Goal: Information Seeking & Learning: Learn about a topic

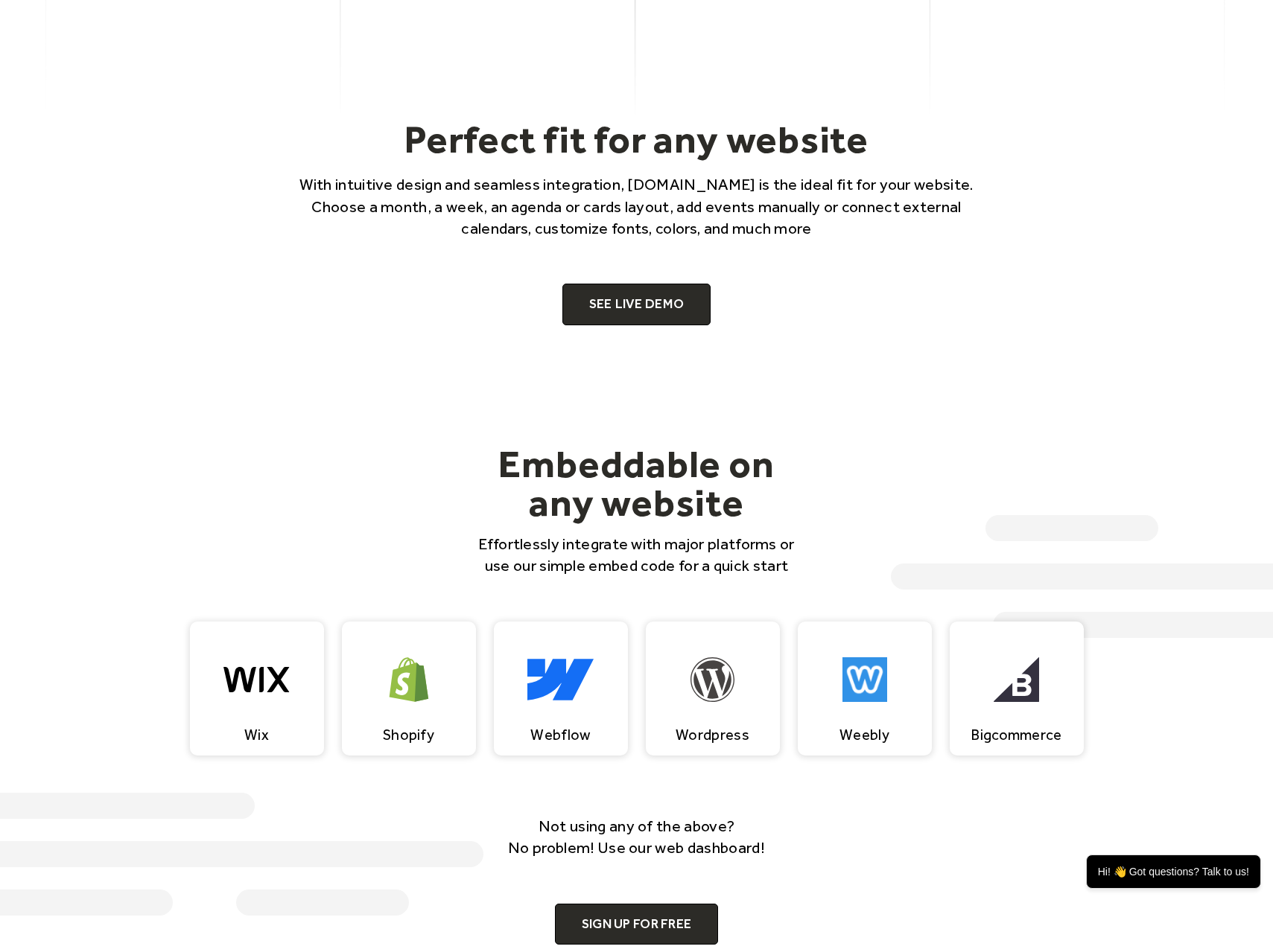
scroll to position [1000, 0]
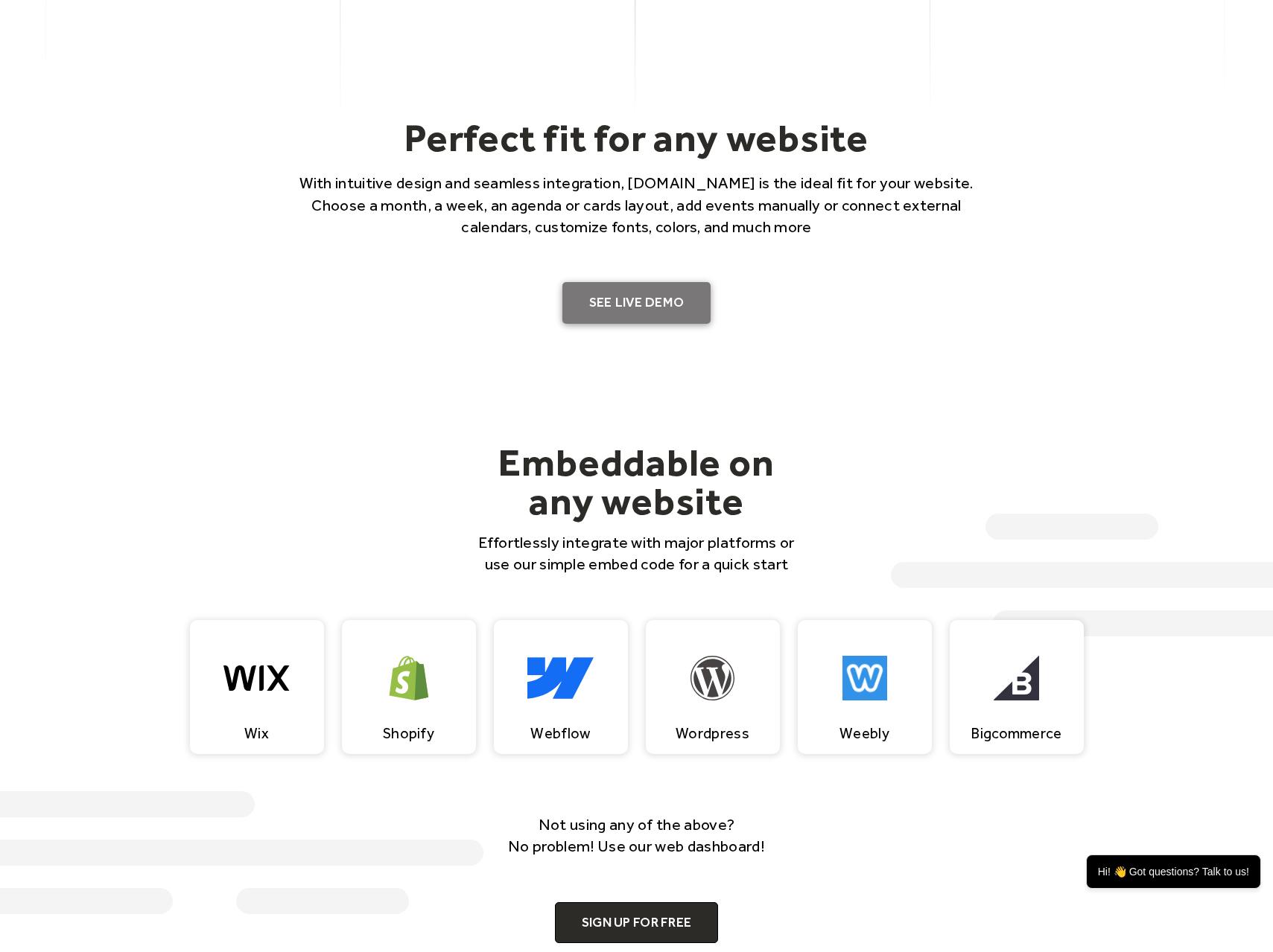
click at [691, 304] on link "SEE LIVE DEMO" at bounding box center [636, 302] width 149 height 41
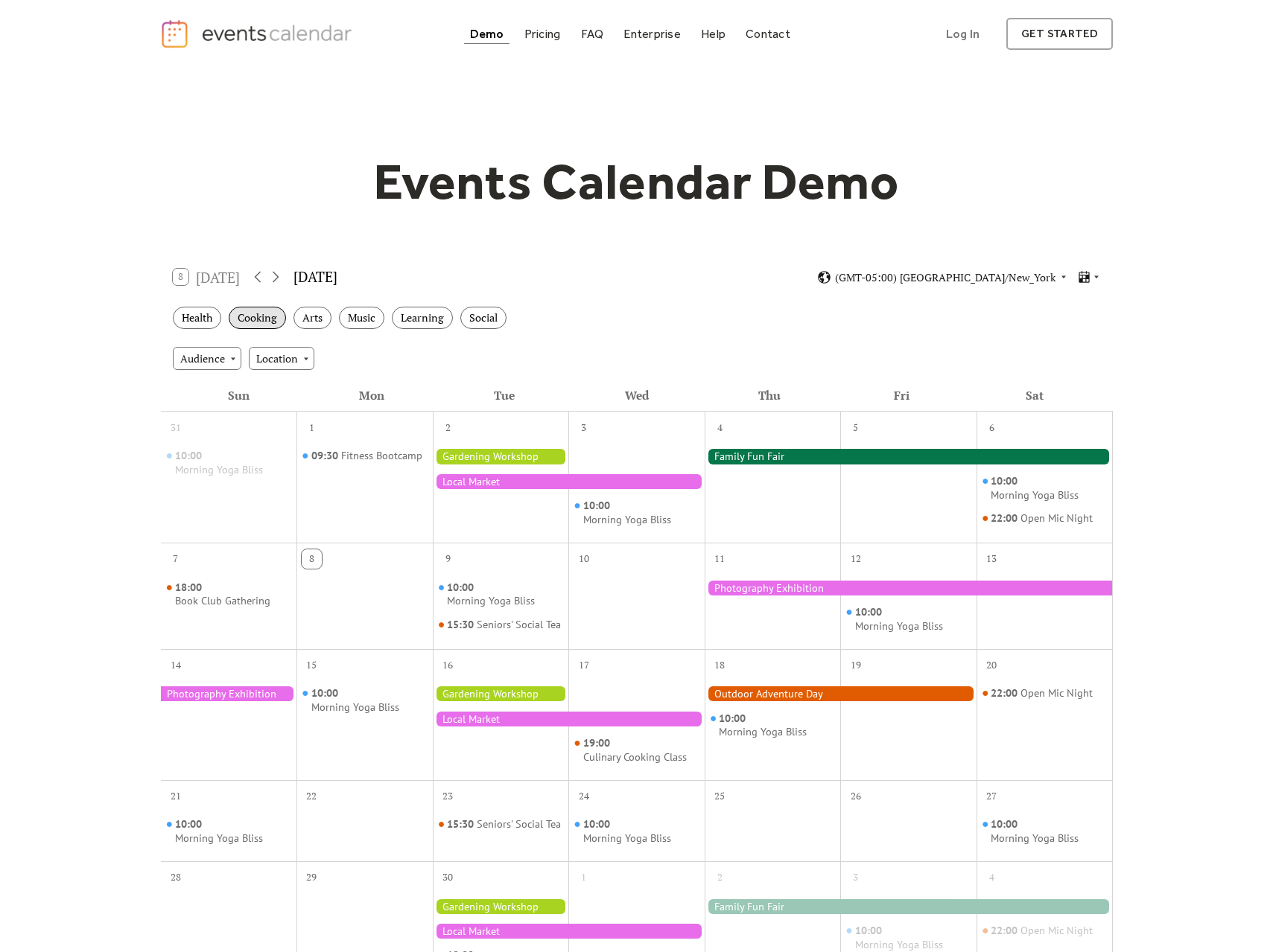
click at [272, 315] on div "Cooking" at bounding box center [257, 319] width 58 height 23
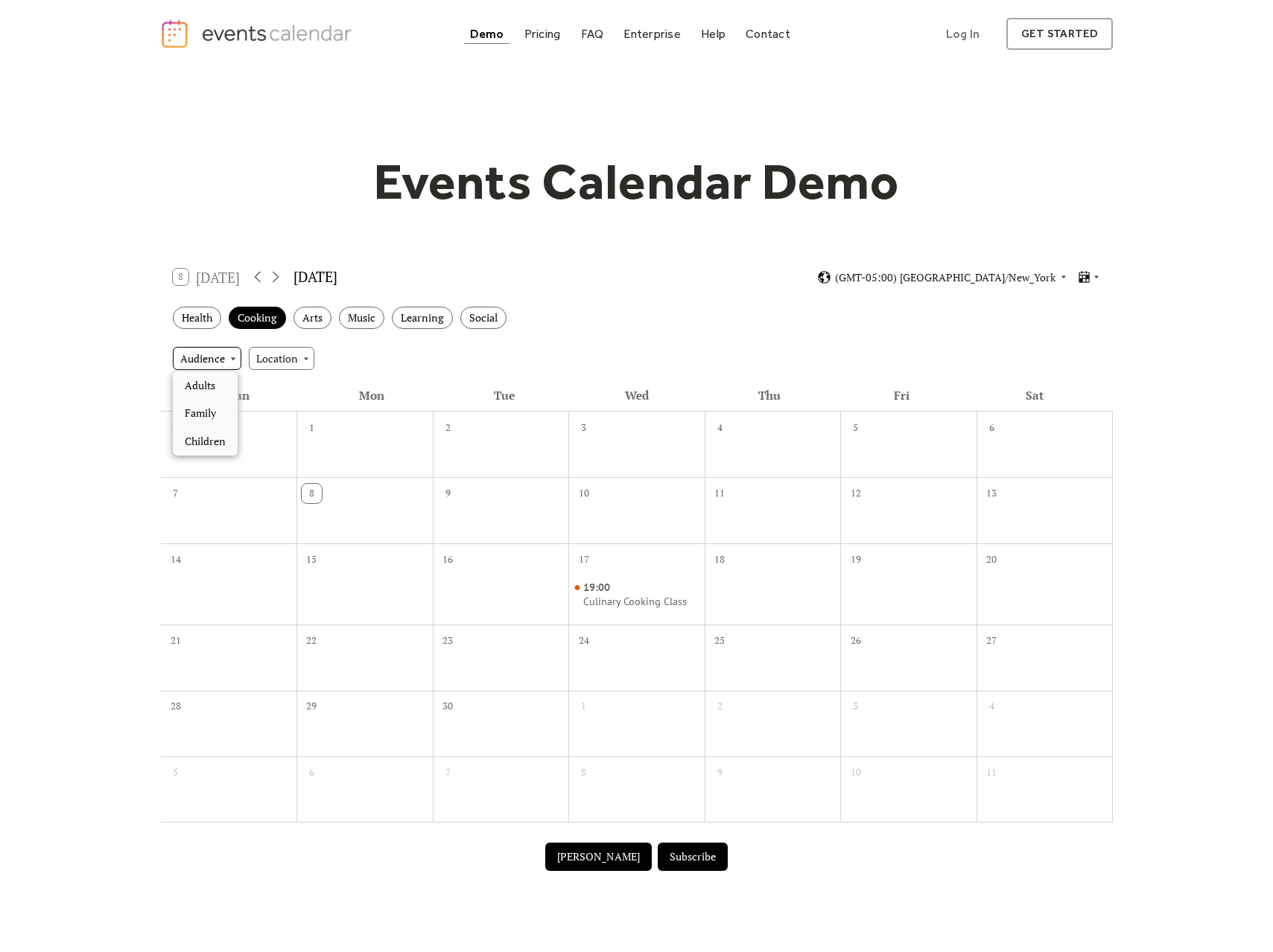
click at [225, 355] on div "Audience" at bounding box center [206, 357] width 68 height 22
click at [211, 380] on span "Adults" at bounding box center [200, 385] width 31 height 16
click at [288, 360] on div "Location" at bounding box center [268, 357] width 65 height 22
click at [288, 439] on span "Community" at bounding box center [274, 441] width 55 height 16
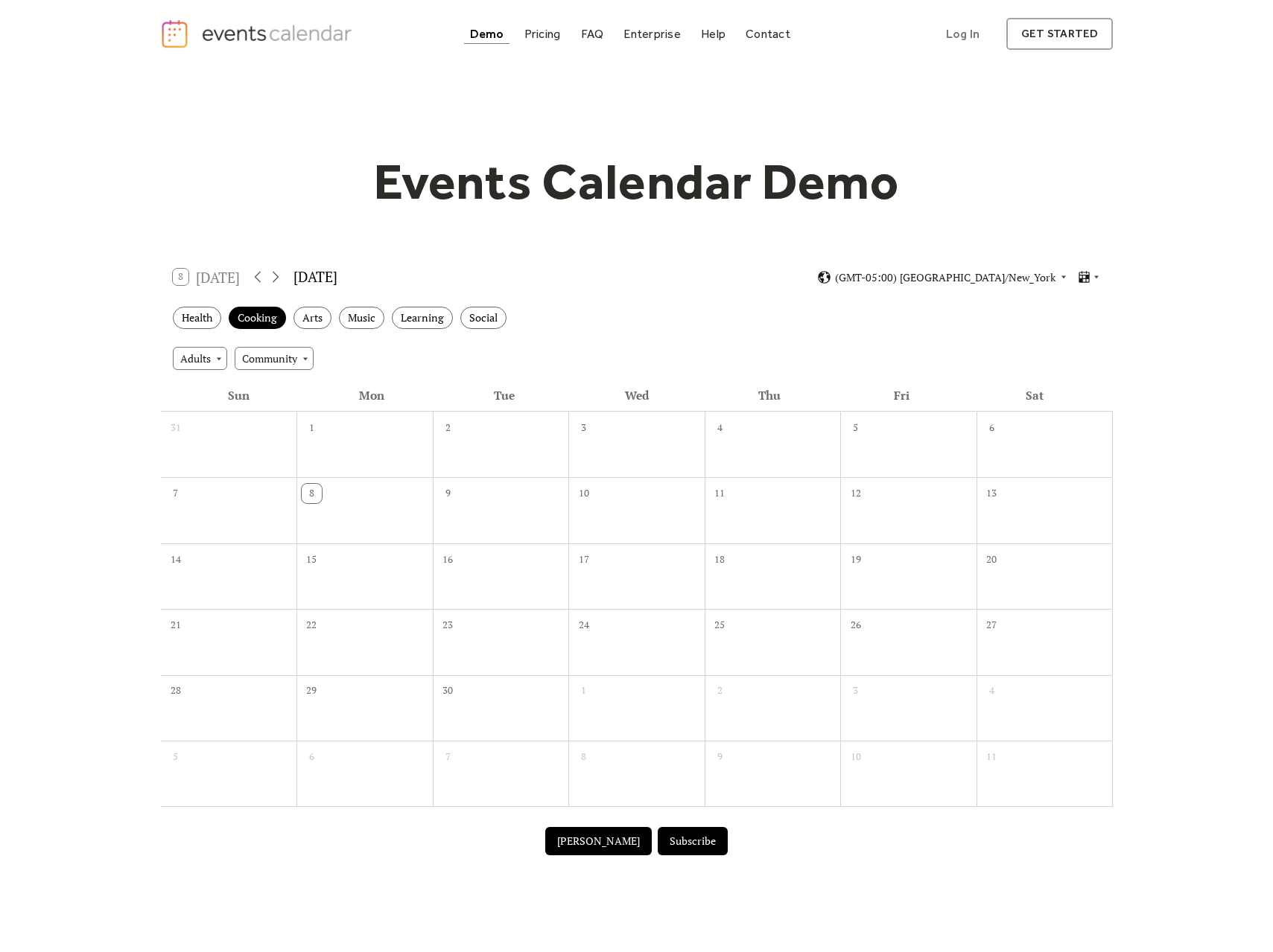
click at [372, 344] on div "Adults Community" at bounding box center [636, 358] width 951 height 40
click at [203, 316] on div "Health" at bounding box center [196, 319] width 48 height 23
click at [215, 357] on div "Adults" at bounding box center [199, 357] width 54 height 22
drag, startPoint x: 210, startPoint y: 379, endPoint x: 235, endPoint y: 374, distance: 25.5
click at [210, 379] on span "Clear" at bounding box center [198, 385] width 27 height 16
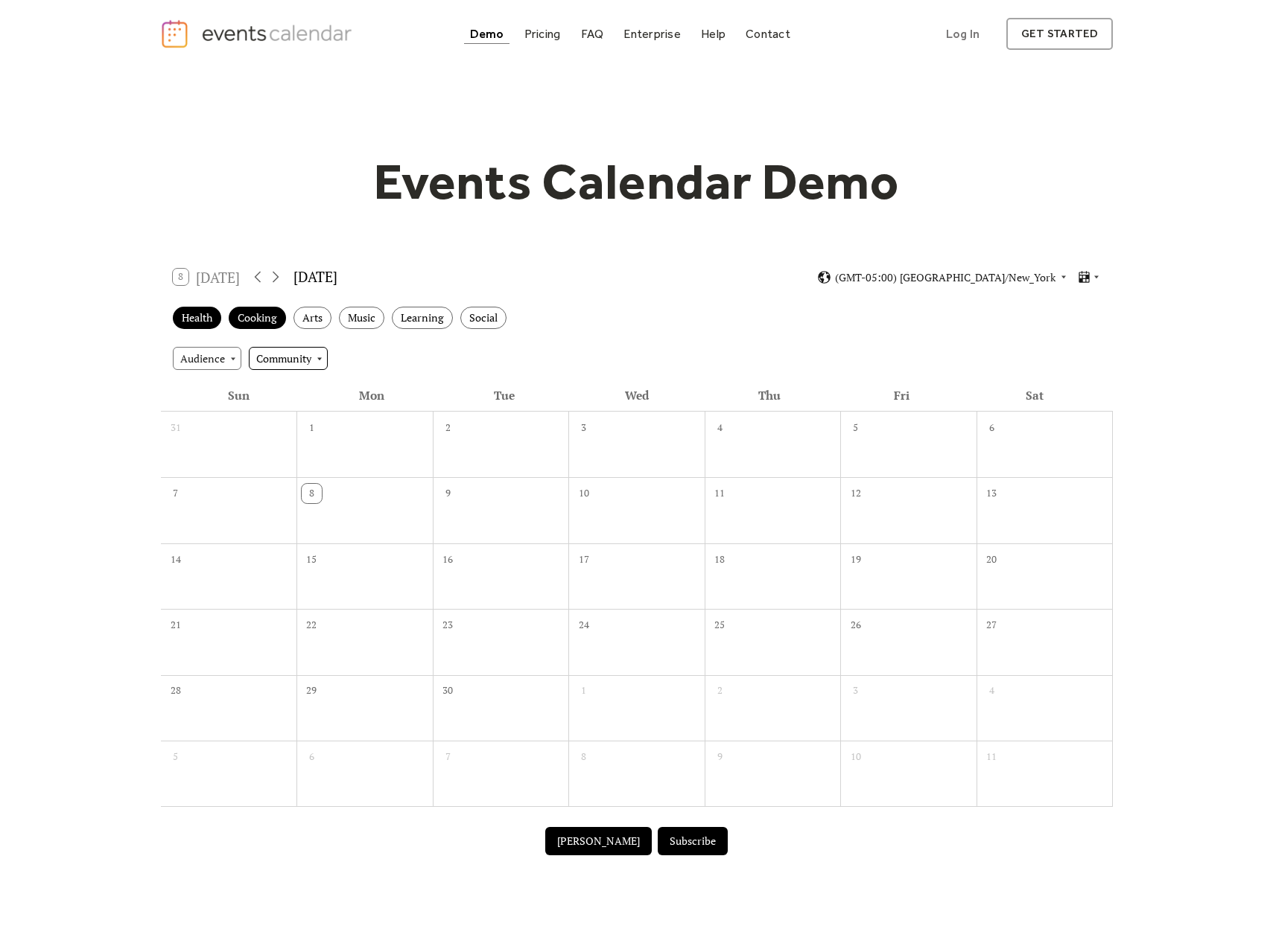
click at [318, 356] on div "Community" at bounding box center [288, 357] width 79 height 22
click at [296, 376] on div "Clear" at bounding box center [288, 385] width 79 height 28
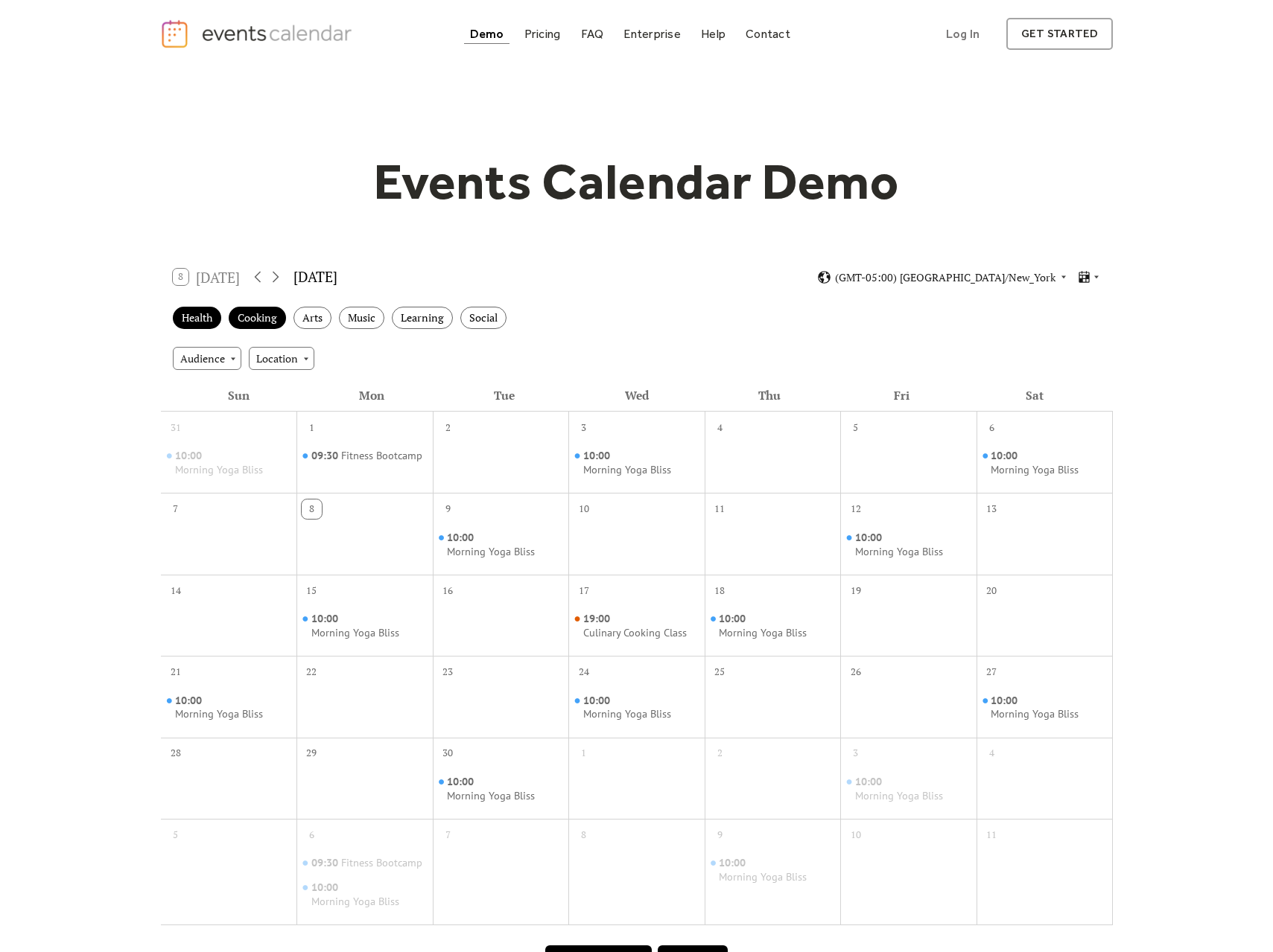
click at [432, 368] on div "Audience Location" at bounding box center [636, 358] width 951 height 40
click at [315, 321] on div "Arts" at bounding box center [312, 319] width 38 height 23
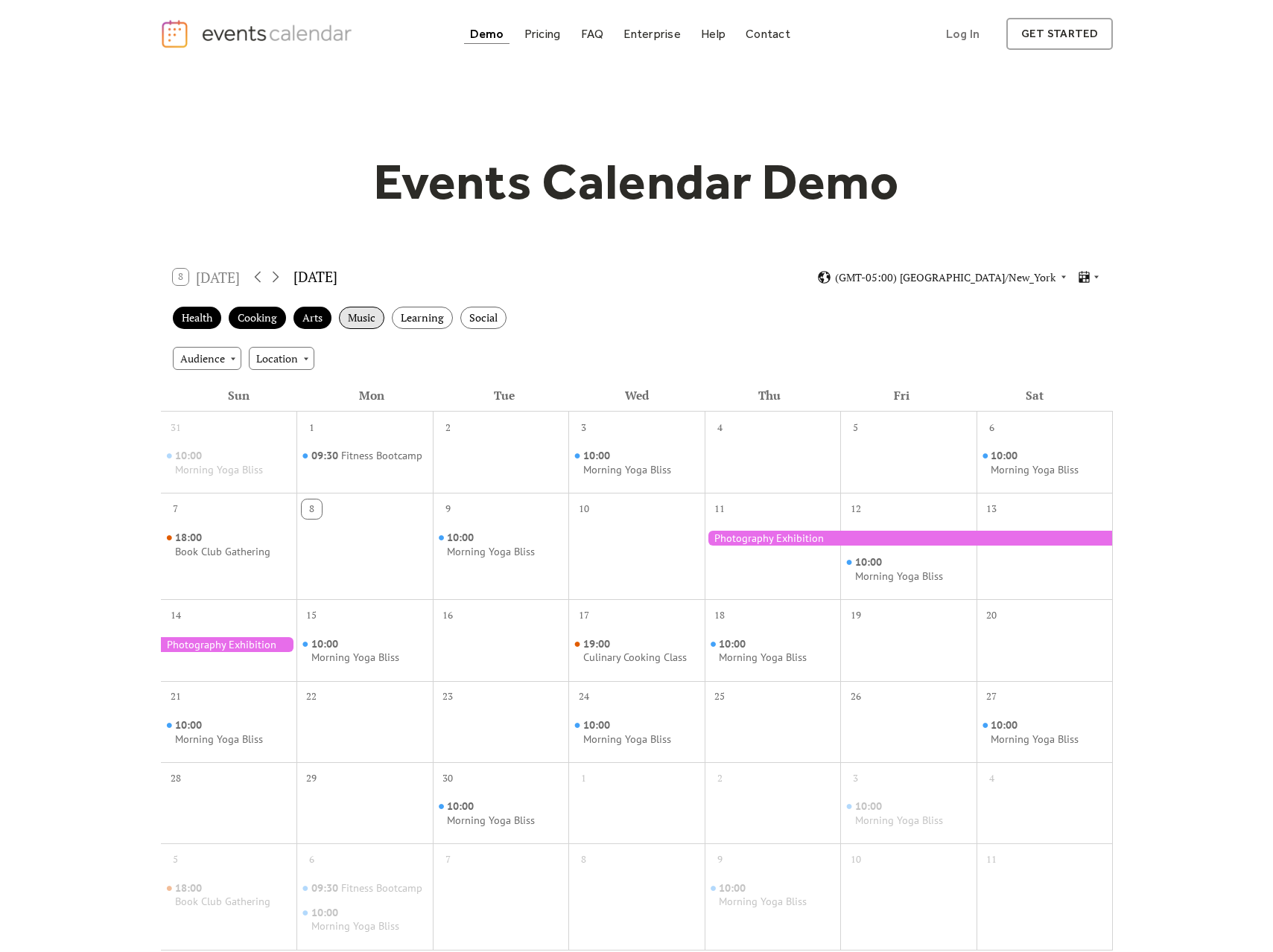
click at [364, 322] on div "Music" at bounding box center [361, 319] width 45 height 23
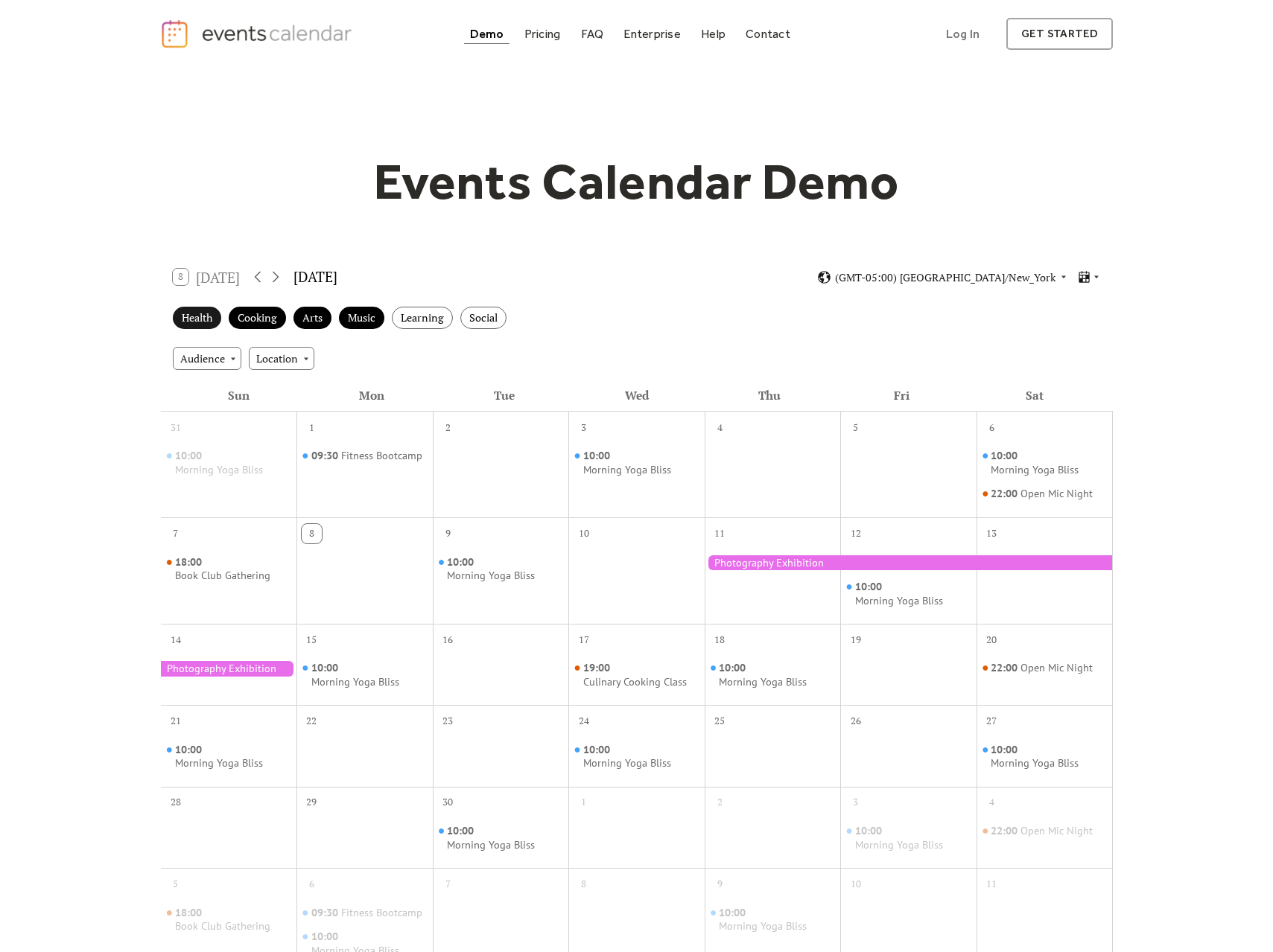
drag, startPoint x: 265, startPoint y: 321, endPoint x: 220, endPoint y: 322, distance: 45.0
click at [261, 321] on div "Cooking" at bounding box center [257, 319] width 58 height 23
click at [197, 322] on div "Health" at bounding box center [196, 319] width 48 height 23
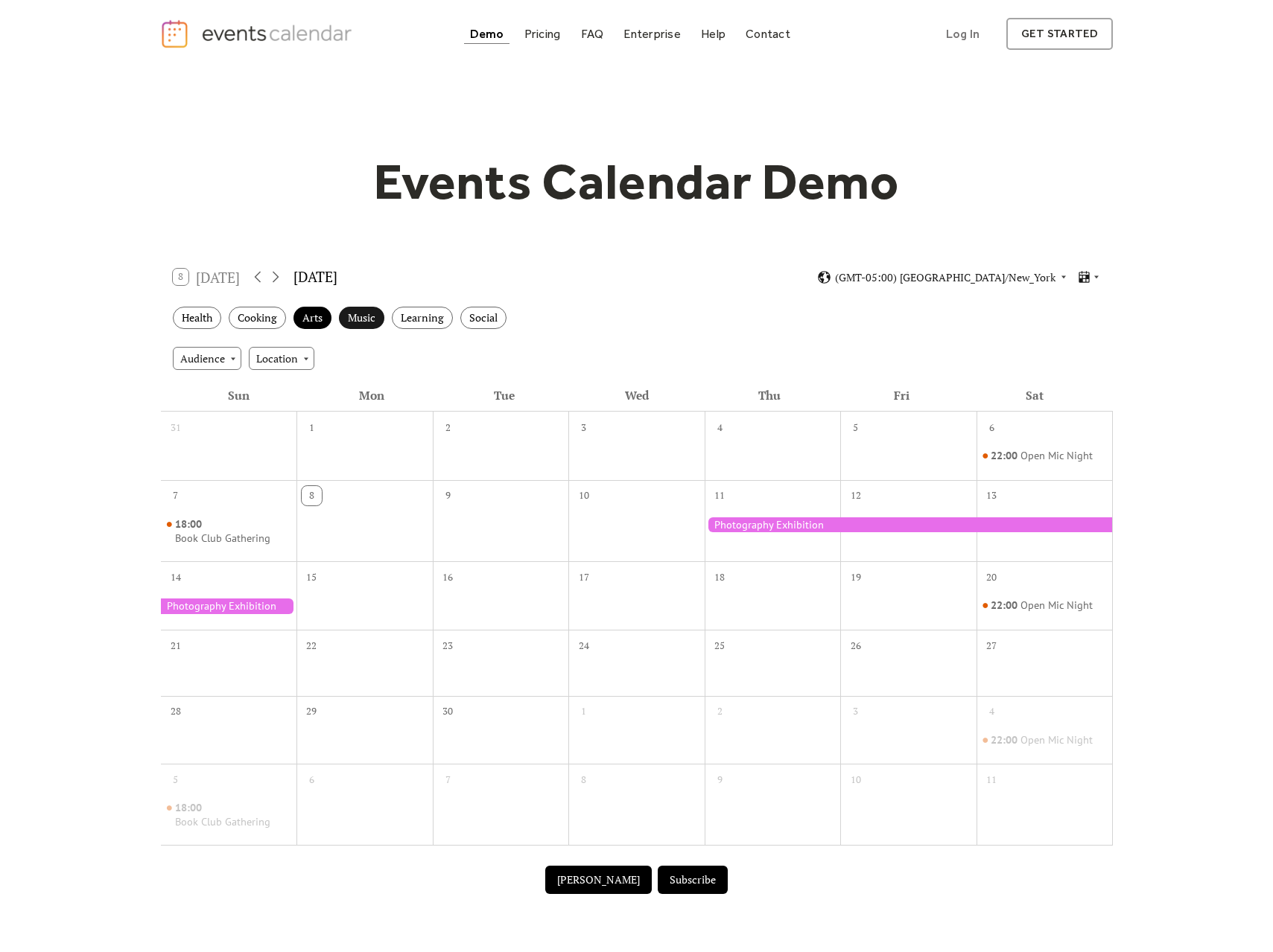
click at [367, 319] on div "Music" at bounding box center [361, 319] width 45 height 23
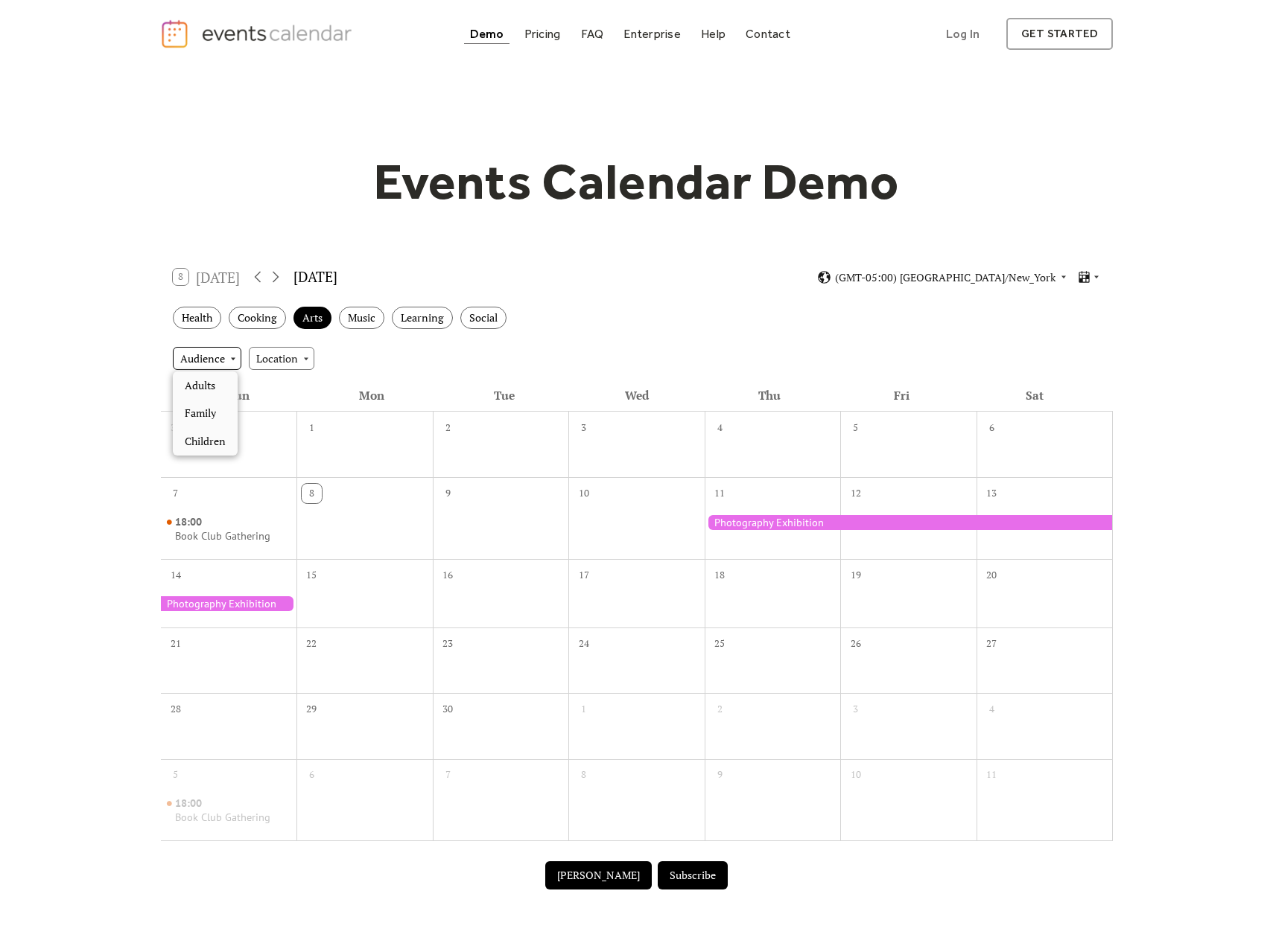
click at [216, 360] on div "Audience" at bounding box center [206, 357] width 68 height 22
click at [203, 435] on span "Children" at bounding box center [205, 441] width 41 height 16
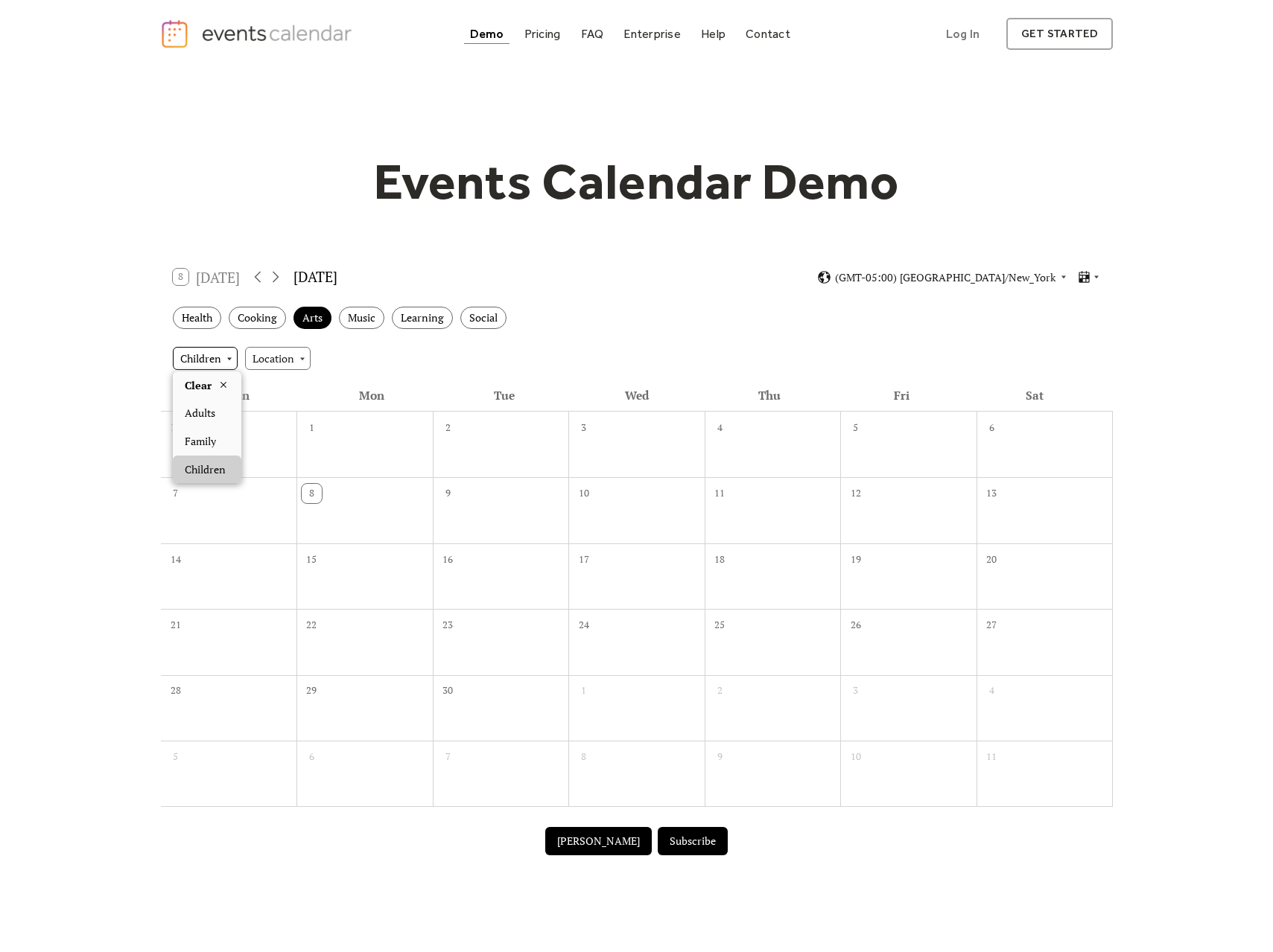
click at [225, 358] on div "Children" at bounding box center [204, 357] width 65 height 22
click at [210, 437] on span "Family" at bounding box center [200, 441] width 31 height 16
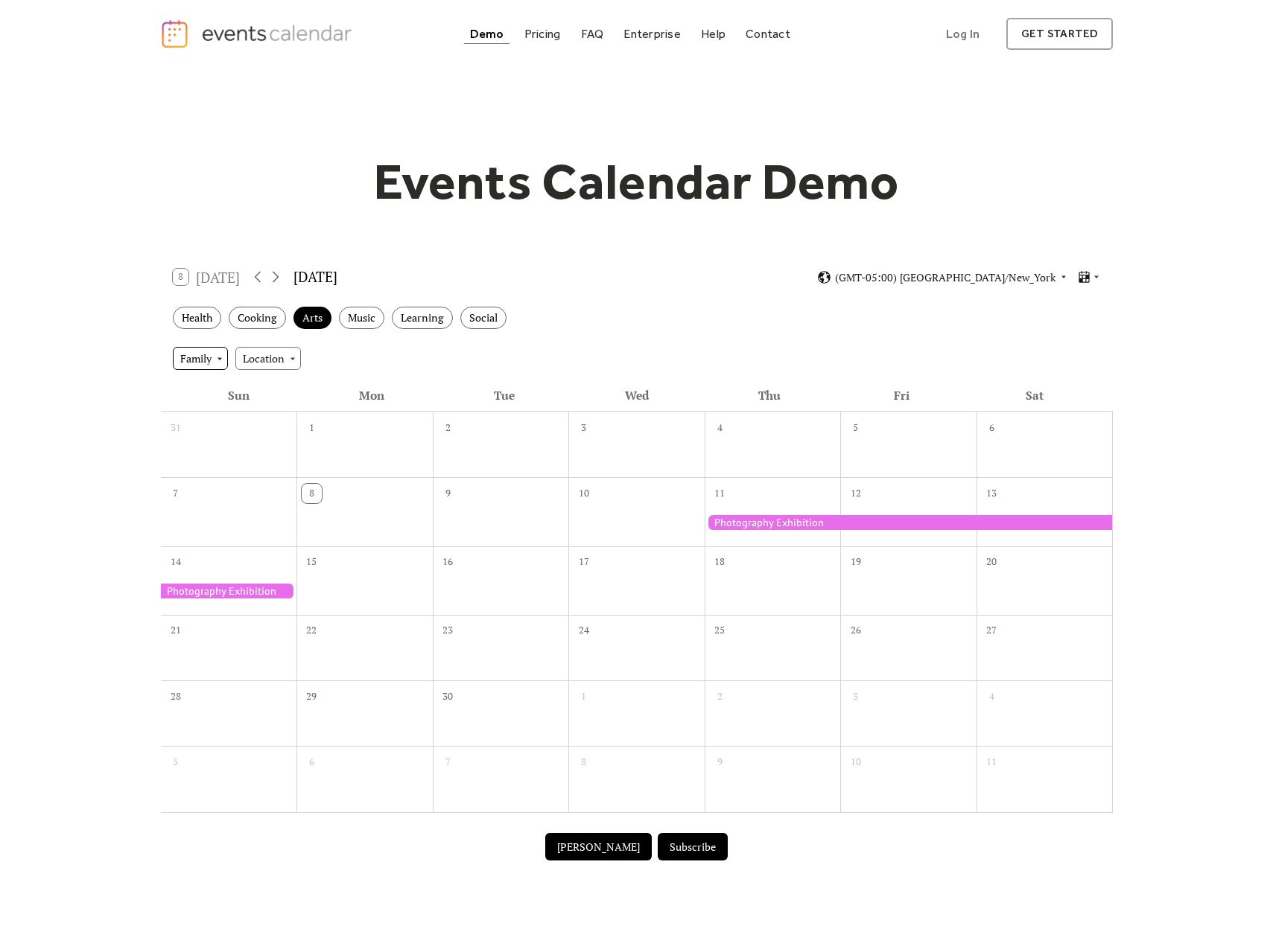
click at [220, 358] on div "Family" at bounding box center [199, 357] width 55 height 22
click at [213, 411] on span "Adults" at bounding box center [200, 413] width 31 height 16
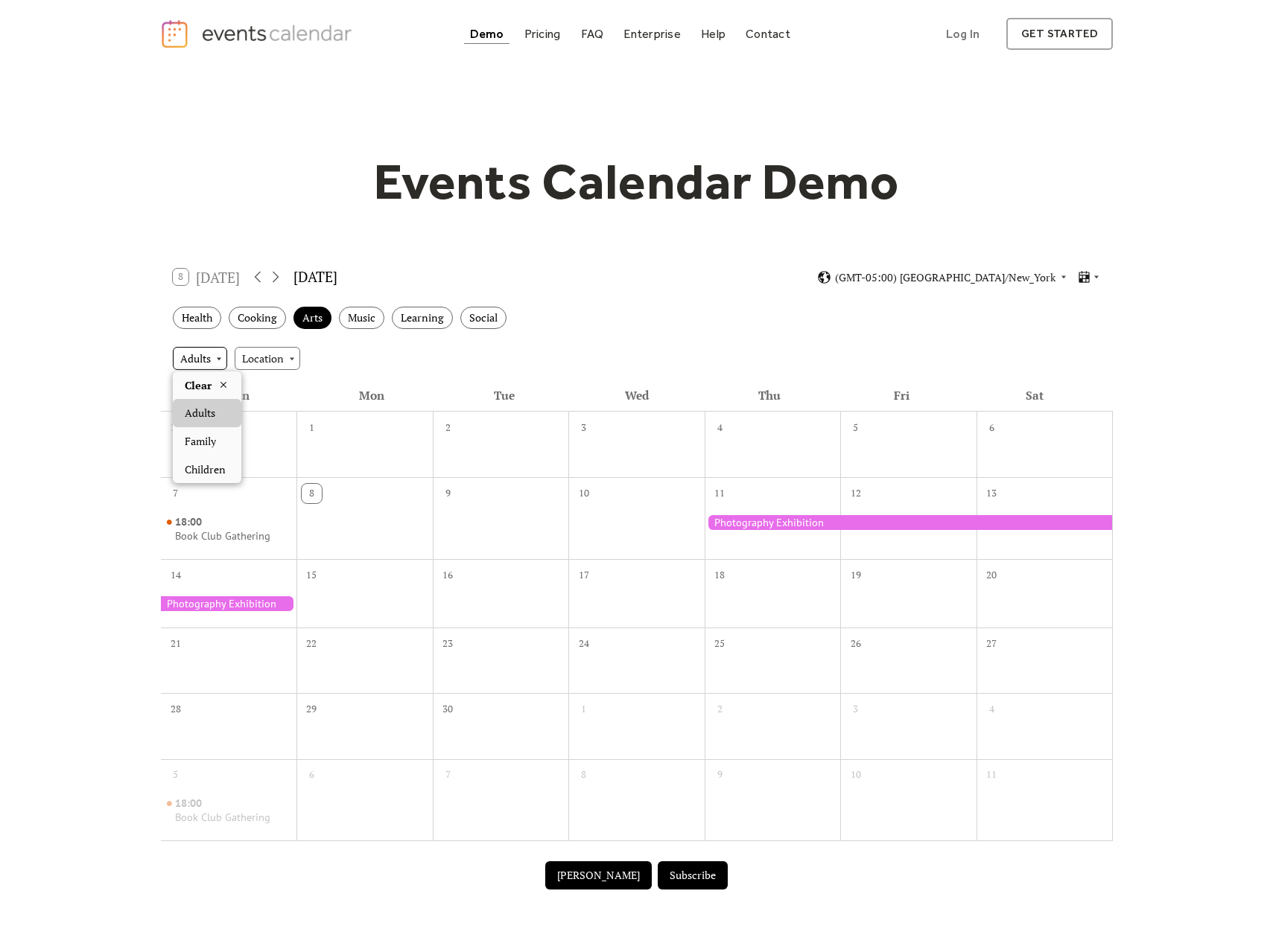
click at [217, 354] on div "Adults" at bounding box center [199, 357] width 54 height 22
drag, startPoint x: 209, startPoint y: 442, endPoint x: 347, endPoint y: 409, distance: 141.9
click at [210, 441] on span "Family" at bounding box center [200, 441] width 31 height 16
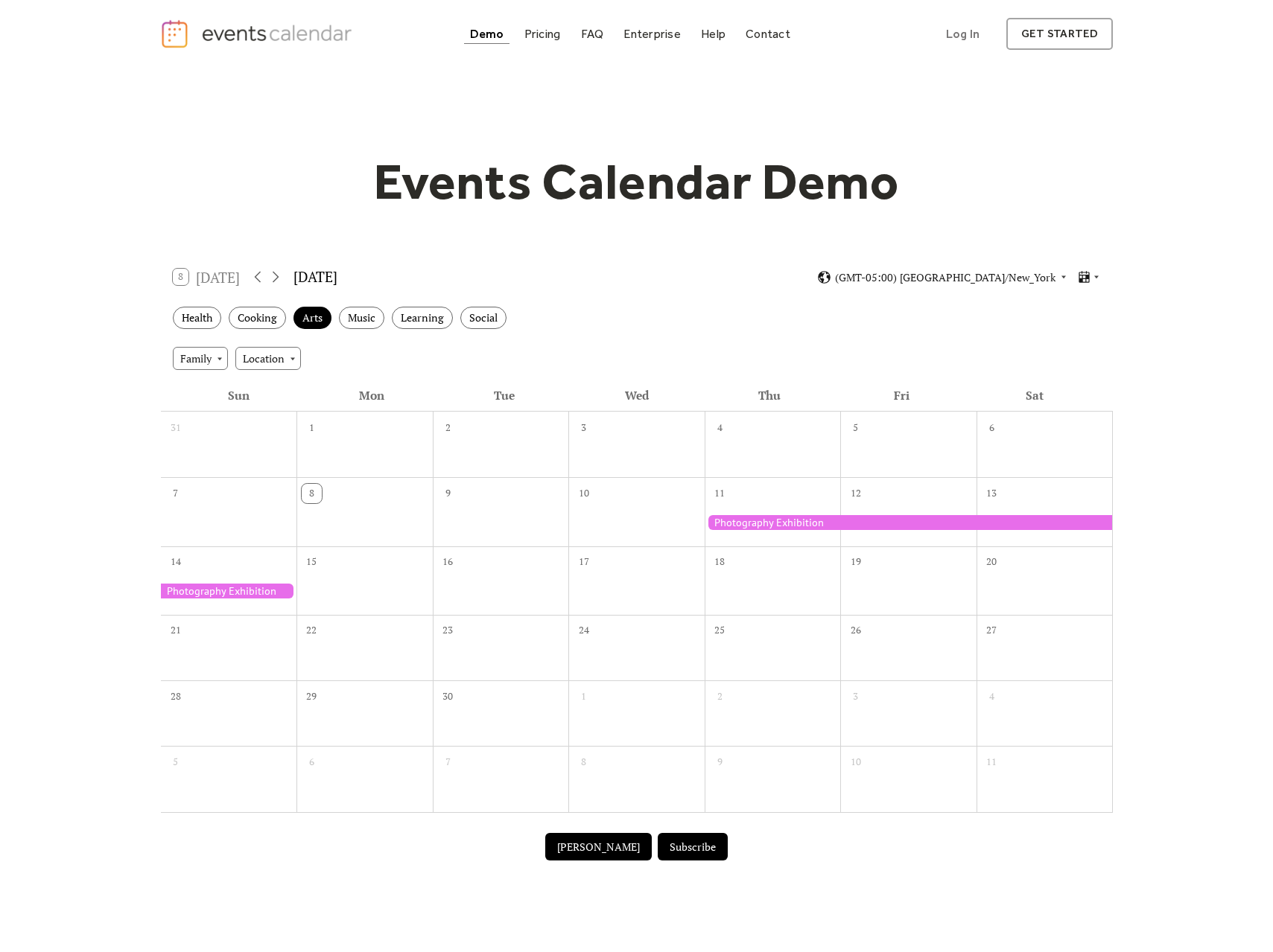
click at [646, 312] on div "Health Cooking Arts Music Learning Social" at bounding box center [636, 318] width 951 height 41
click at [295, 358] on div "Location" at bounding box center [268, 357] width 65 height 22
click at [548, 38] on div "Pricing" at bounding box center [542, 34] width 37 height 9
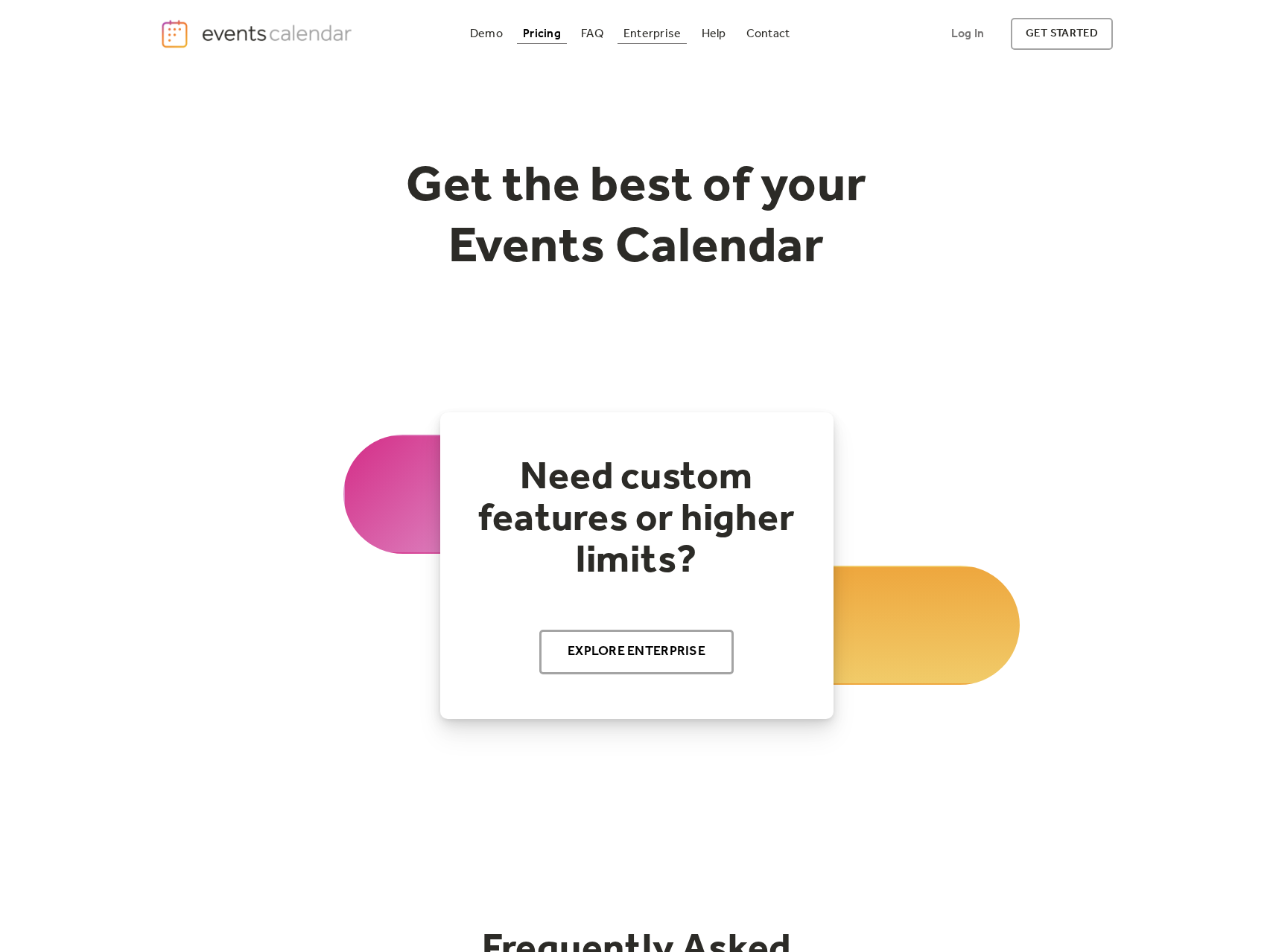
click at [639, 38] on div "Enterprise" at bounding box center [652, 34] width 58 height 9
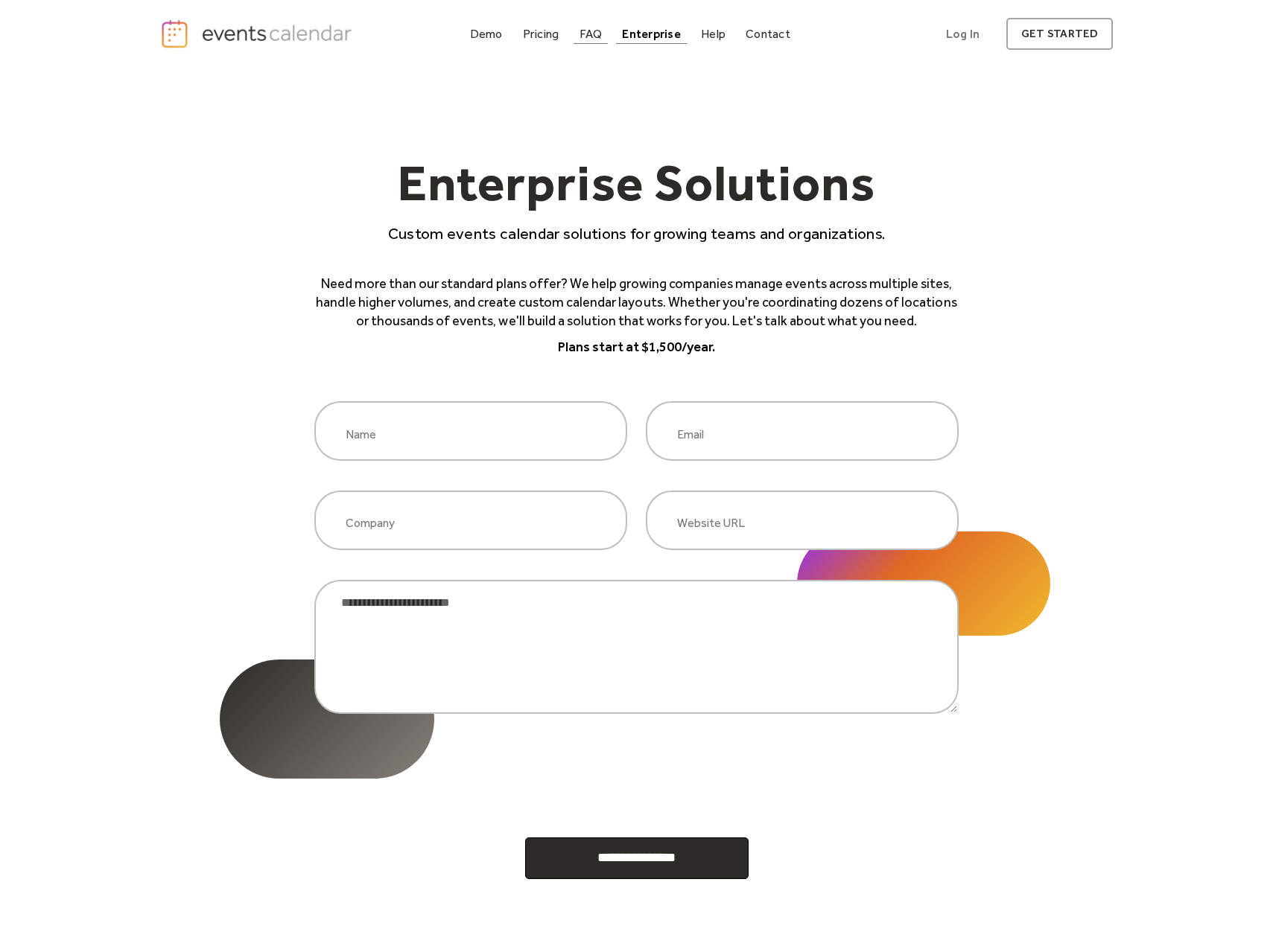
click at [591, 36] on div "FAQ" at bounding box center [591, 34] width 23 height 9
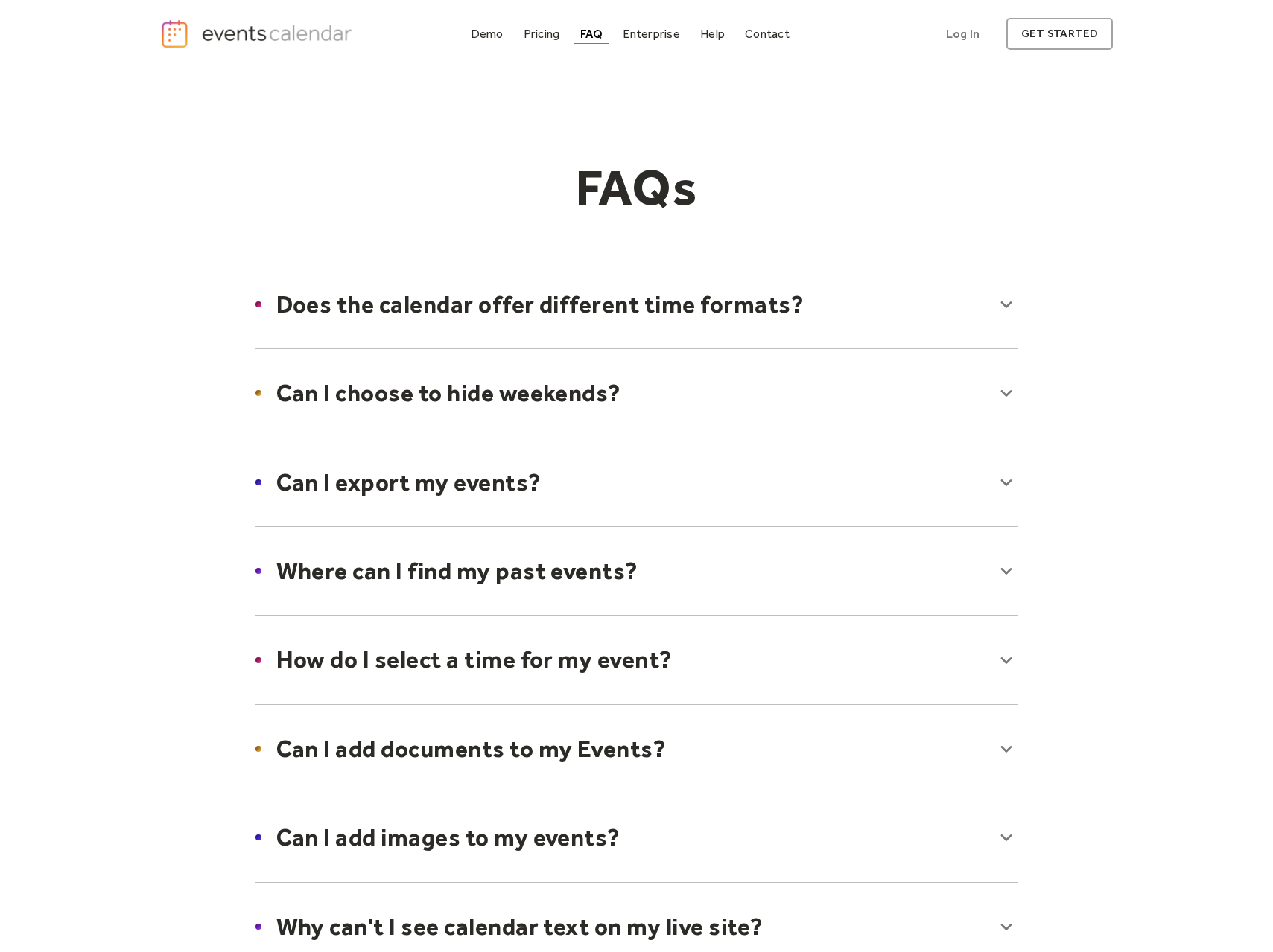
click at [1010, 396] on div at bounding box center [636, 393] width 792 height 90
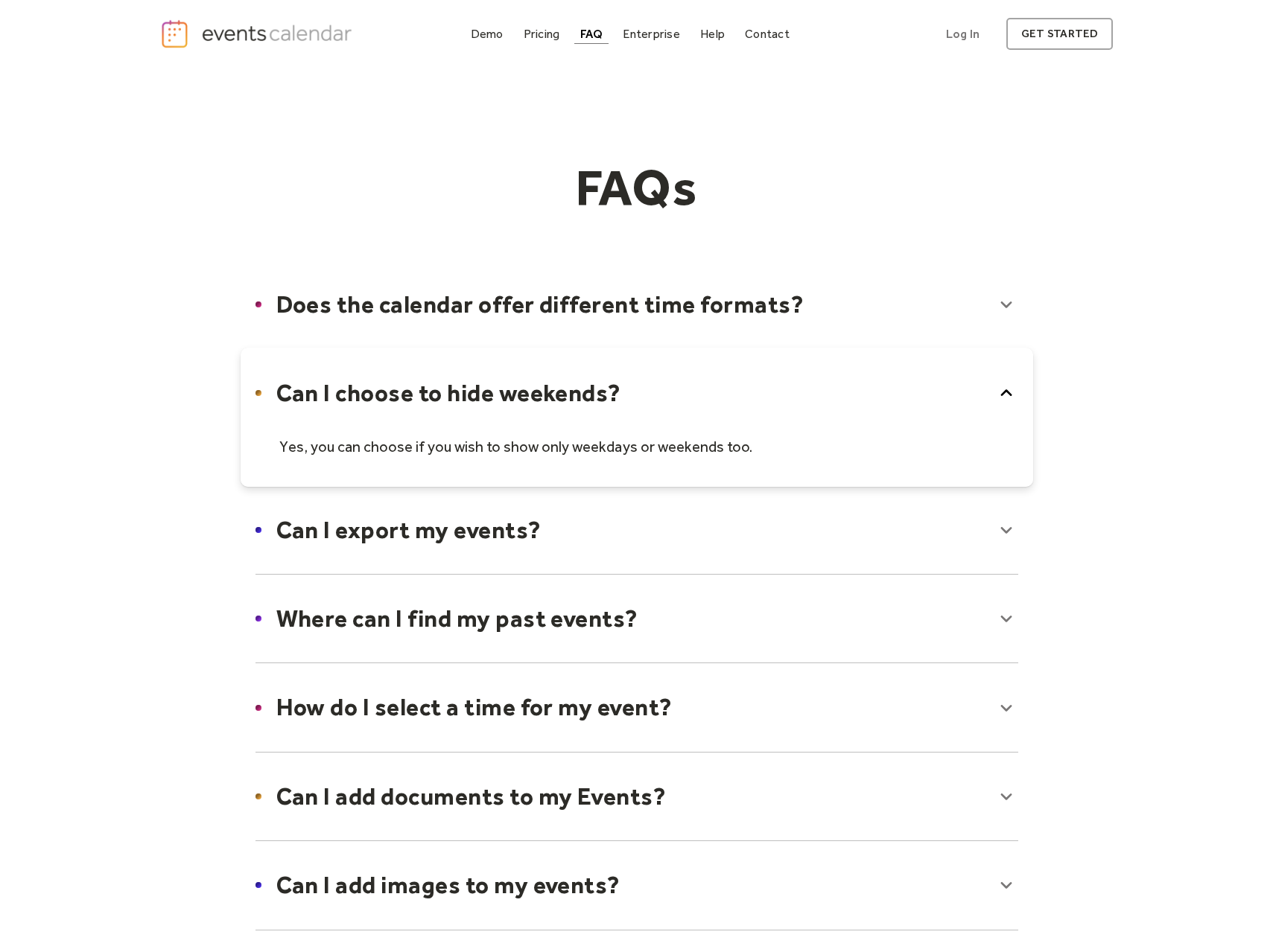
click at [1010, 396] on icon at bounding box center [1005, 393] width 24 height 24
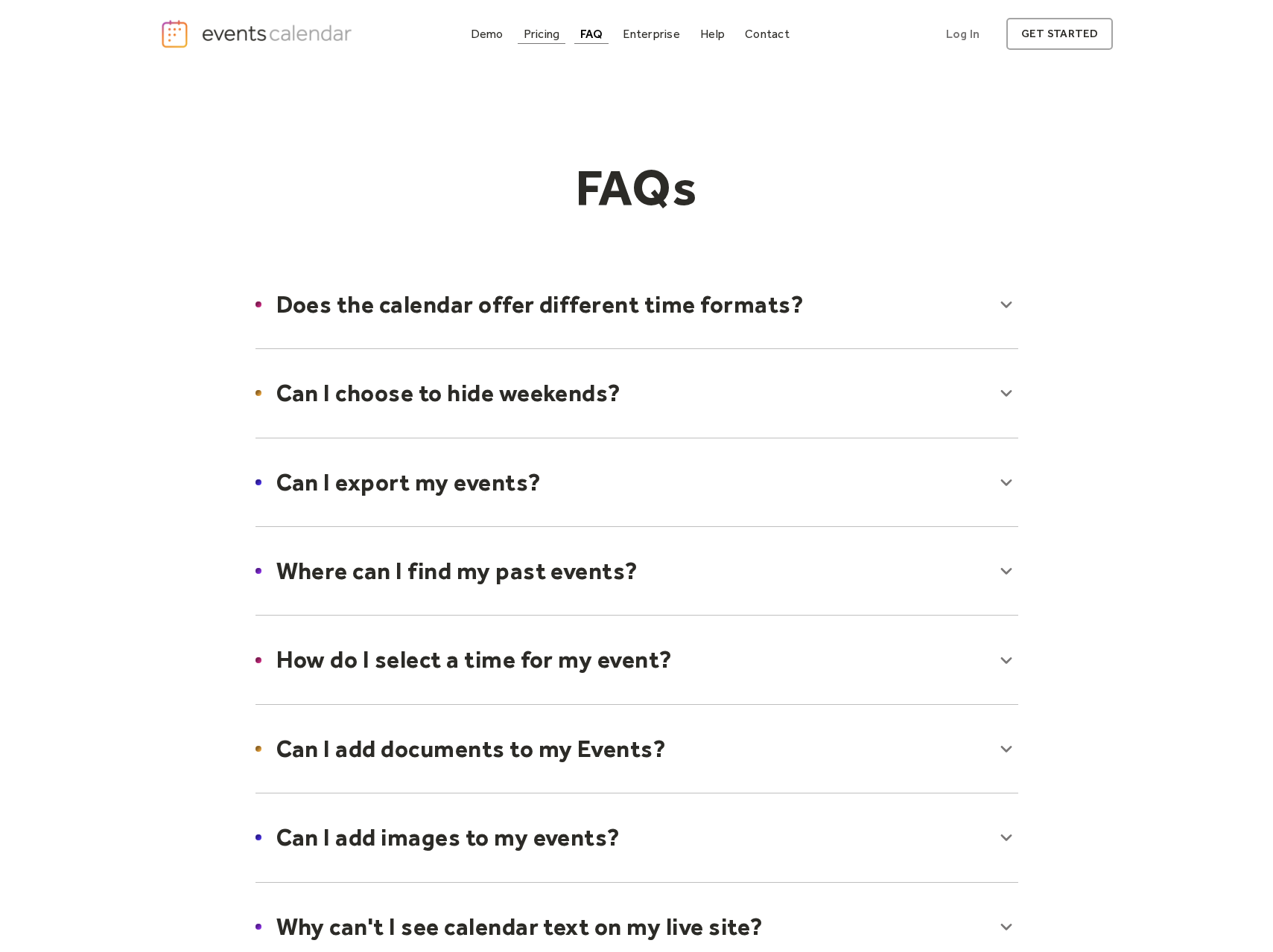
click at [550, 38] on div "Pricing" at bounding box center [542, 34] width 37 height 9
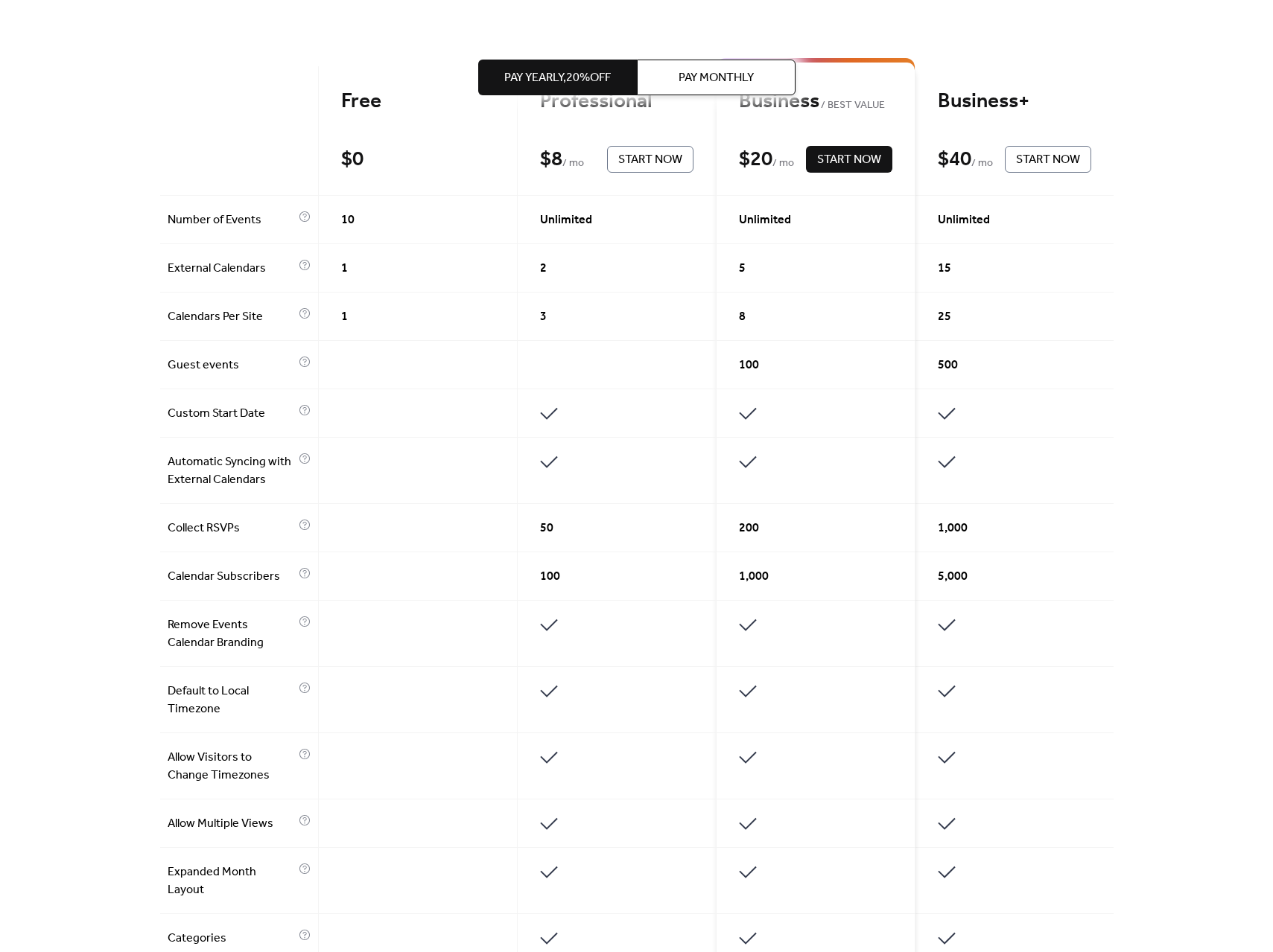
scroll to position [354, 0]
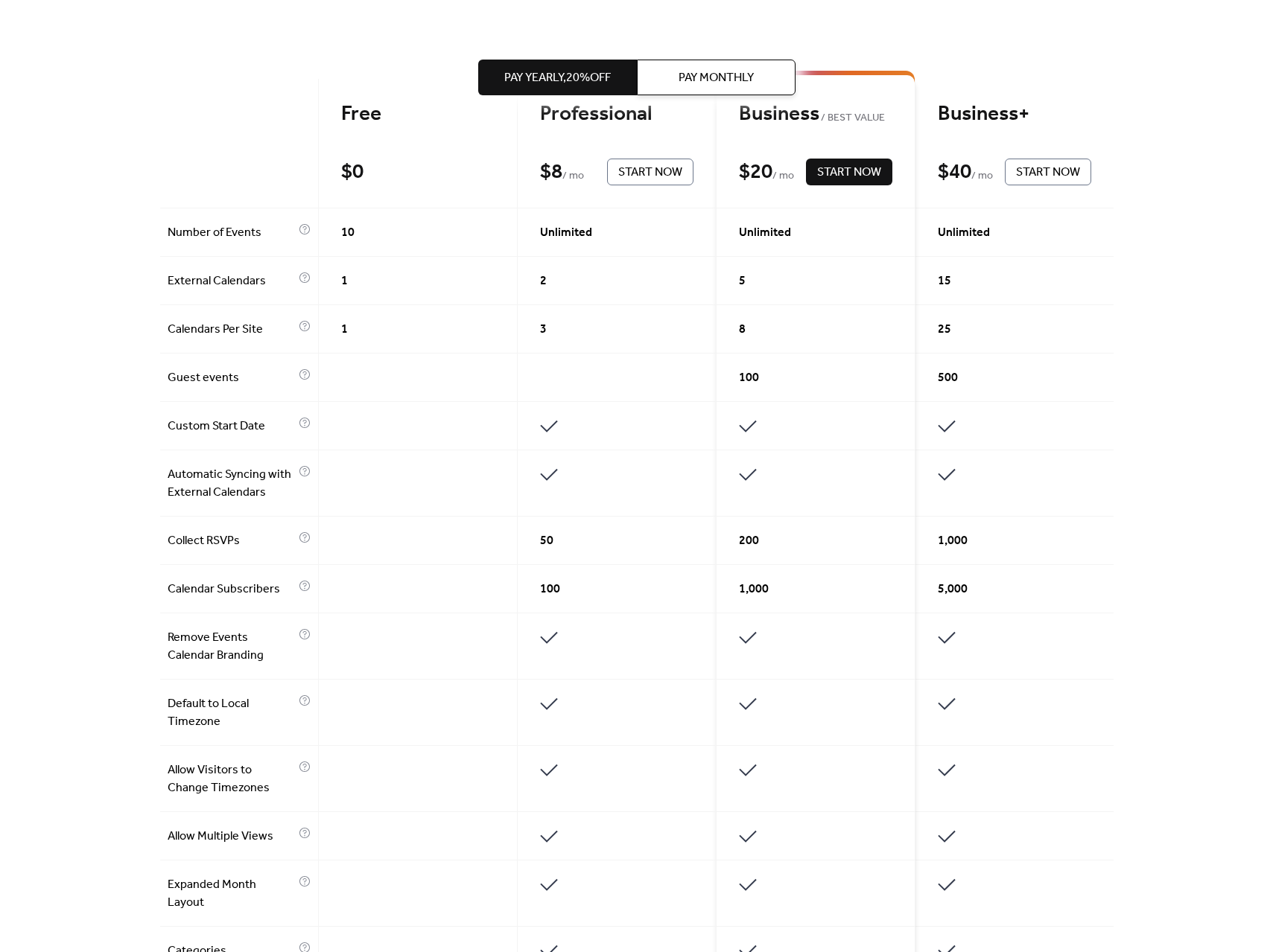
click at [1201, 318] on div "Get the best of your Events Calendar Pay Yearly, 20% off Pay Monthly Free $ 0 S…" at bounding box center [636, 570] width 1273 height 1713
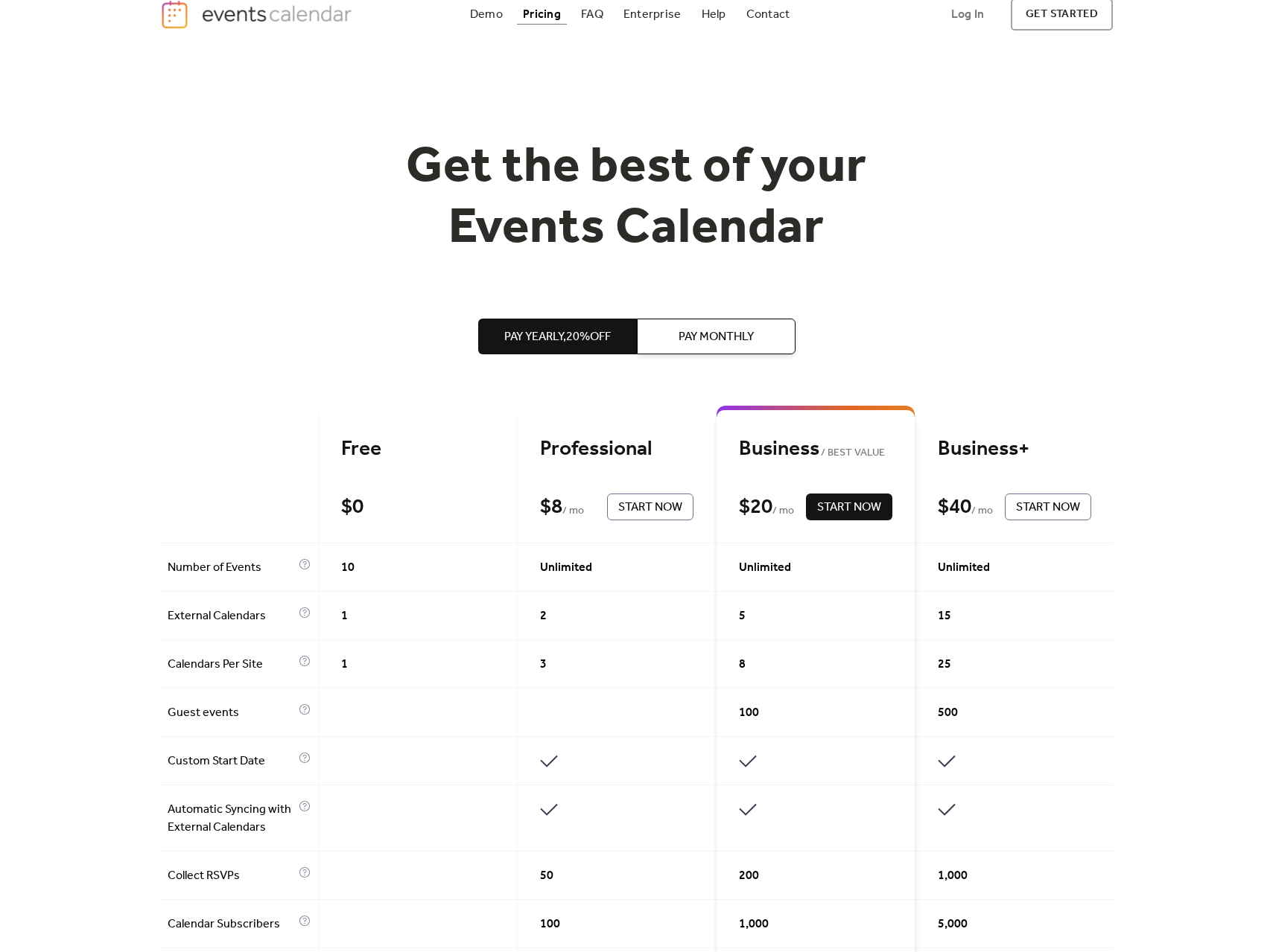
scroll to position [0, 0]
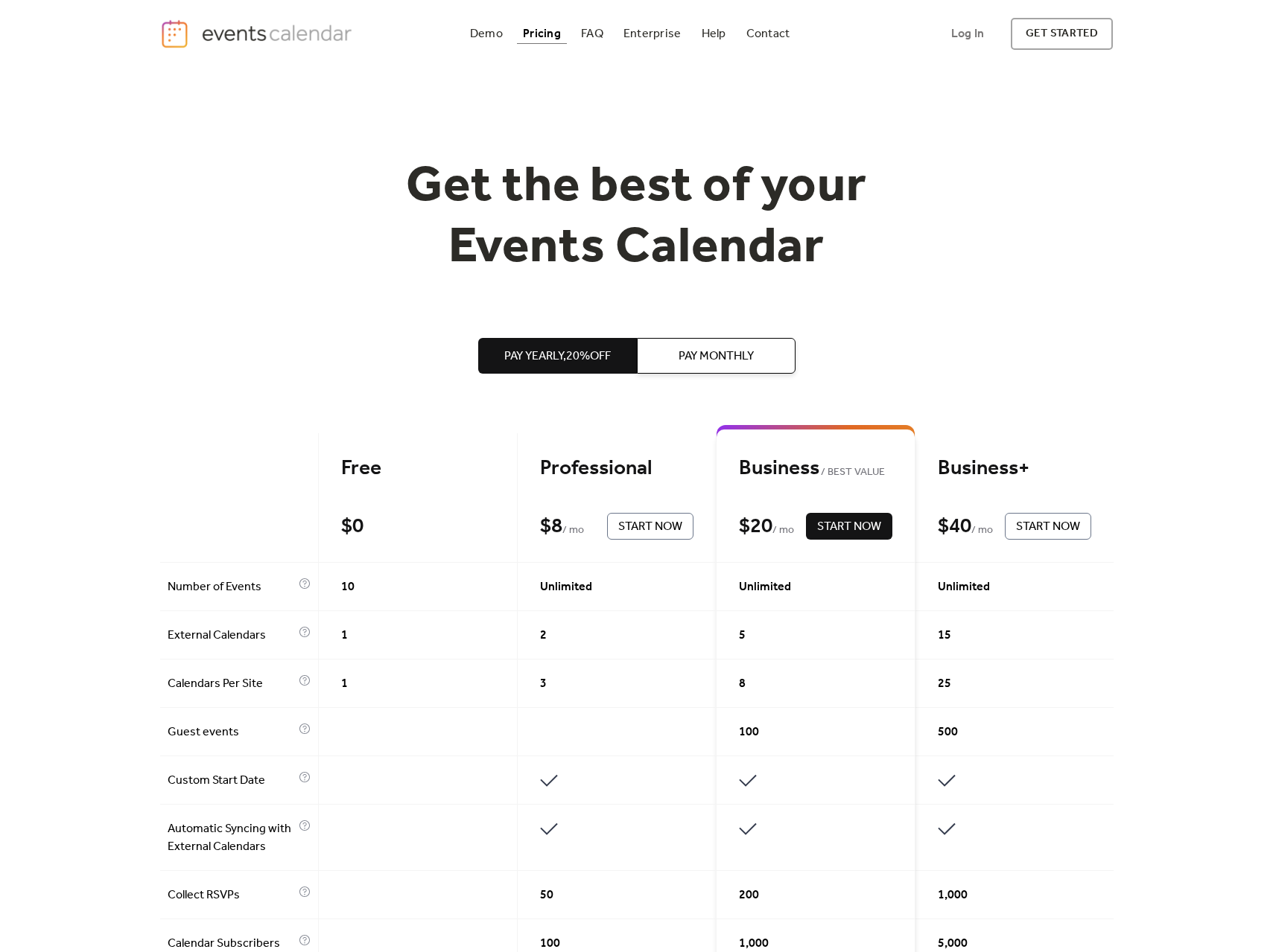
click at [719, 358] on span "Pay Monthly" at bounding box center [716, 356] width 75 height 18
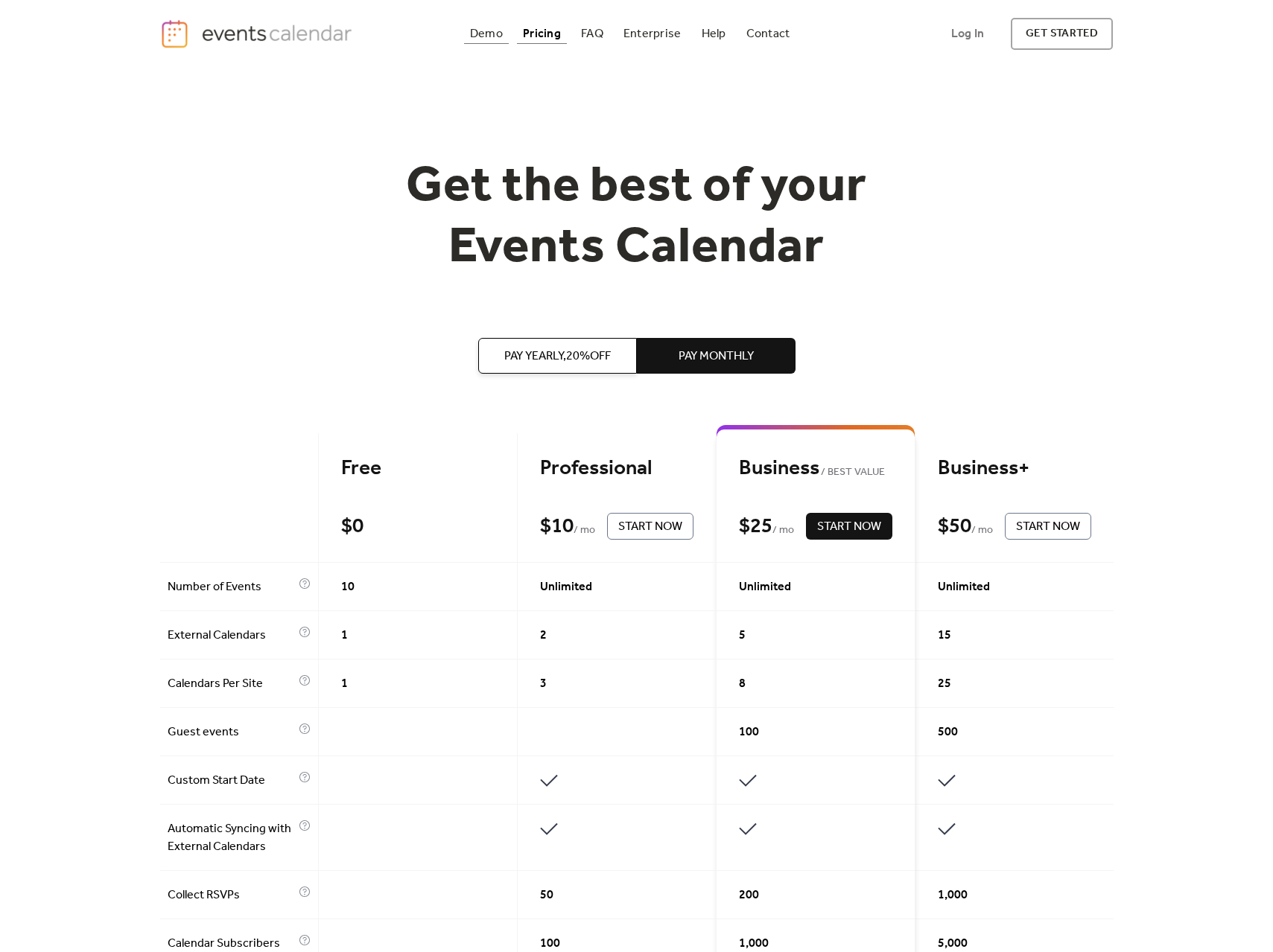
click at [491, 38] on div "Demo" at bounding box center [486, 34] width 33 height 9
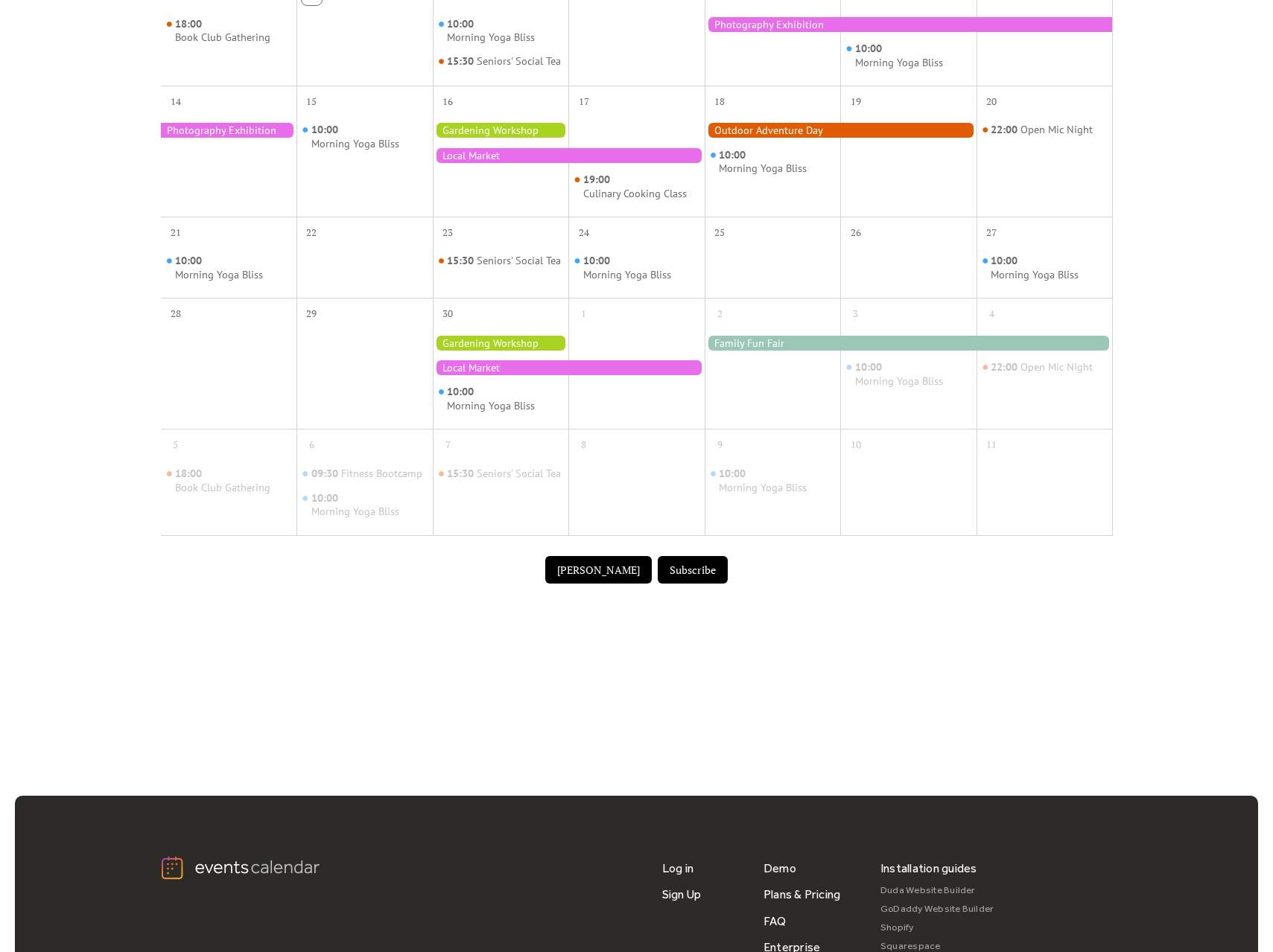
scroll to position [651, 0]
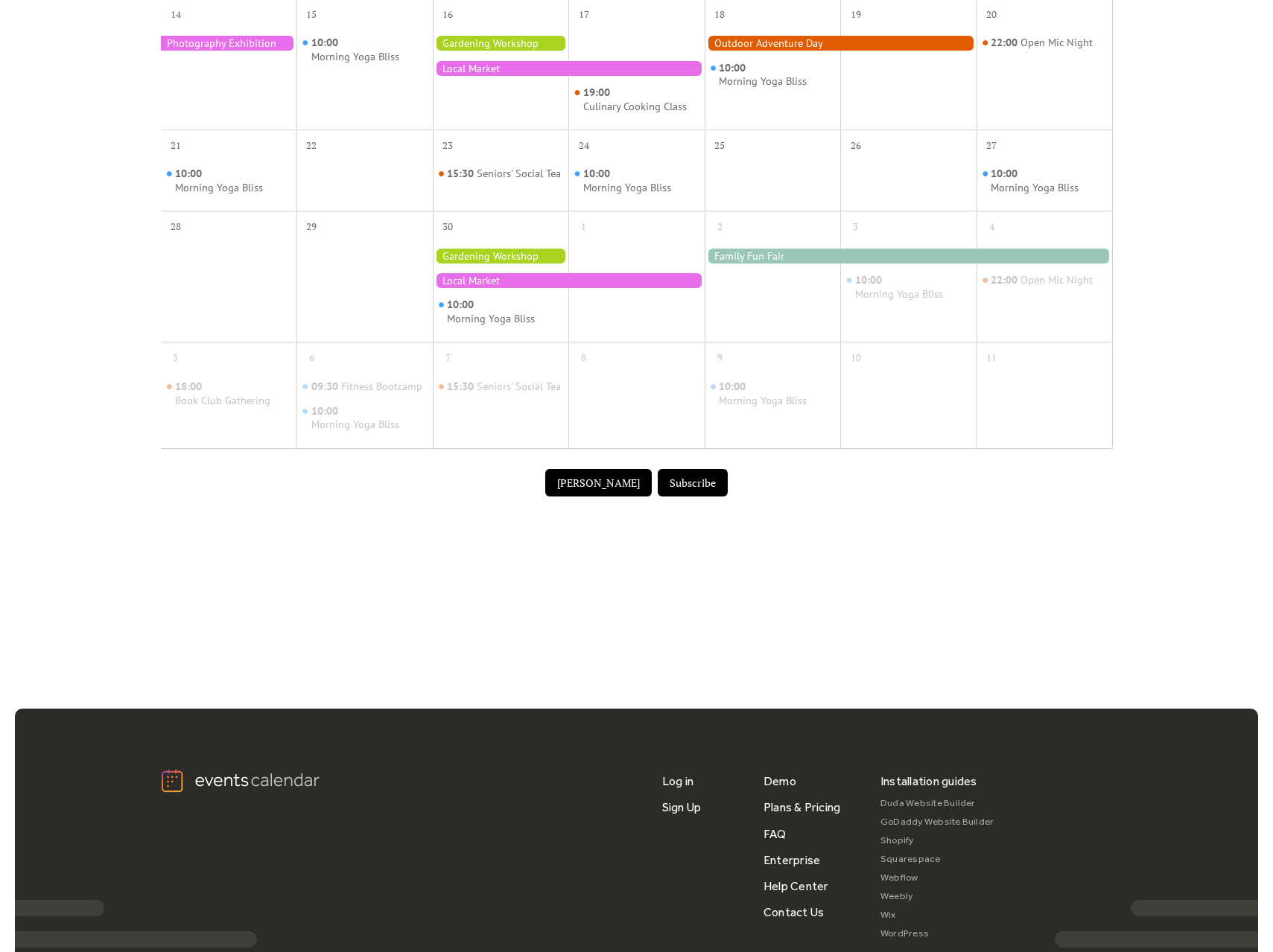
click at [621, 498] on button "Submit Event" at bounding box center [598, 482] width 107 height 28
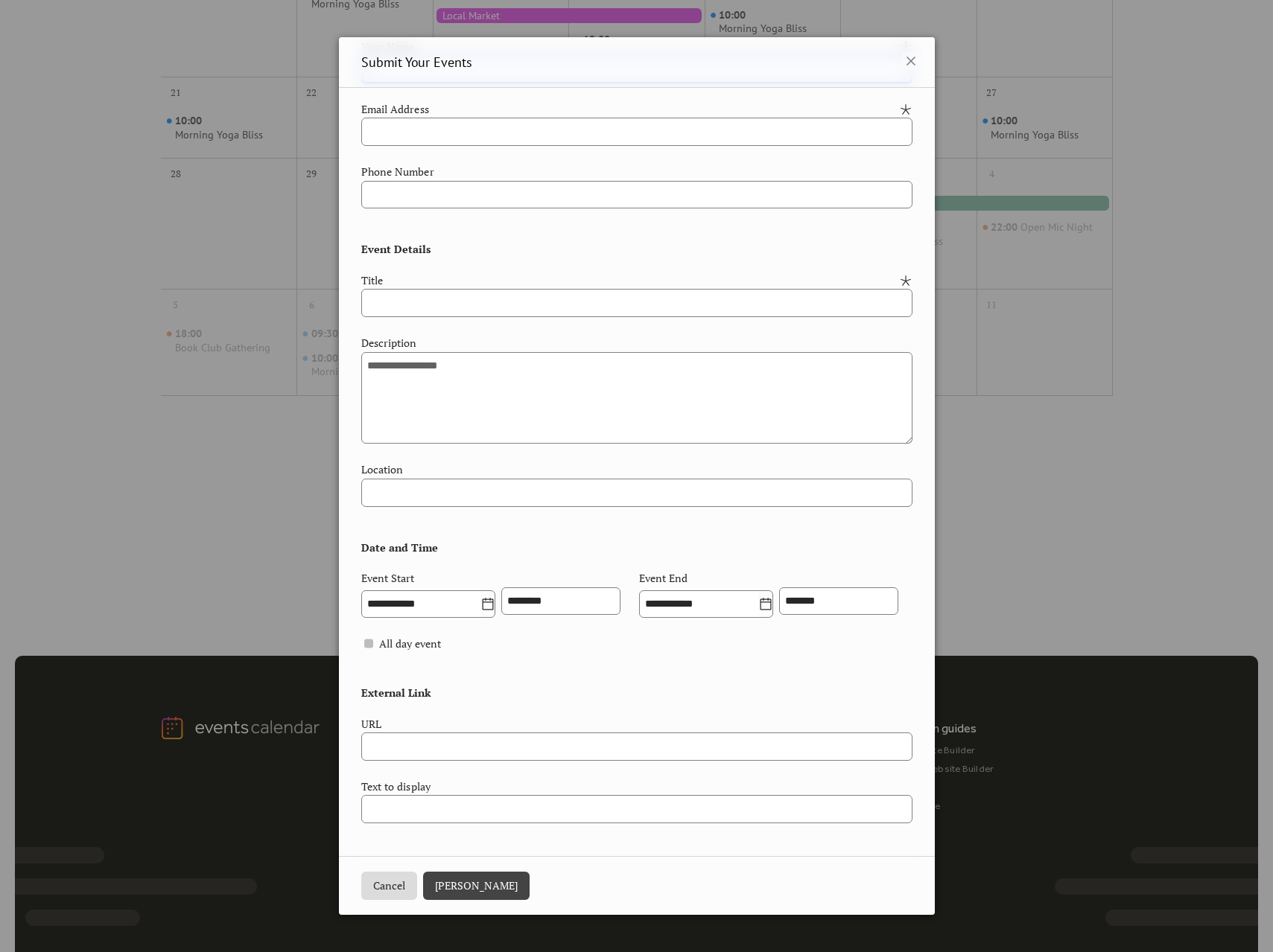
scroll to position [714, 0]
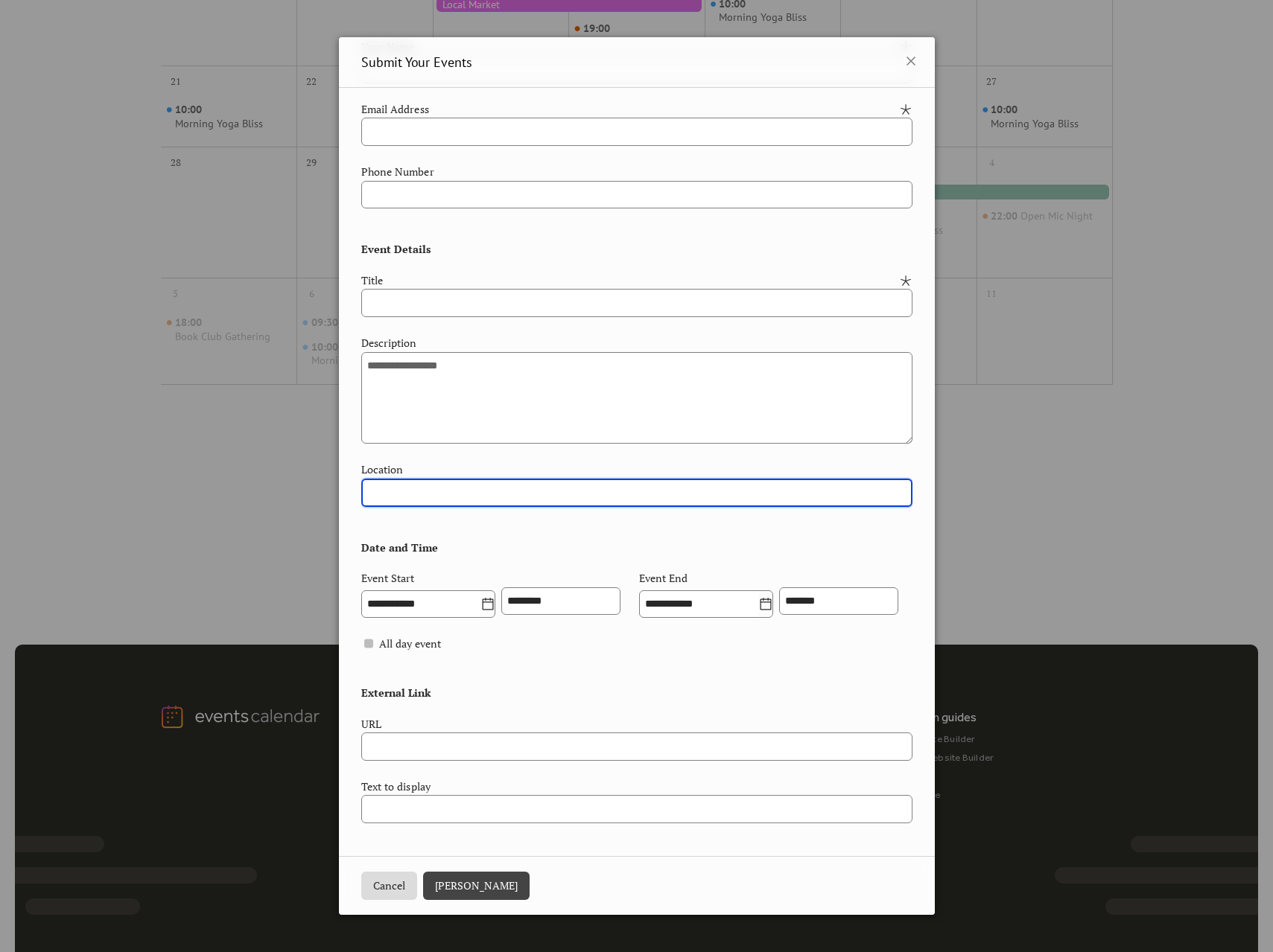
click at [409, 478] on input "text" at bounding box center [636, 492] width 551 height 28
click at [304, 436] on div "**********" at bounding box center [636, 476] width 1273 height 952
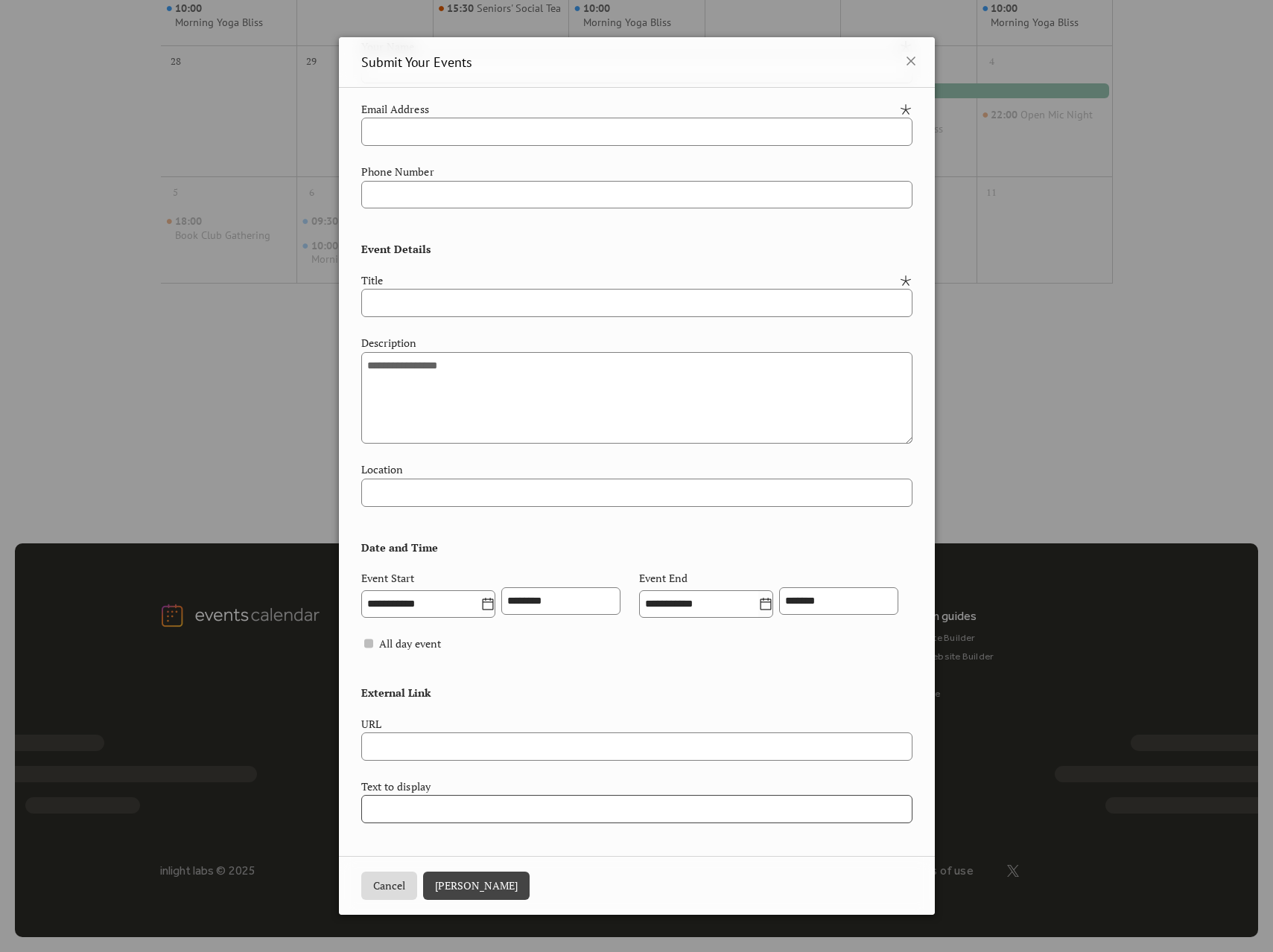
scroll to position [0, 0]
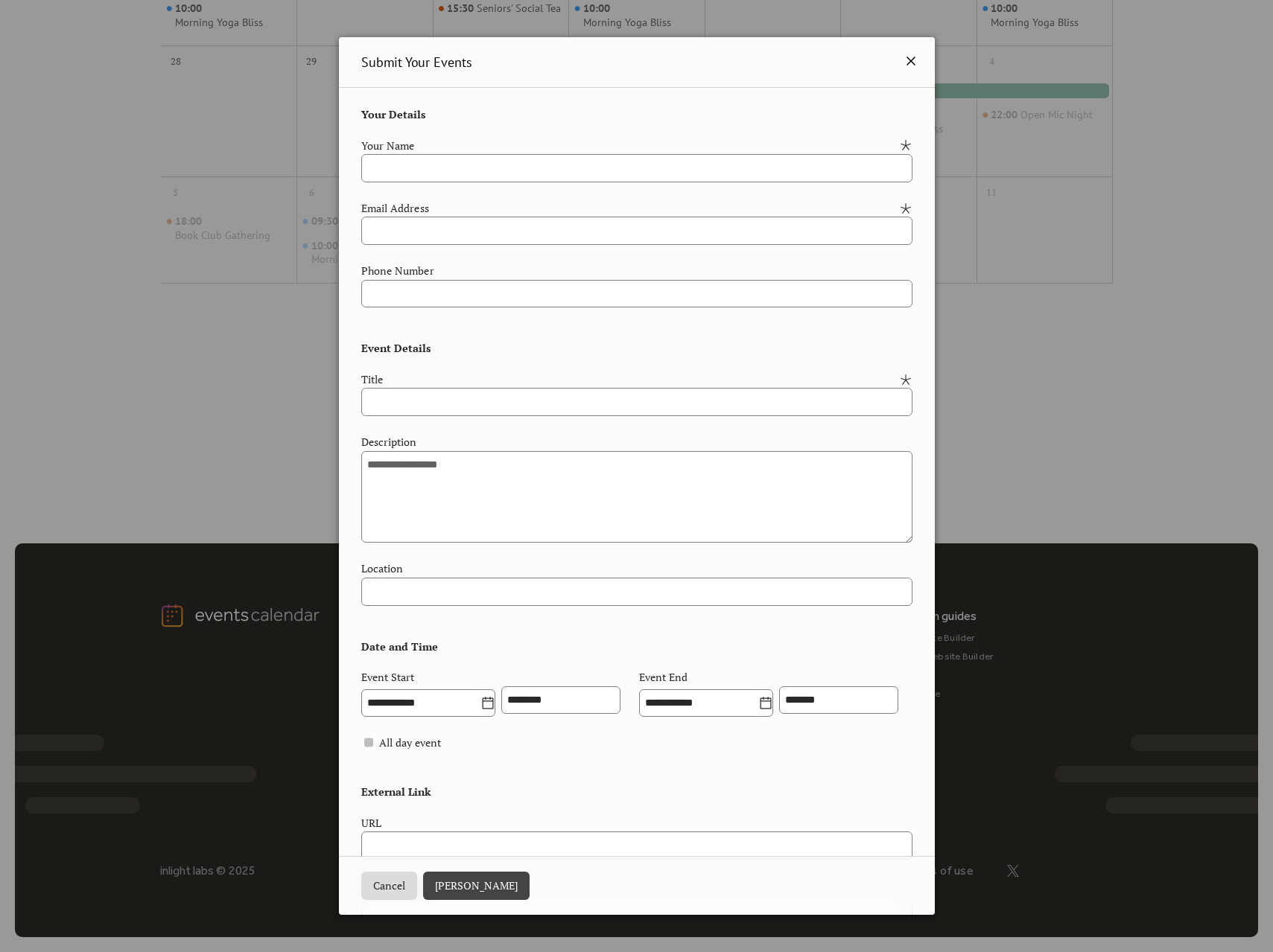
click at [907, 63] on icon at bounding box center [910, 61] width 9 height 9
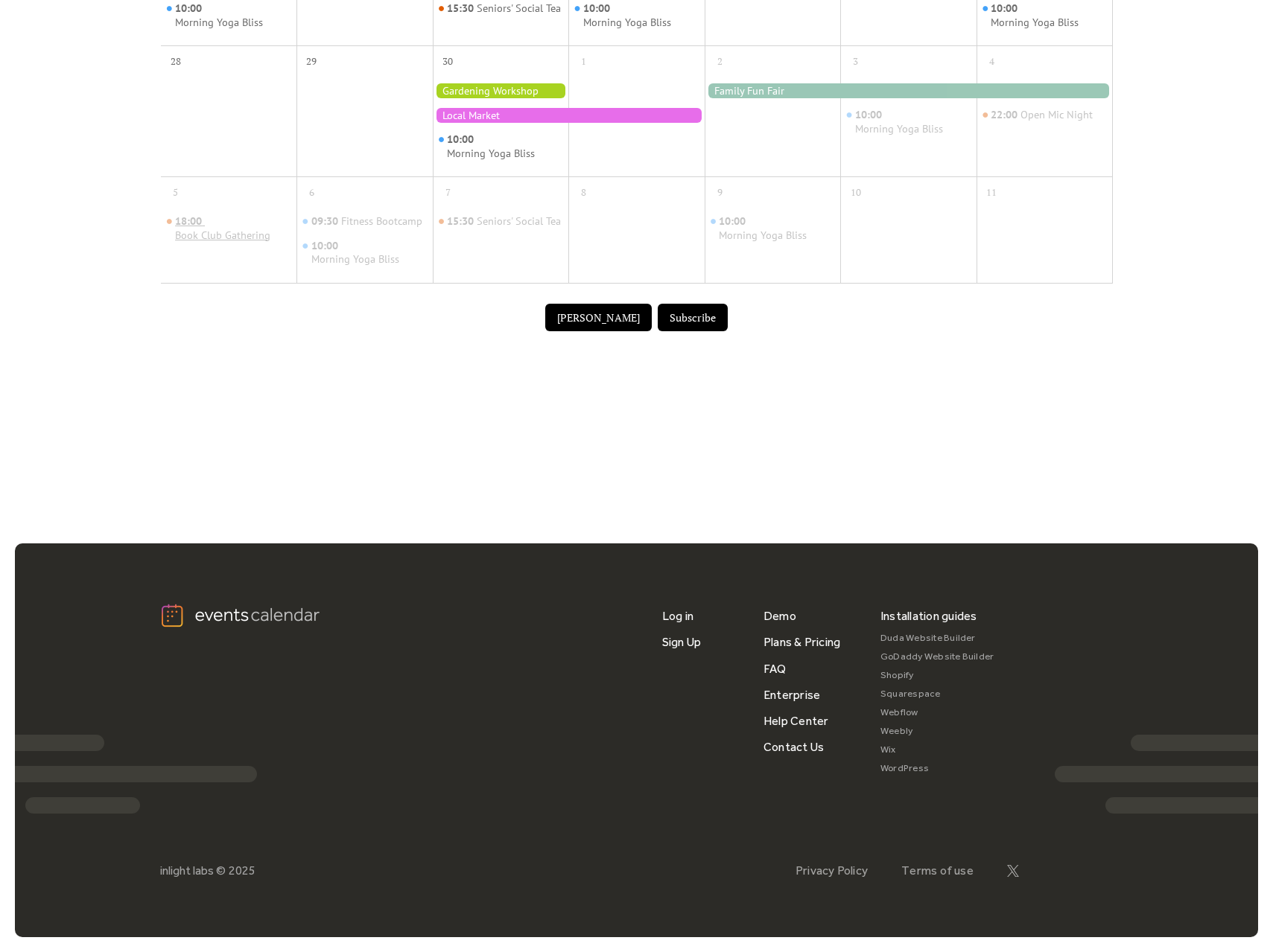
click at [258, 232] on div "Book Club Gathering" at bounding box center [222, 235] width 95 height 14
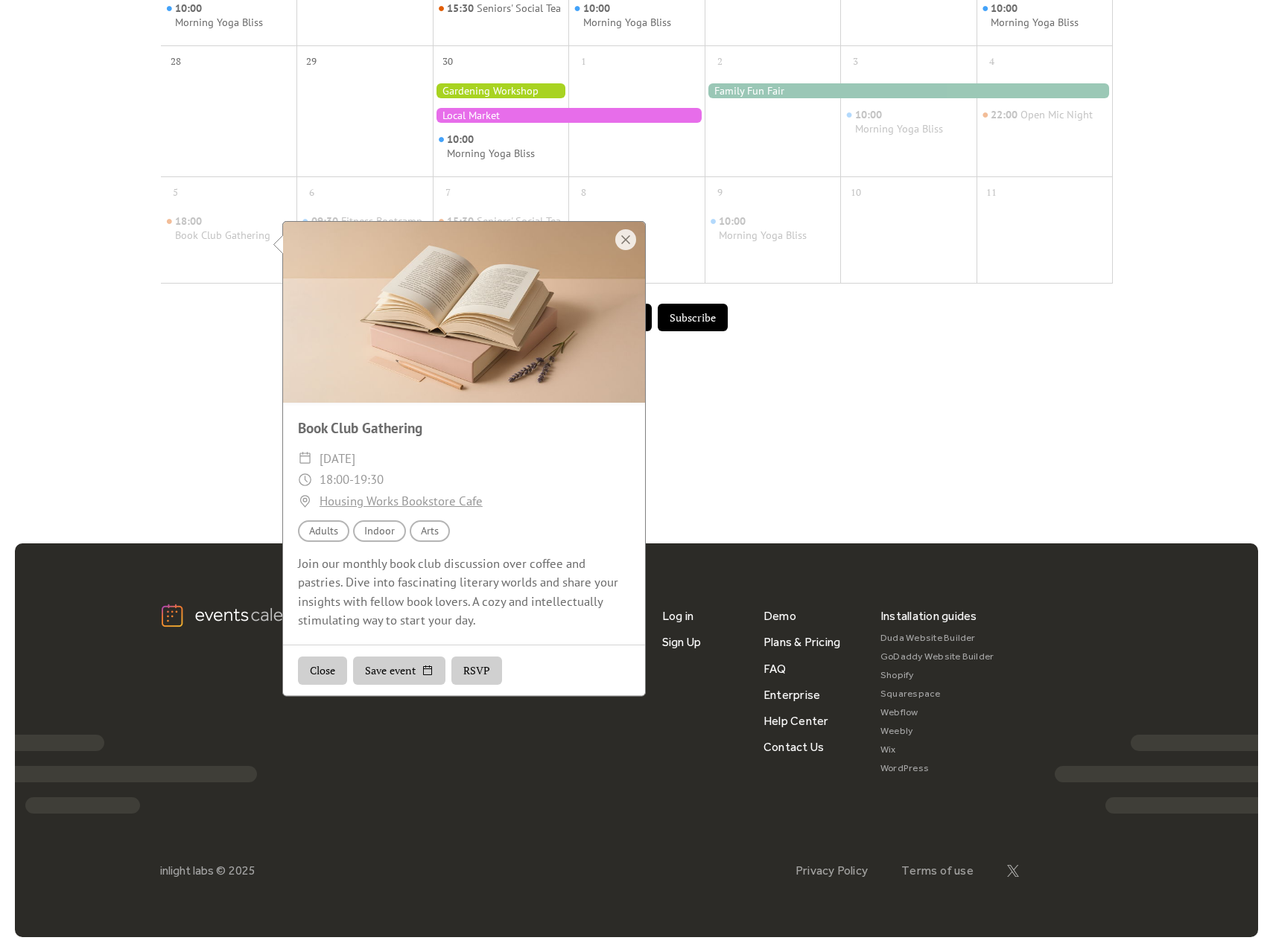
click at [472, 491] on link "Housing Works Bookstore Cafe" at bounding box center [401, 502] width 163 height 21
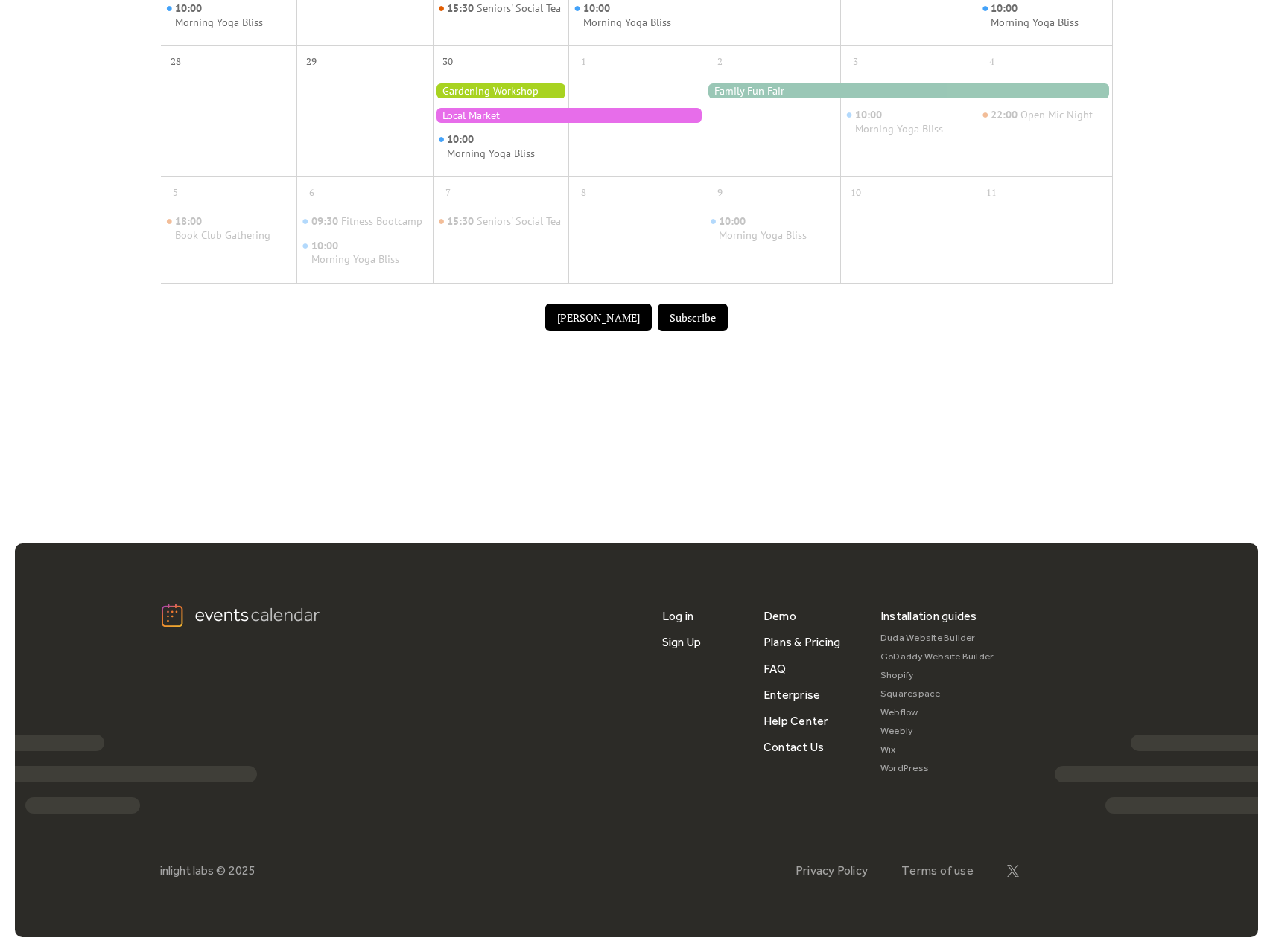
click at [747, 94] on div at bounding box center [909, 90] width 408 height 14
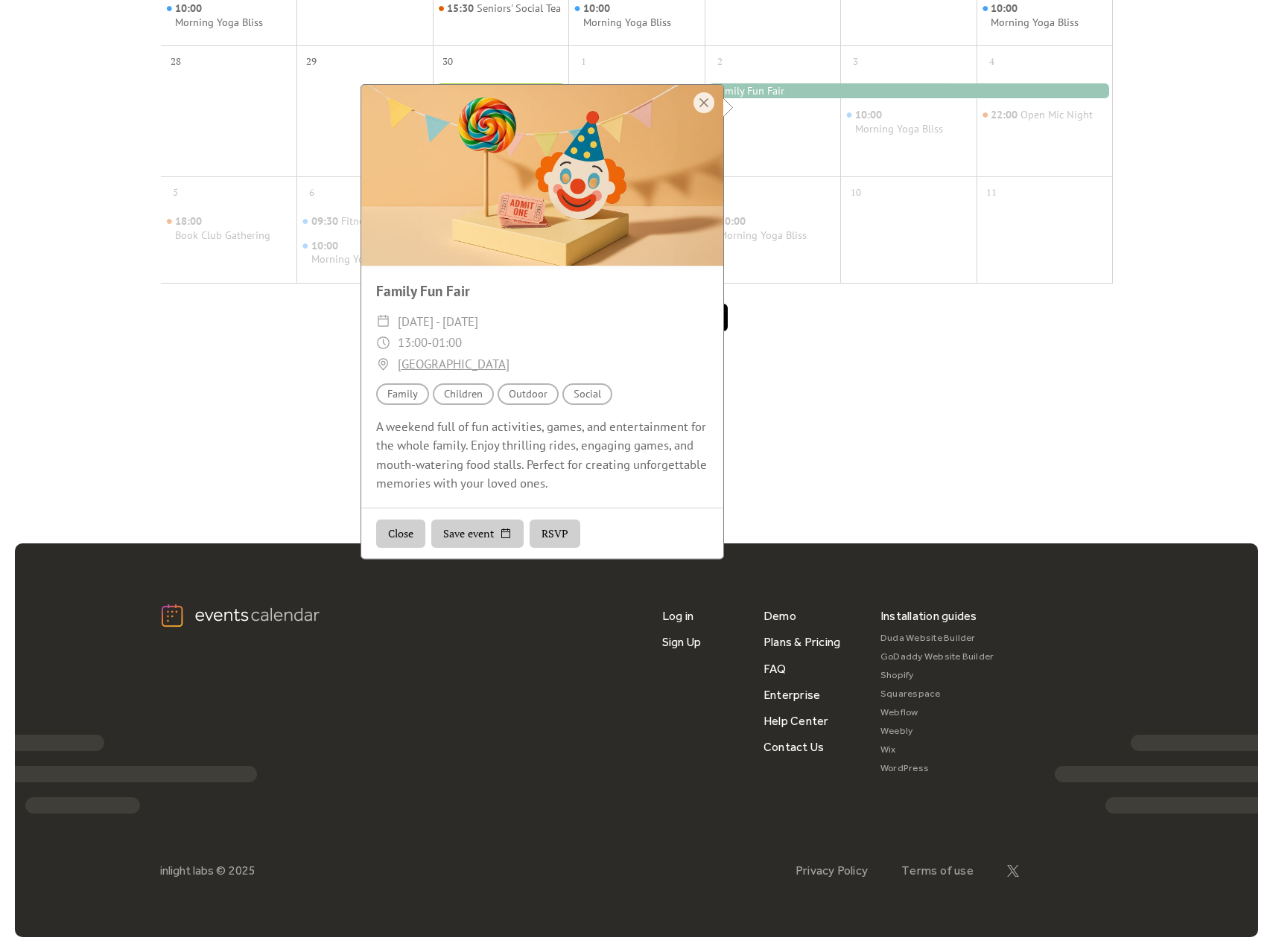
click at [459, 353] on link "Prospect Park" at bounding box center [454, 364] width 112 height 21
click at [711, 92] on div at bounding box center [704, 103] width 21 height 21
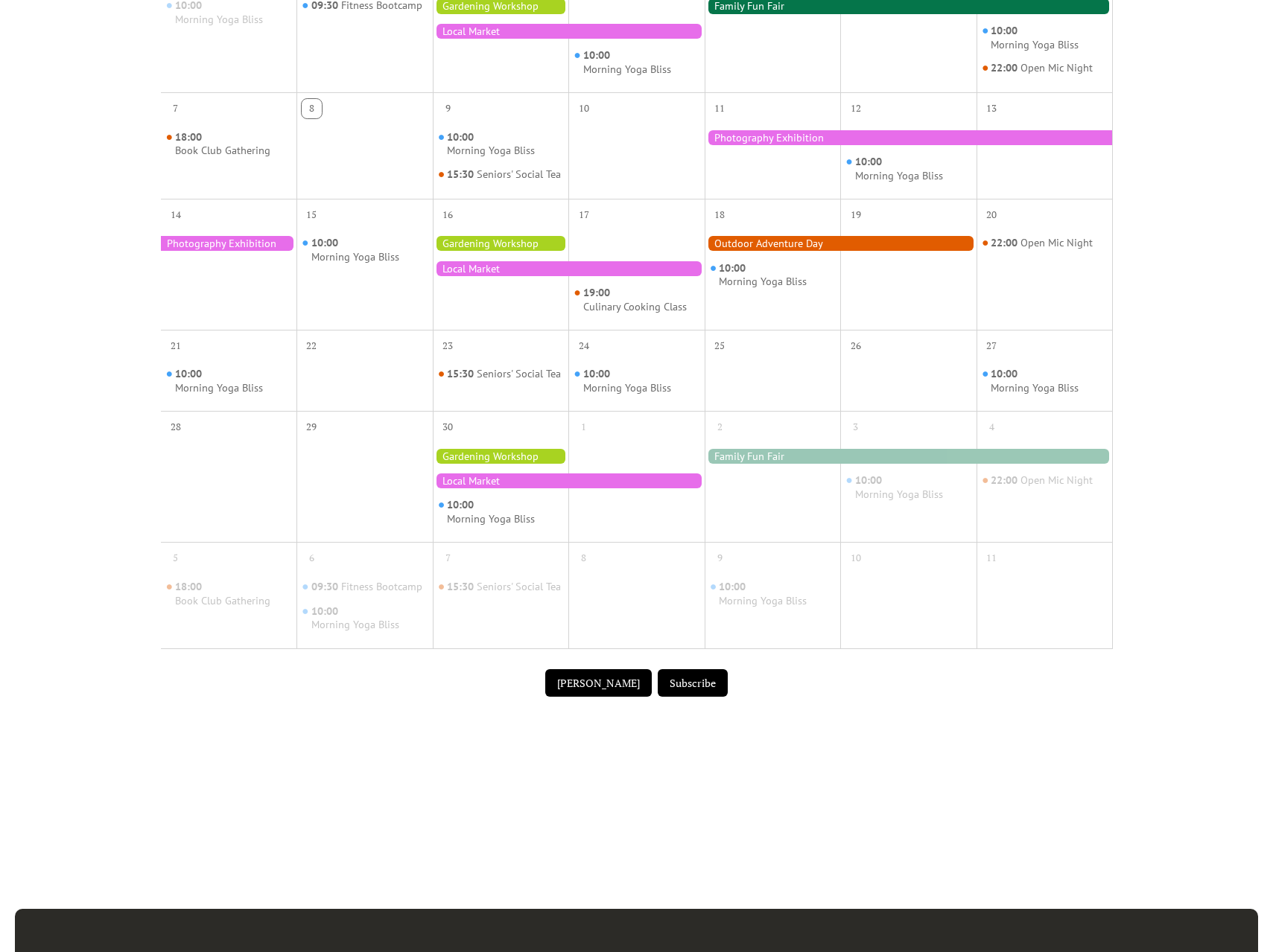
scroll to position [450, 0]
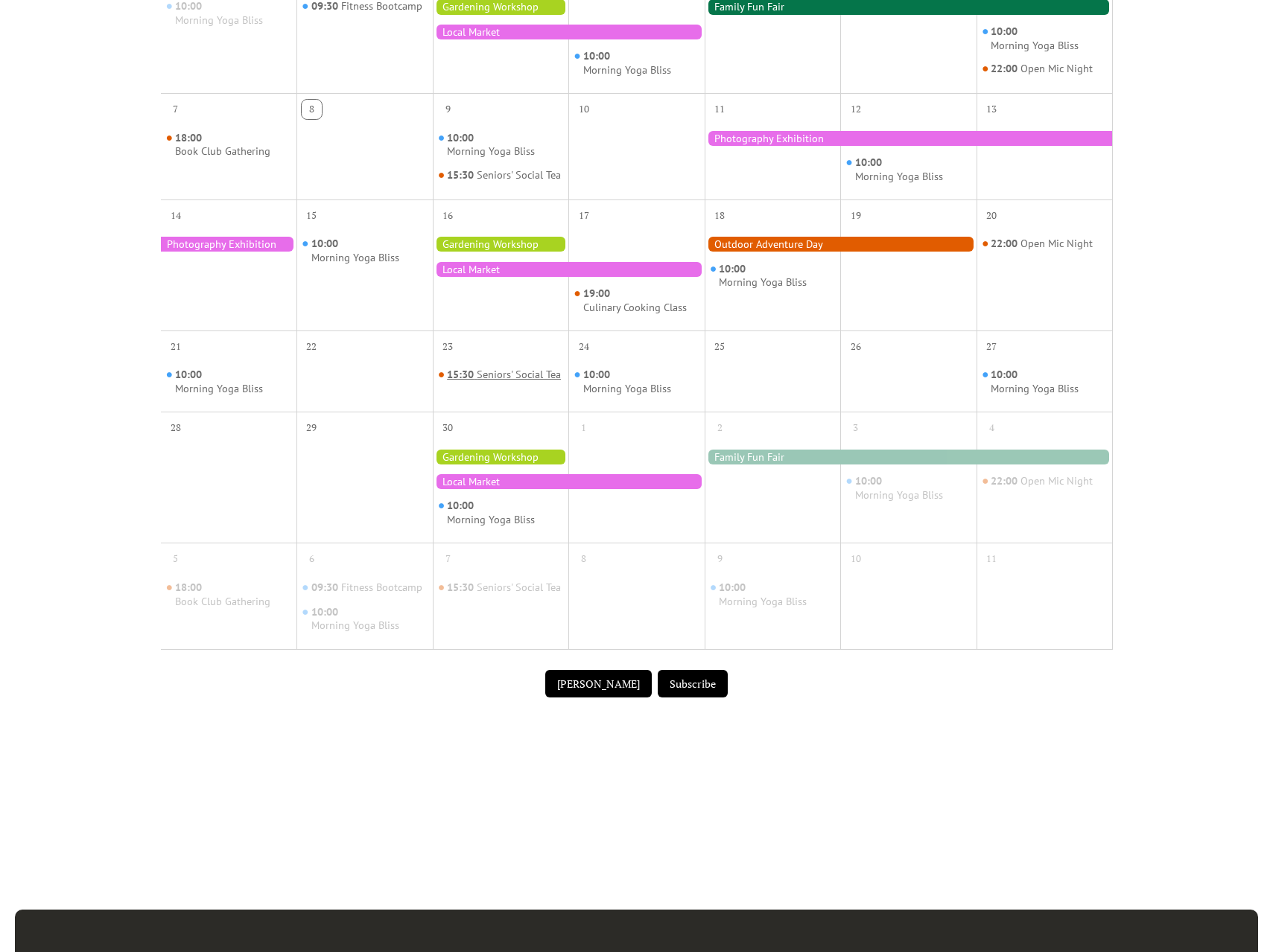
click at [525, 382] on div "Seniors' Social Tea" at bounding box center [518, 374] width 84 height 14
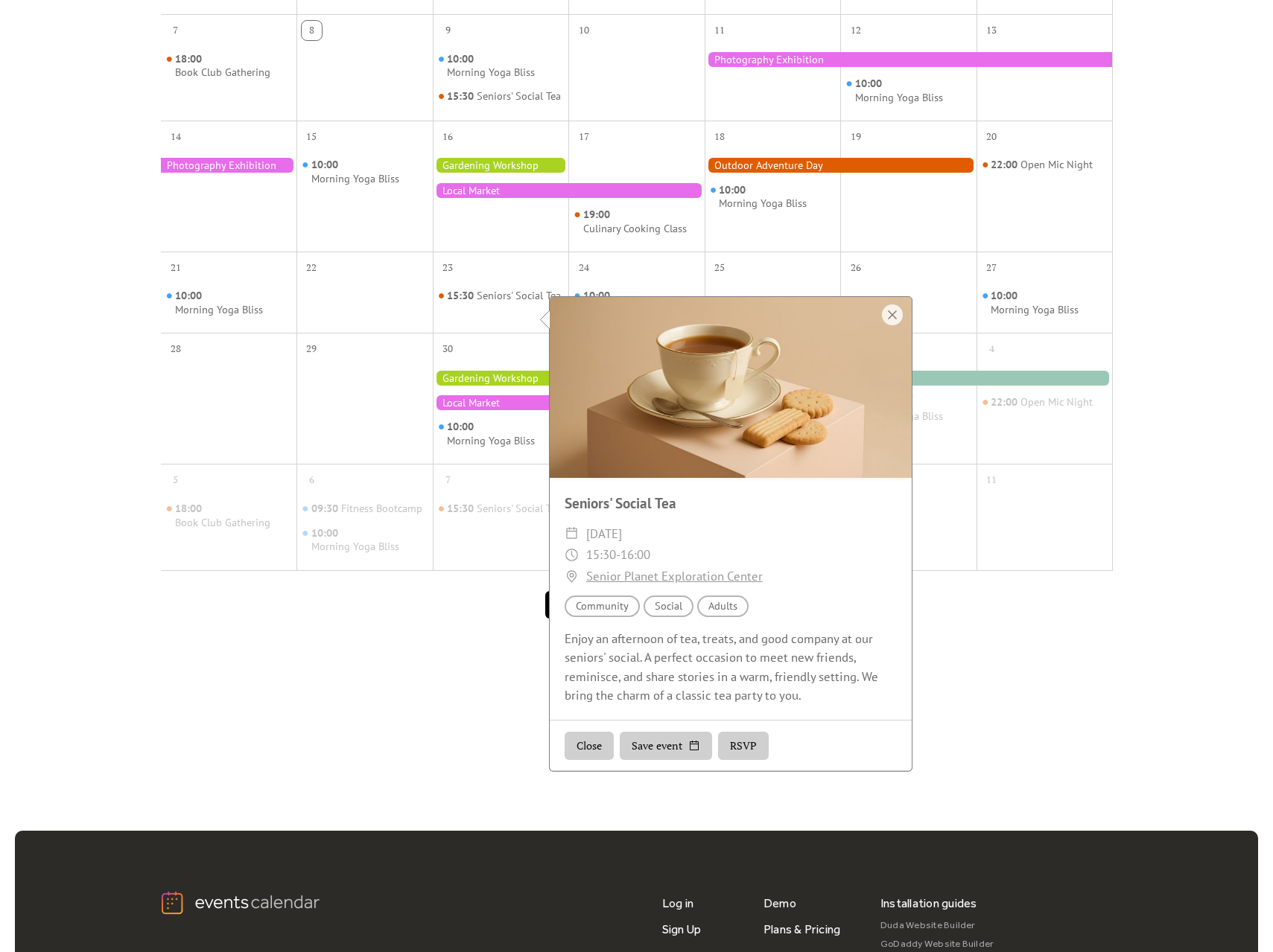
scroll to position [529, 0]
click at [896, 321] on div at bounding box center [893, 315] width 21 height 21
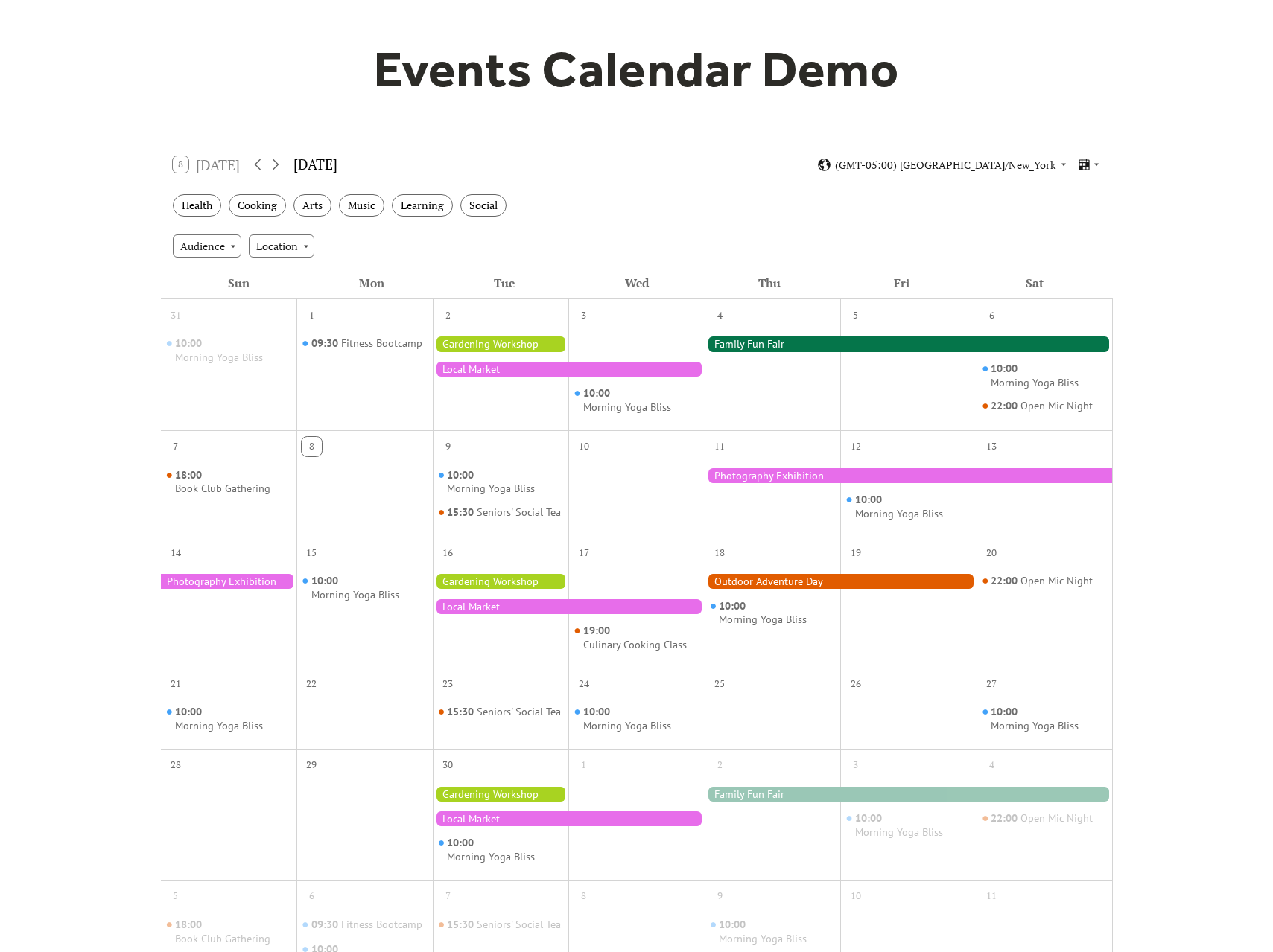
scroll to position [110, 0]
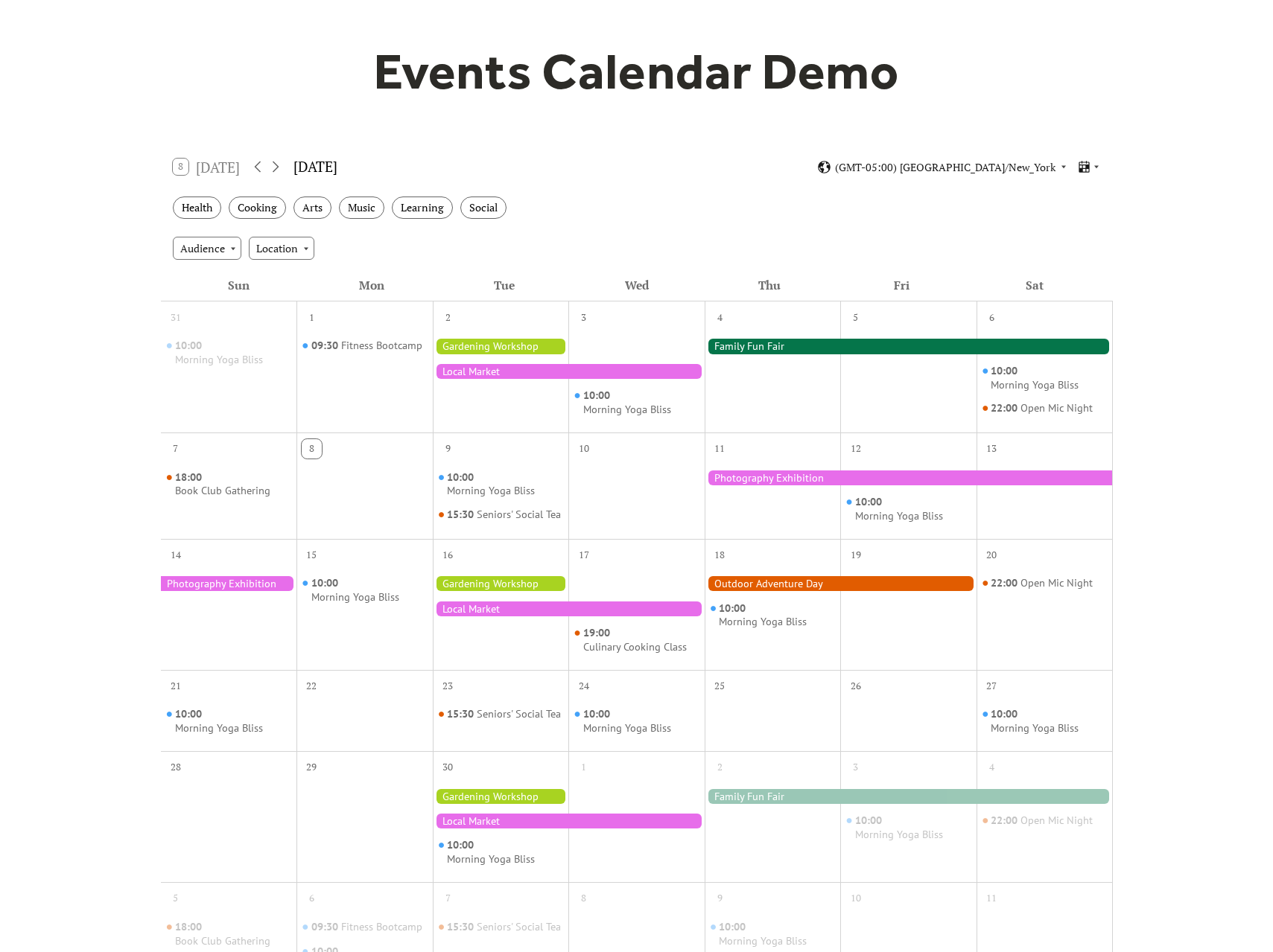
click at [231, 166] on div "8 Today" at bounding box center [206, 167] width 67 height 16
click at [277, 163] on icon at bounding box center [275, 167] width 7 height 12
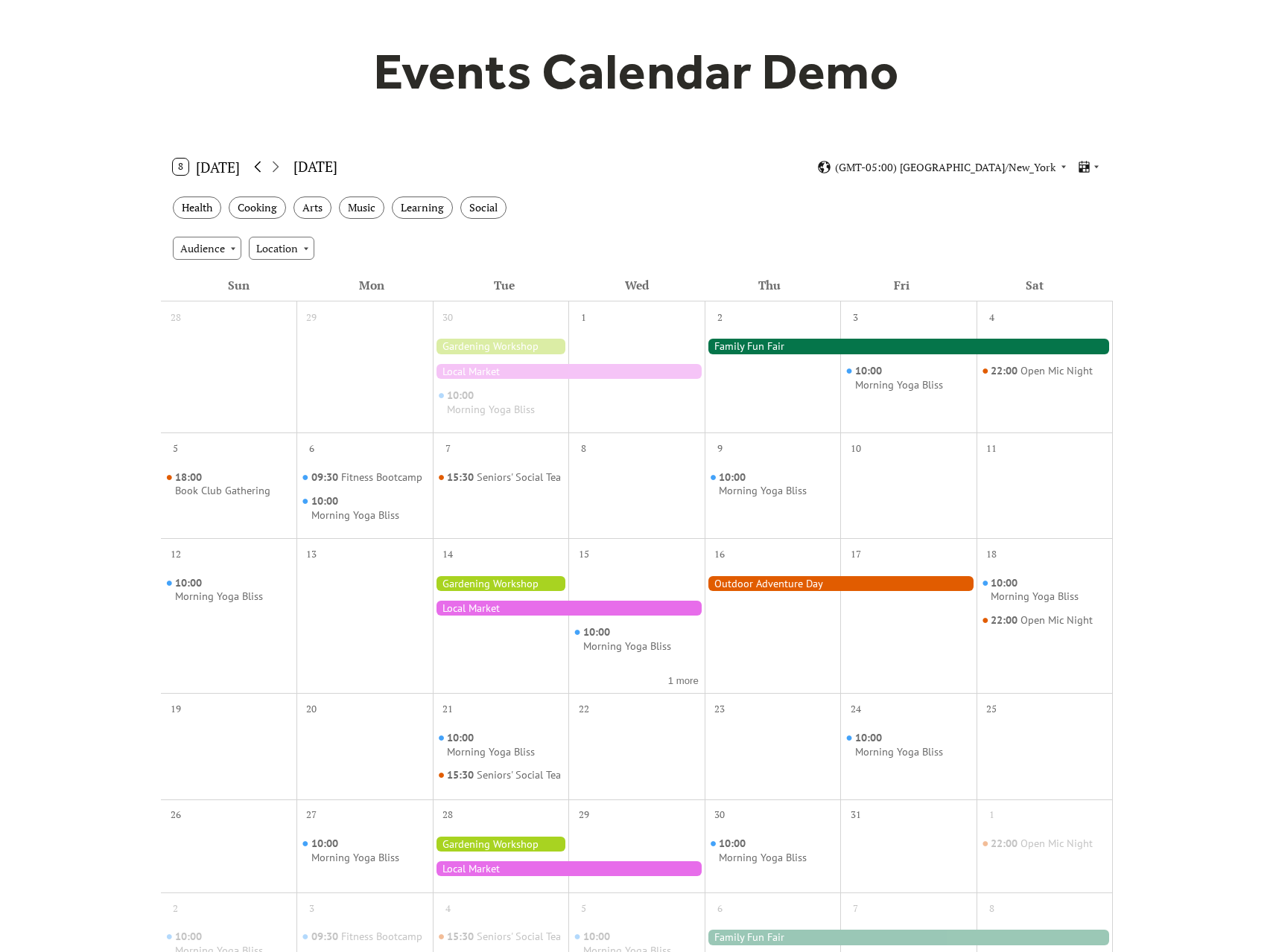
click at [258, 164] on icon at bounding box center [257, 167] width 18 height 18
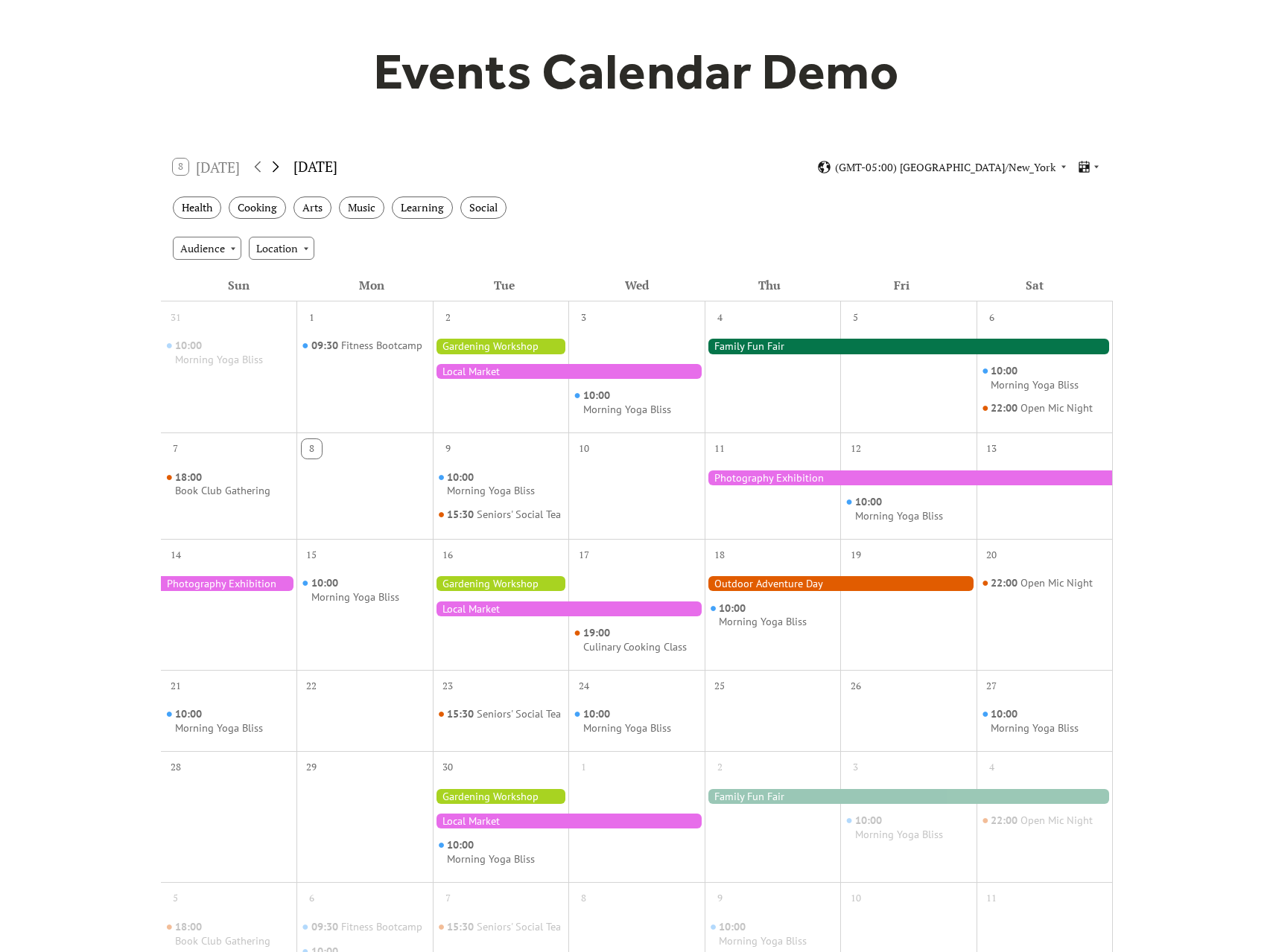
click at [284, 162] on icon at bounding box center [275, 167] width 18 height 18
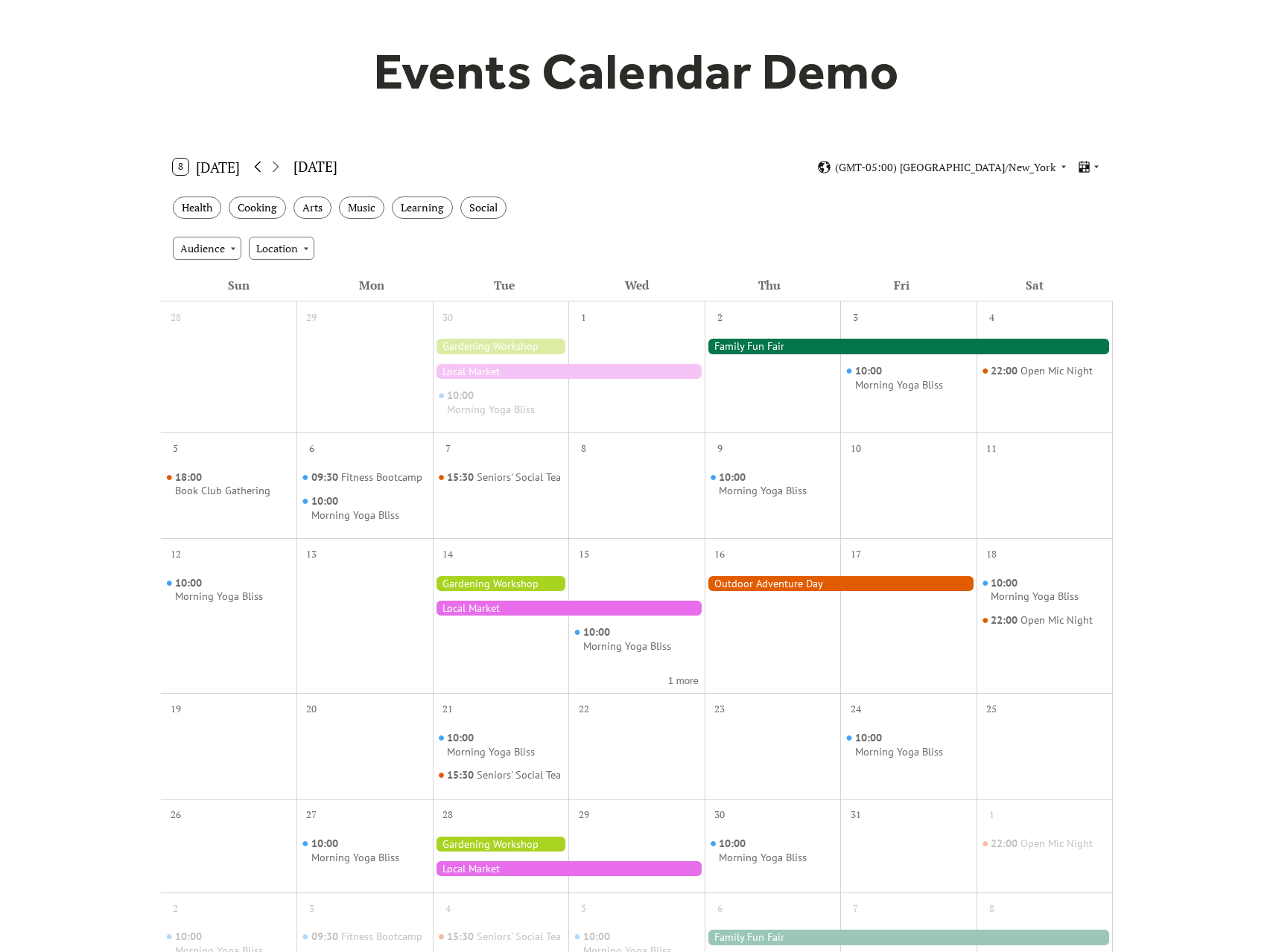
click at [255, 164] on icon at bounding box center [257, 167] width 18 height 18
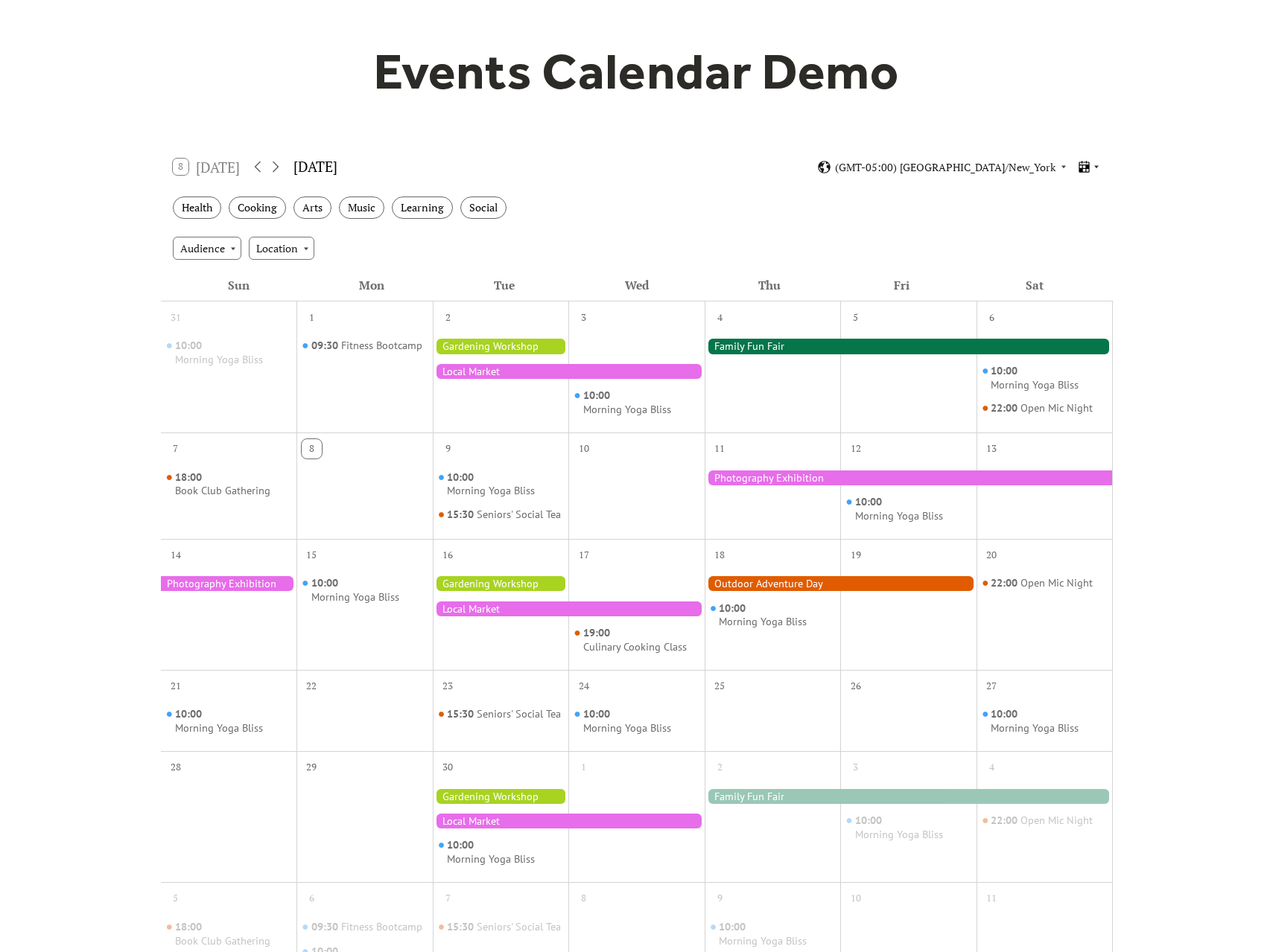
click at [1096, 168] on icon at bounding box center [1096, 167] width 9 height 9
click at [1077, 244] on span "Agenda" at bounding box center [1070, 245] width 36 height 16
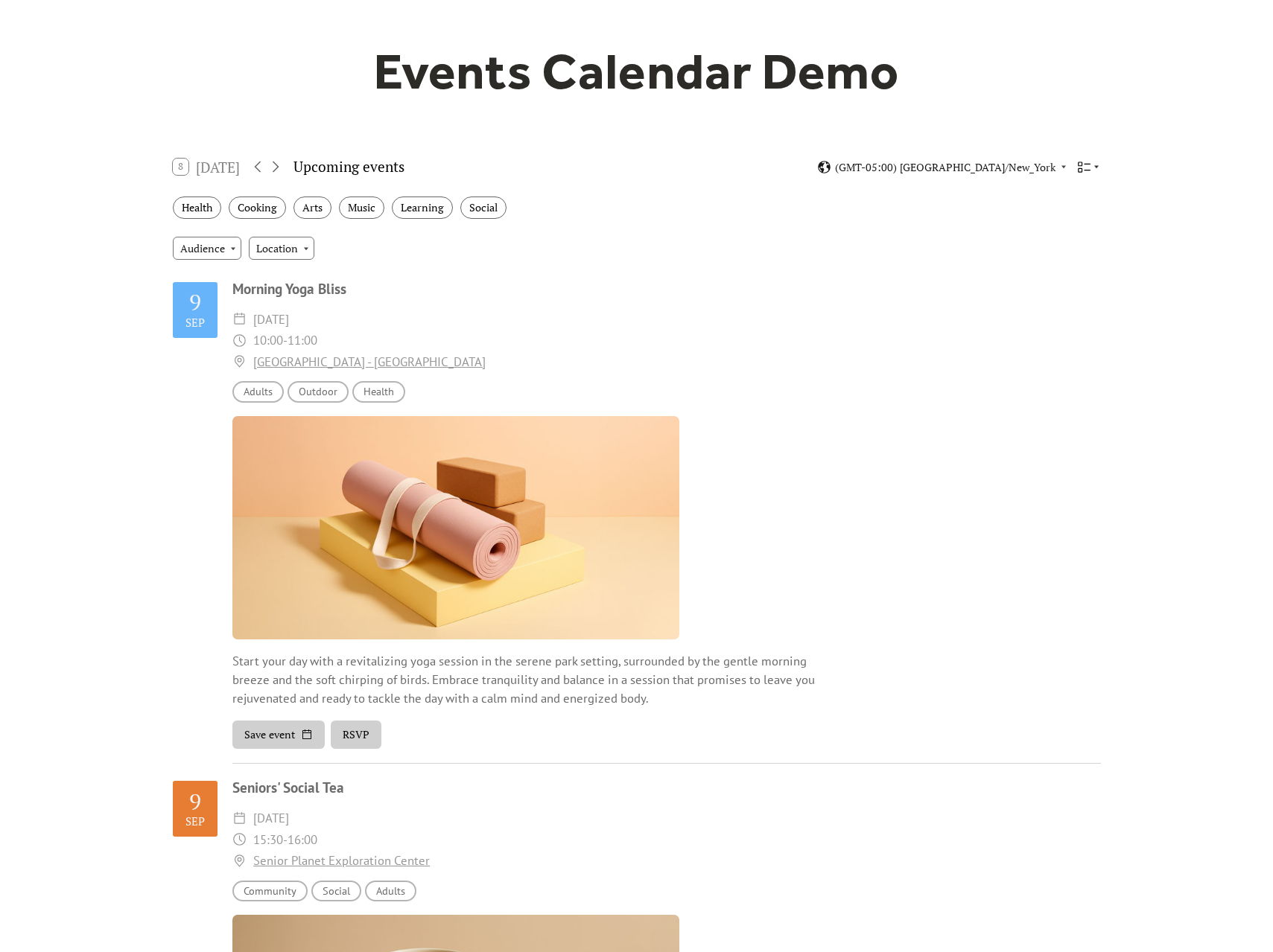
click at [1096, 166] on icon at bounding box center [1096, 167] width 9 height 9
click at [1073, 264] on div "Week" at bounding box center [1061, 273] width 77 height 28
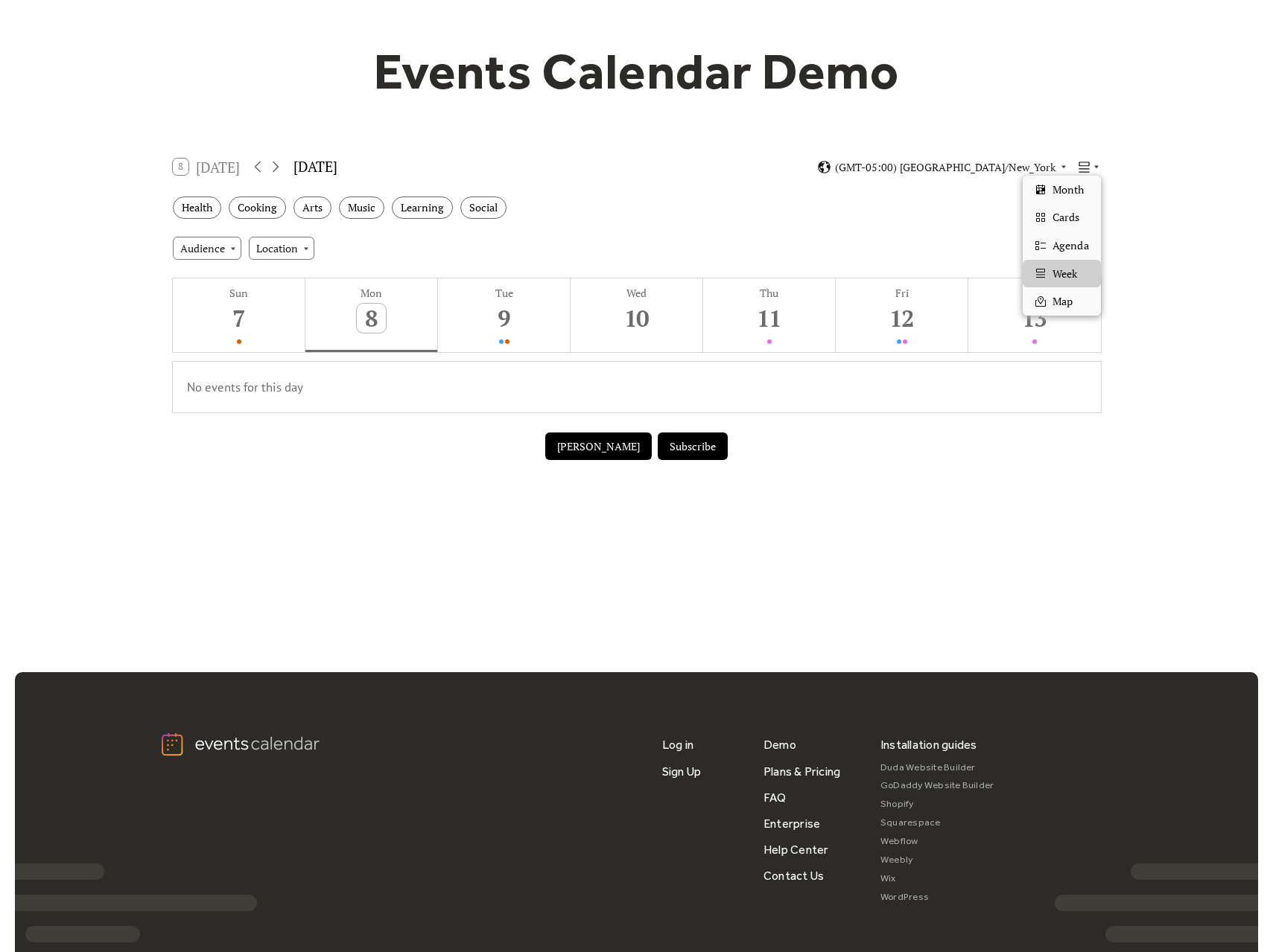
click at [1092, 166] on icon at bounding box center [1096, 167] width 9 height 9
click at [1068, 302] on span "Map" at bounding box center [1062, 301] width 20 height 16
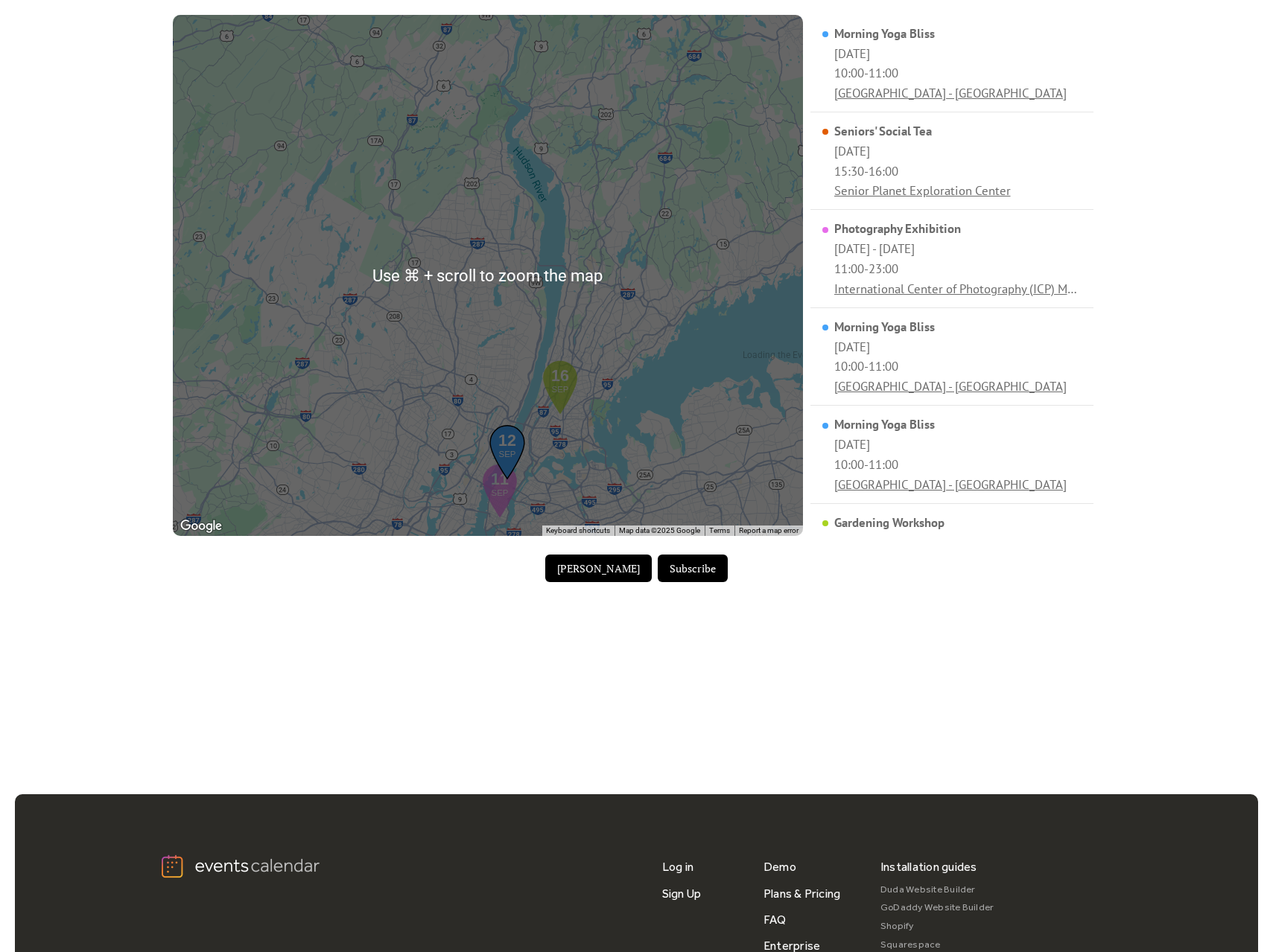
scroll to position [382, 0]
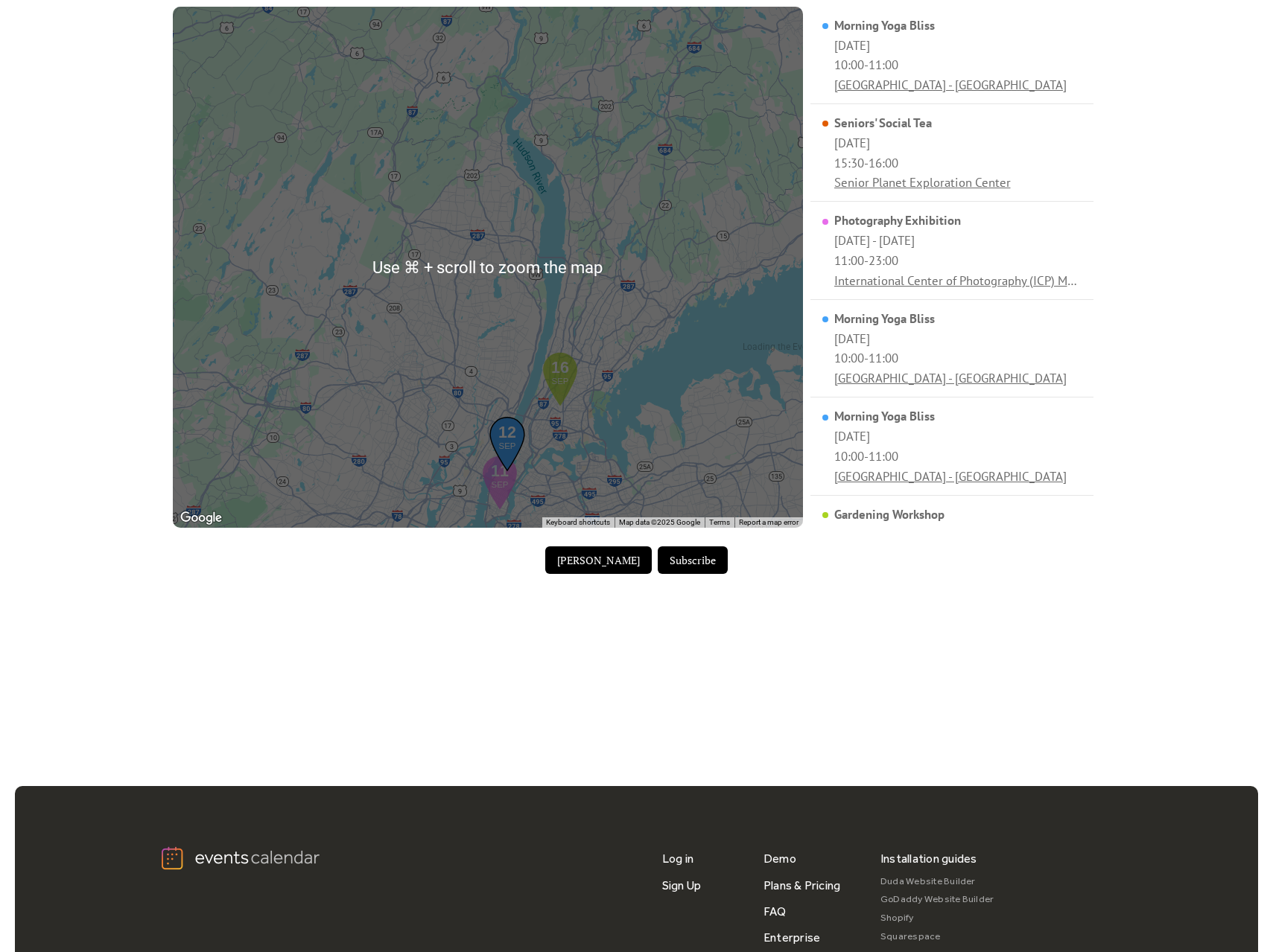
click at [858, 621] on div "Events Calendar Demo Loading the Events Calendar..." at bounding box center [636, 176] width 953 height 981
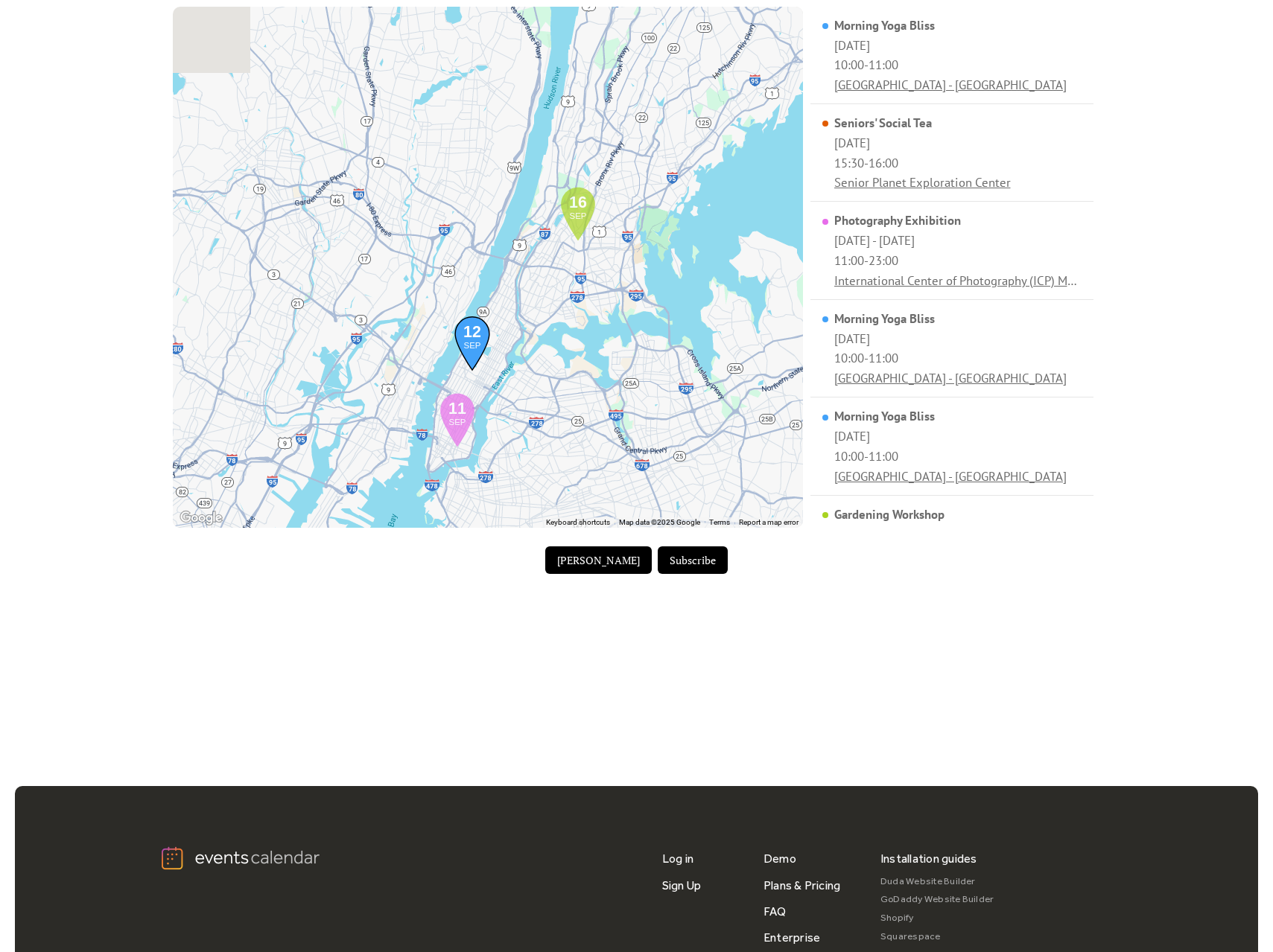
drag, startPoint x: 528, startPoint y: 402, endPoint x: 626, endPoint y: 191, distance: 232.6
click at [626, 191] on div "Loading the Events Calendar..." at bounding box center [487, 267] width 630 height 521
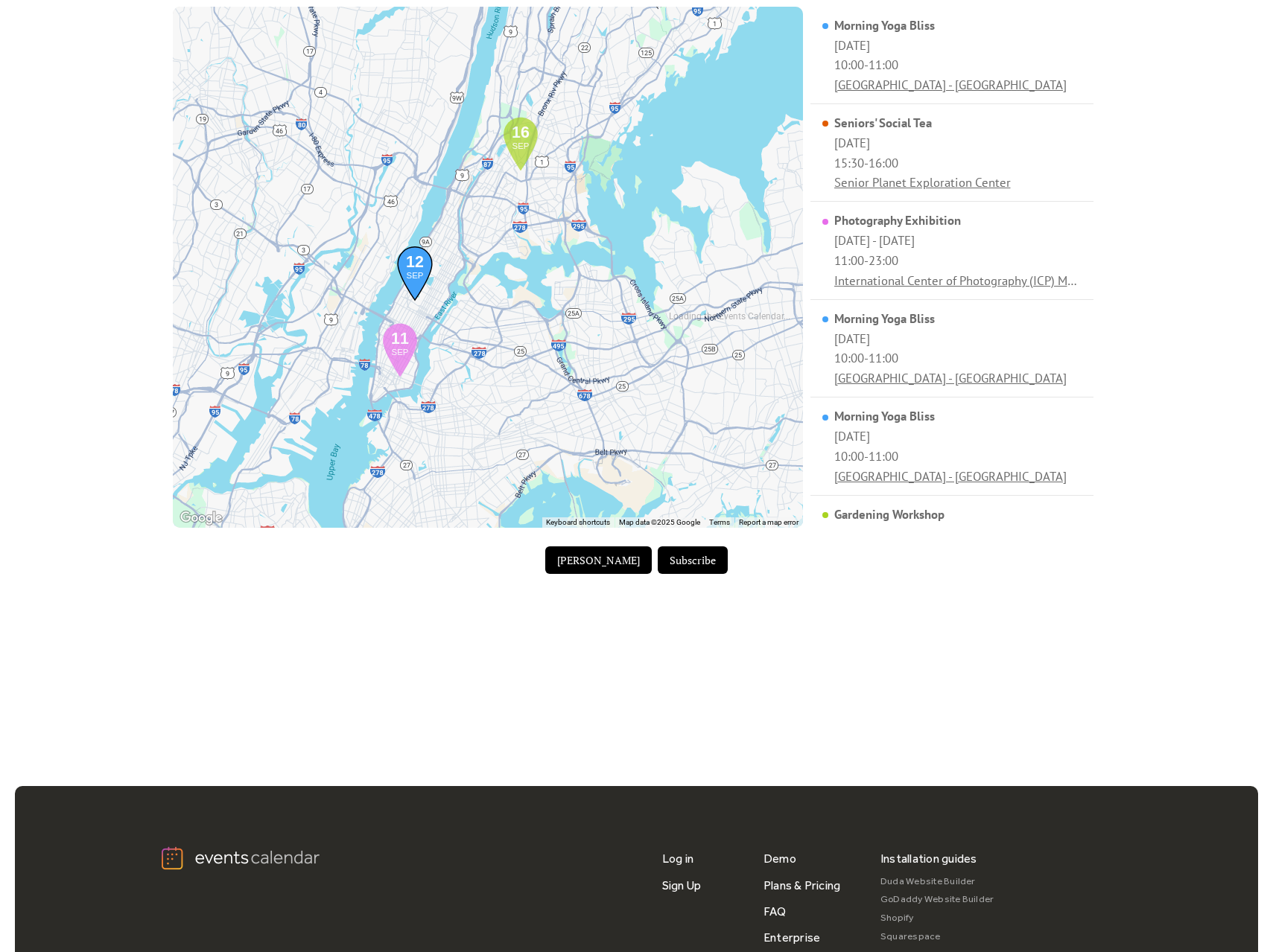
drag, startPoint x: 626, startPoint y: 219, endPoint x: 552, endPoint y: 189, distance: 79.8
click at [552, 189] on div "Loading the Events Calendar..." at bounding box center [487, 267] width 630 height 521
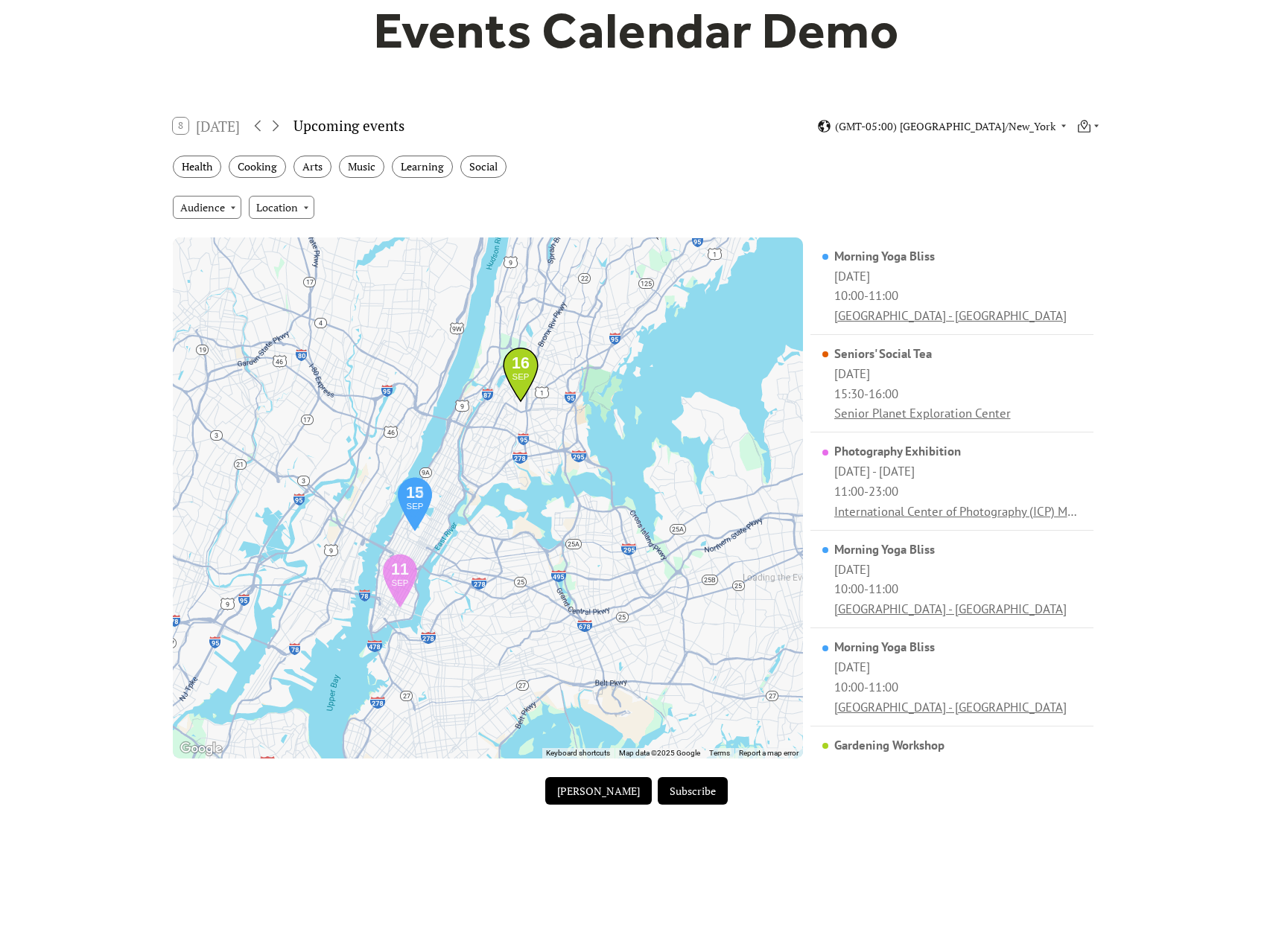
scroll to position [149, 0]
click at [1098, 127] on icon at bounding box center [1096, 127] width 9 height 9
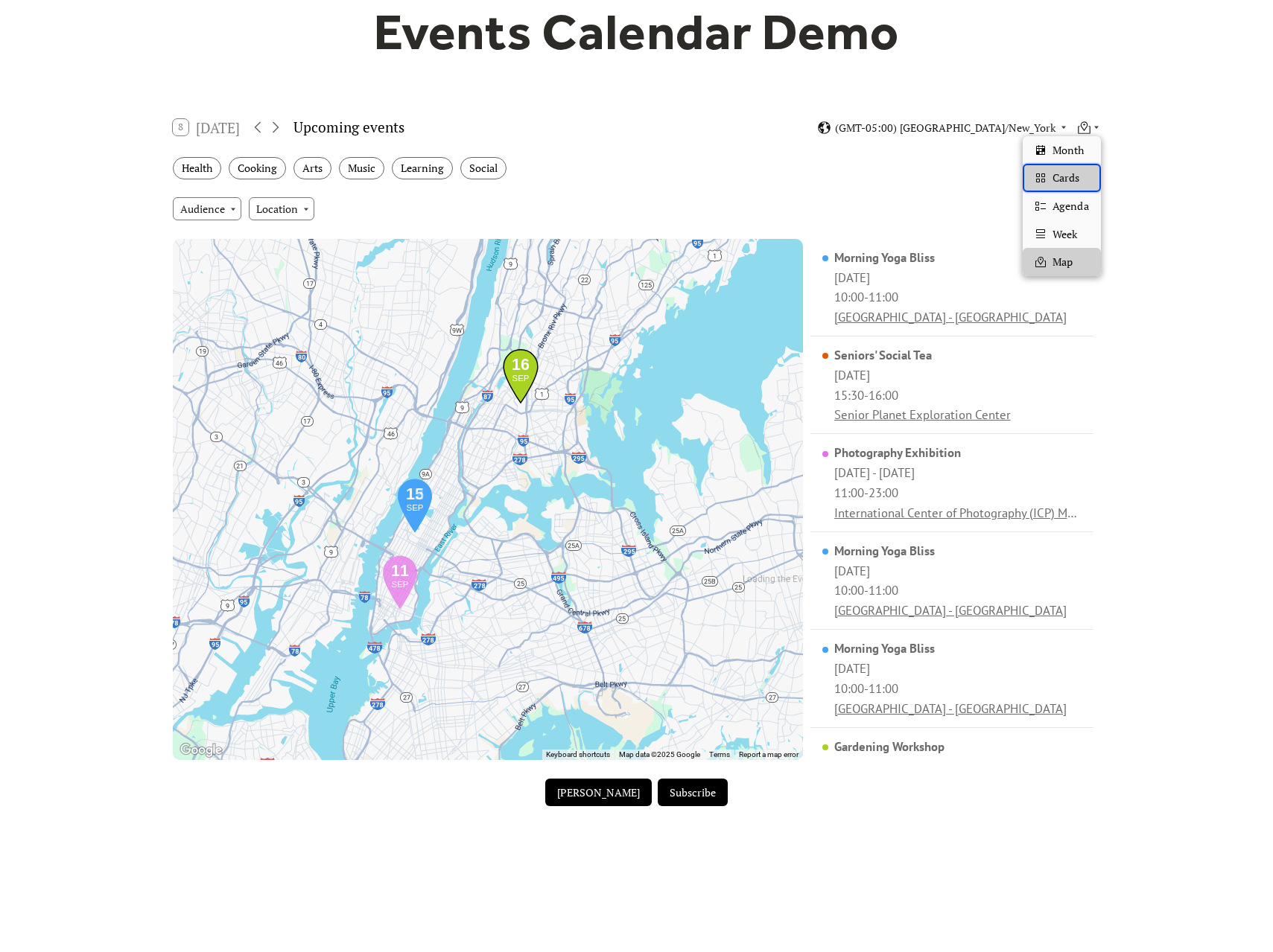
click at [1078, 177] on span "Cards" at bounding box center [1066, 177] width 27 height 16
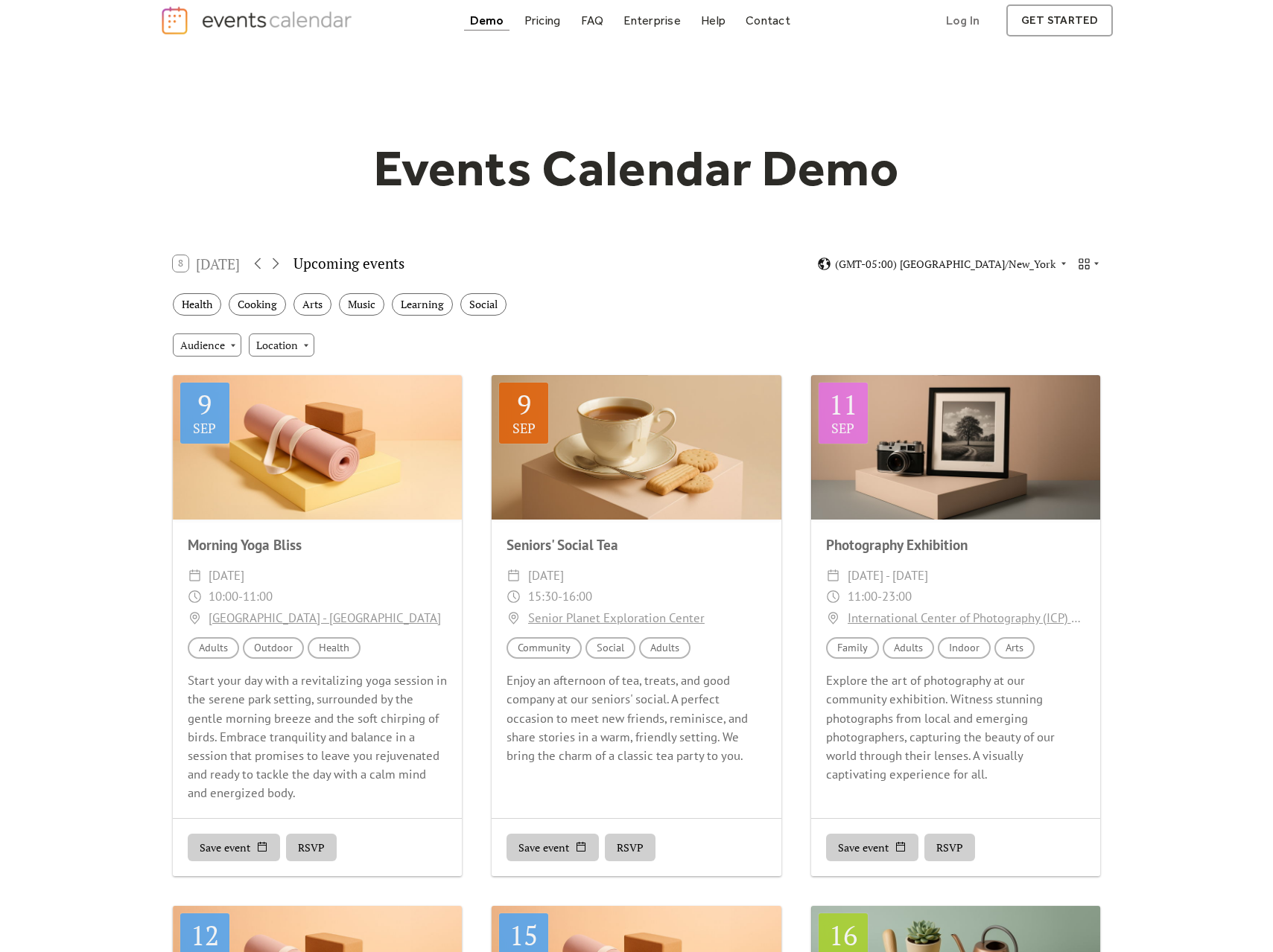
scroll to position [0, 0]
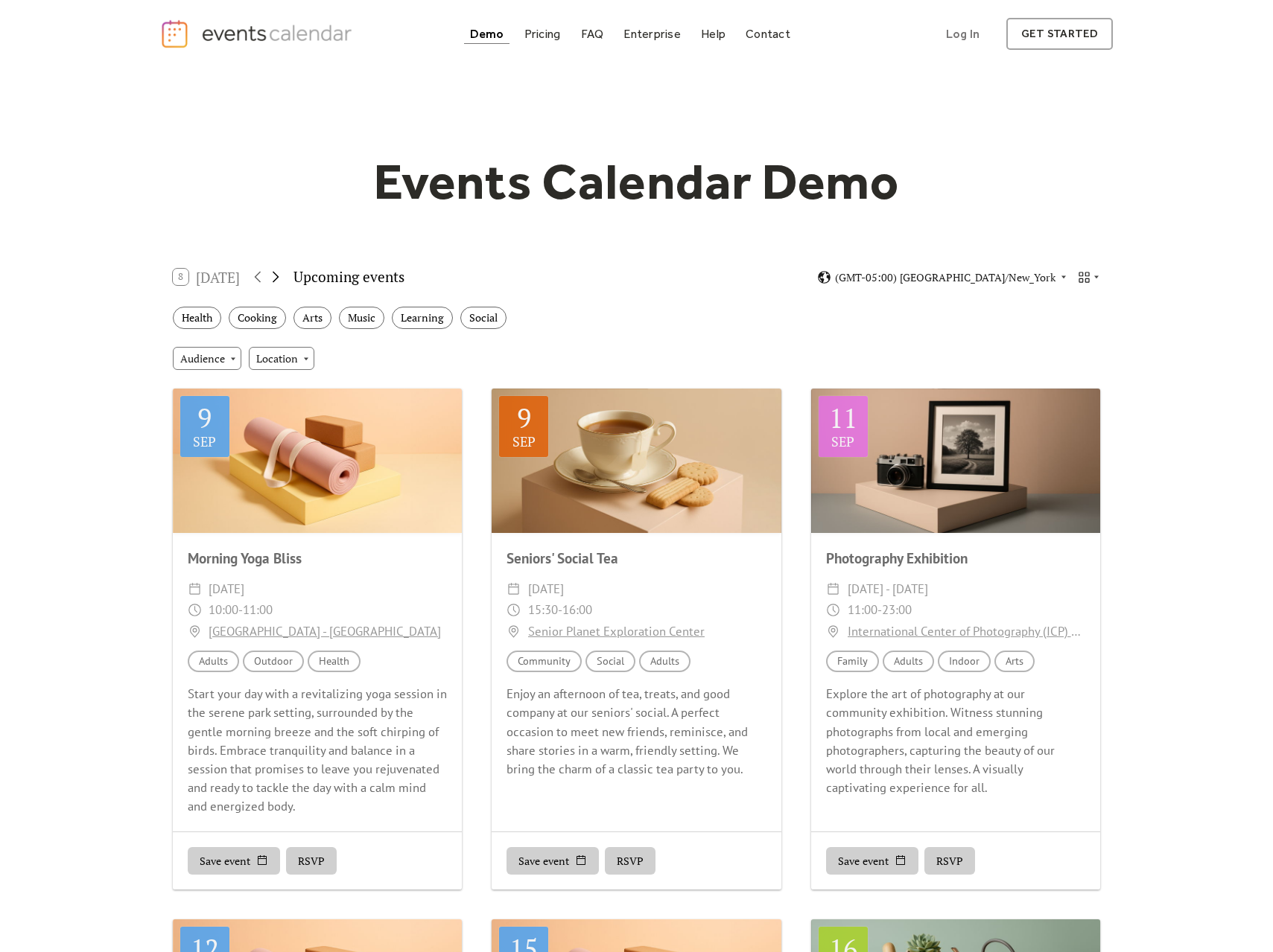
click at [274, 278] on icon at bounding box center [275, 276] width 18 height 18
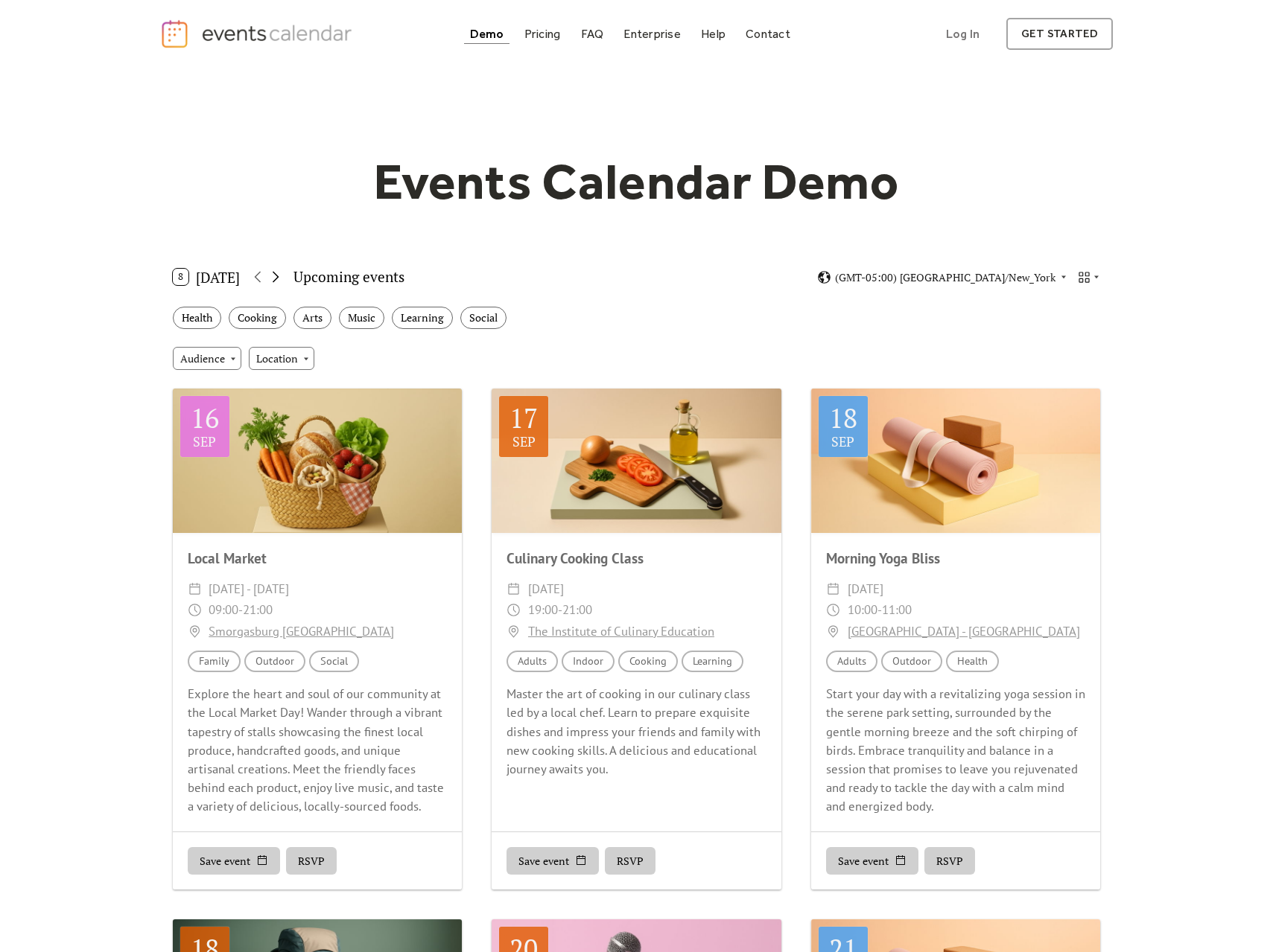
click at [276, 277] on icon at bounding box center [275, 276] width 18 height 18
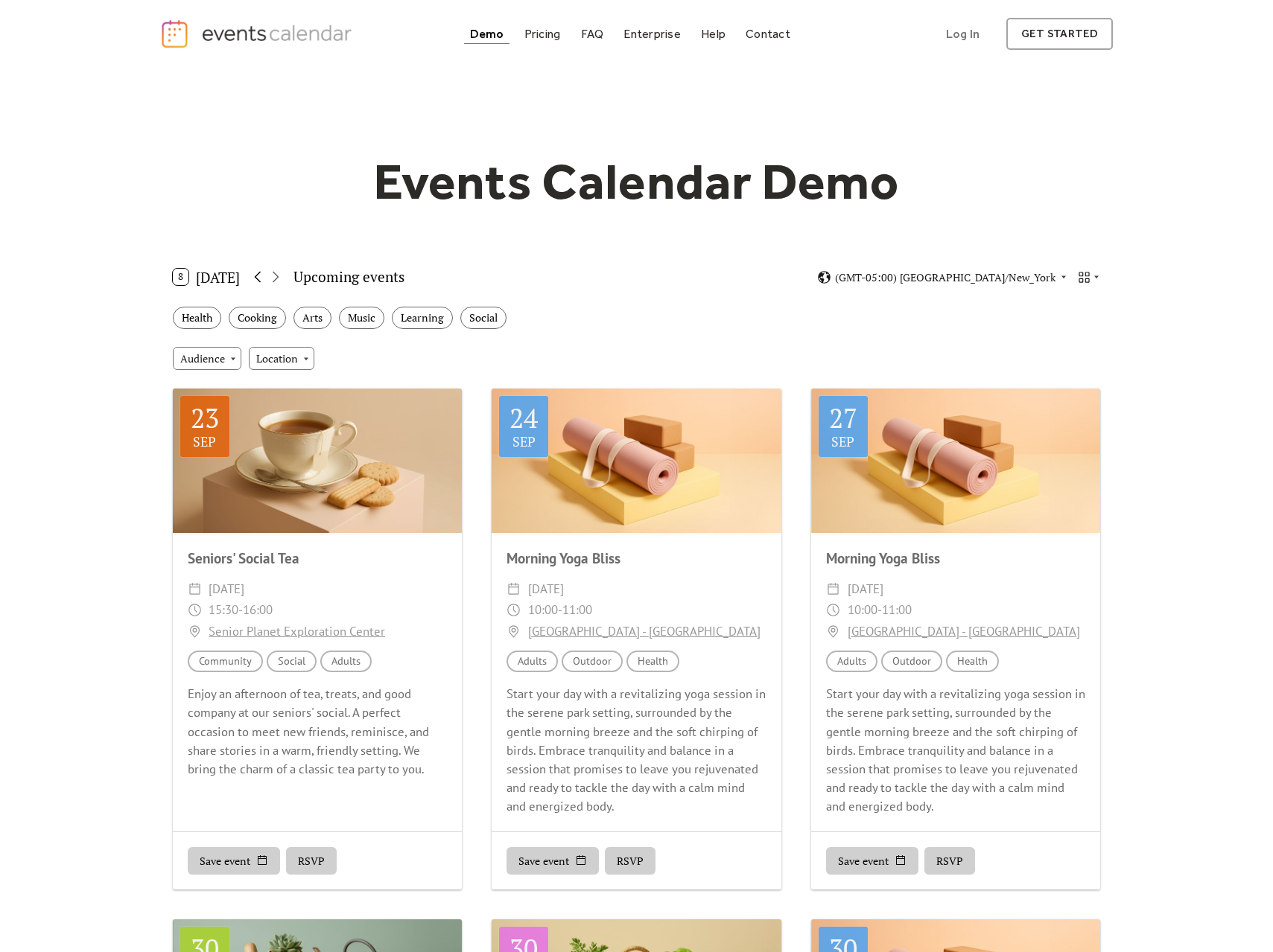
click at [262, 277] on icon at bounding box center [257, 276] width 18 height 18
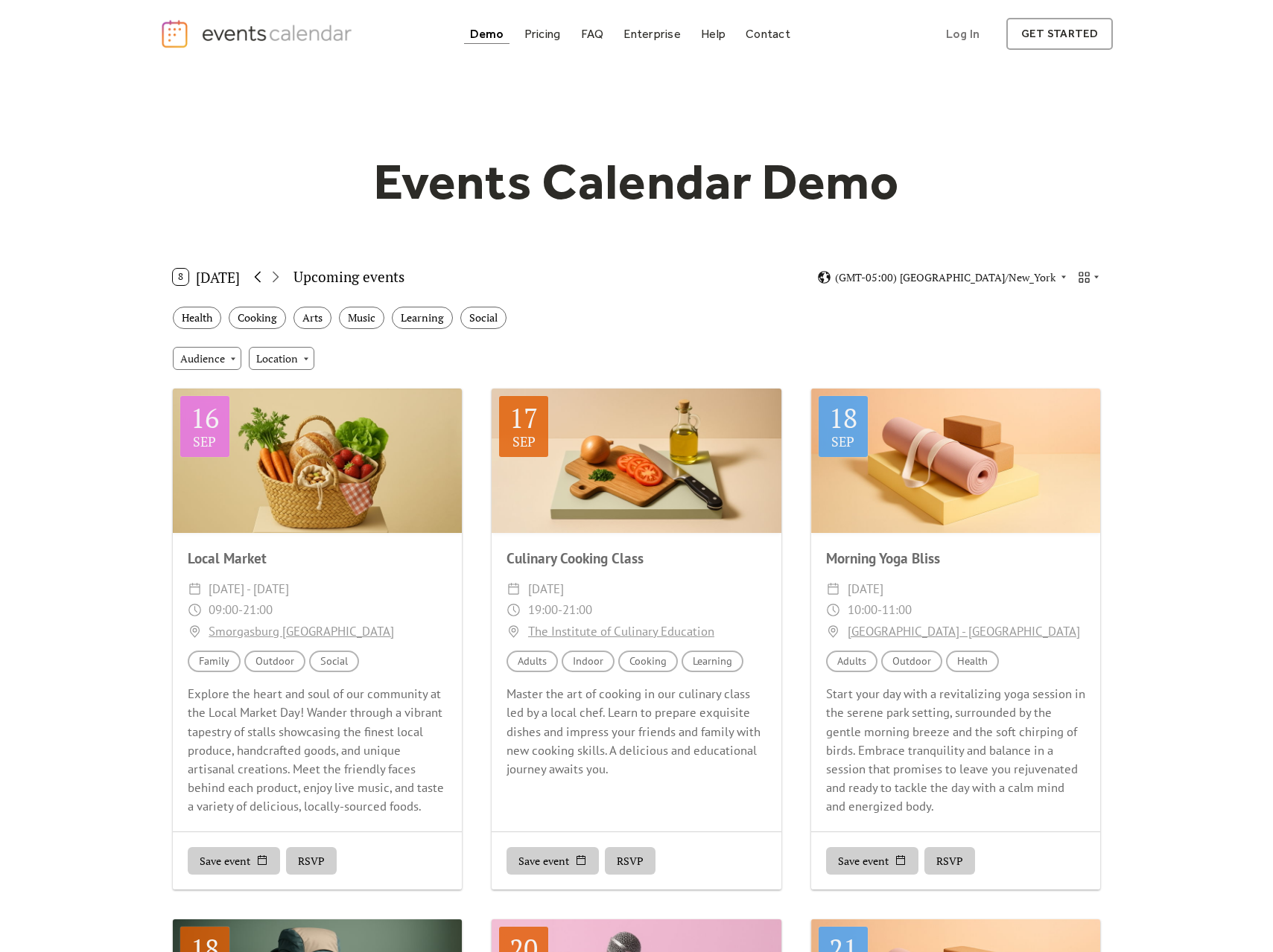
click at [262, 277] on icon at bounding box center [257, 276] width 18 height 18
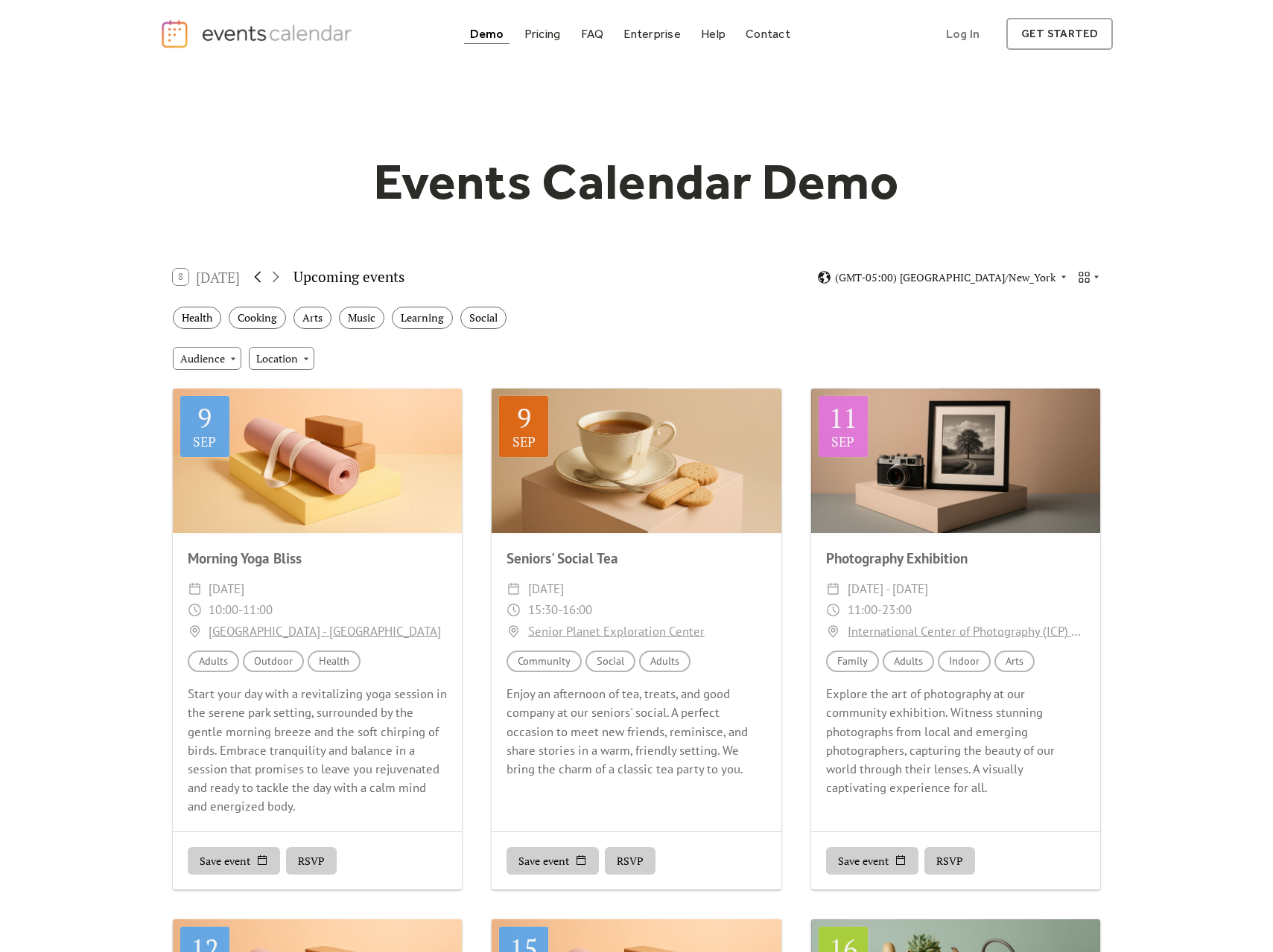
click at [262, 277] on icon at bounding box center [257, 276] width 18 height 18
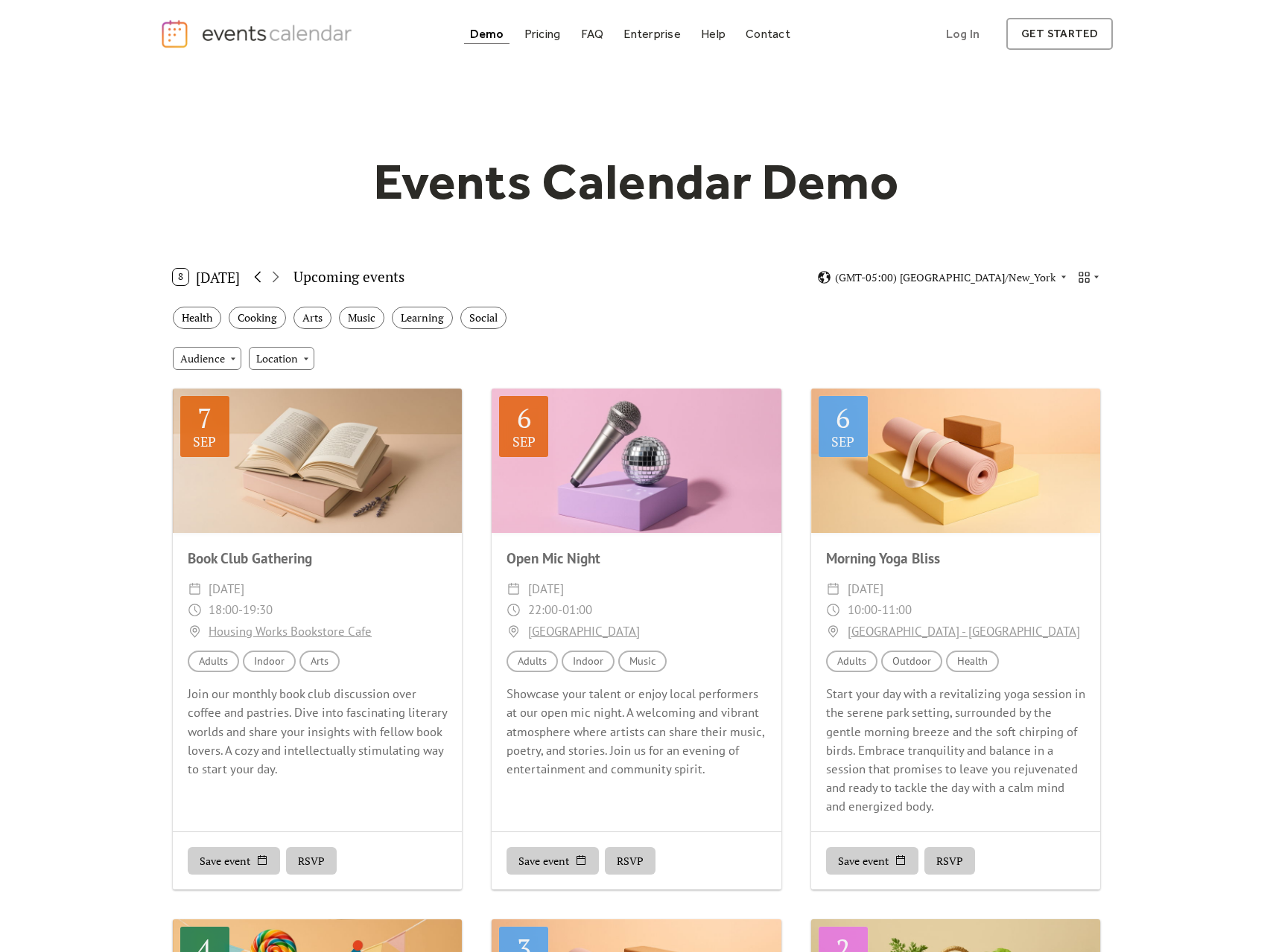
click at [262, 277] on icon at bounding box center [257, 276] width 18 height 18
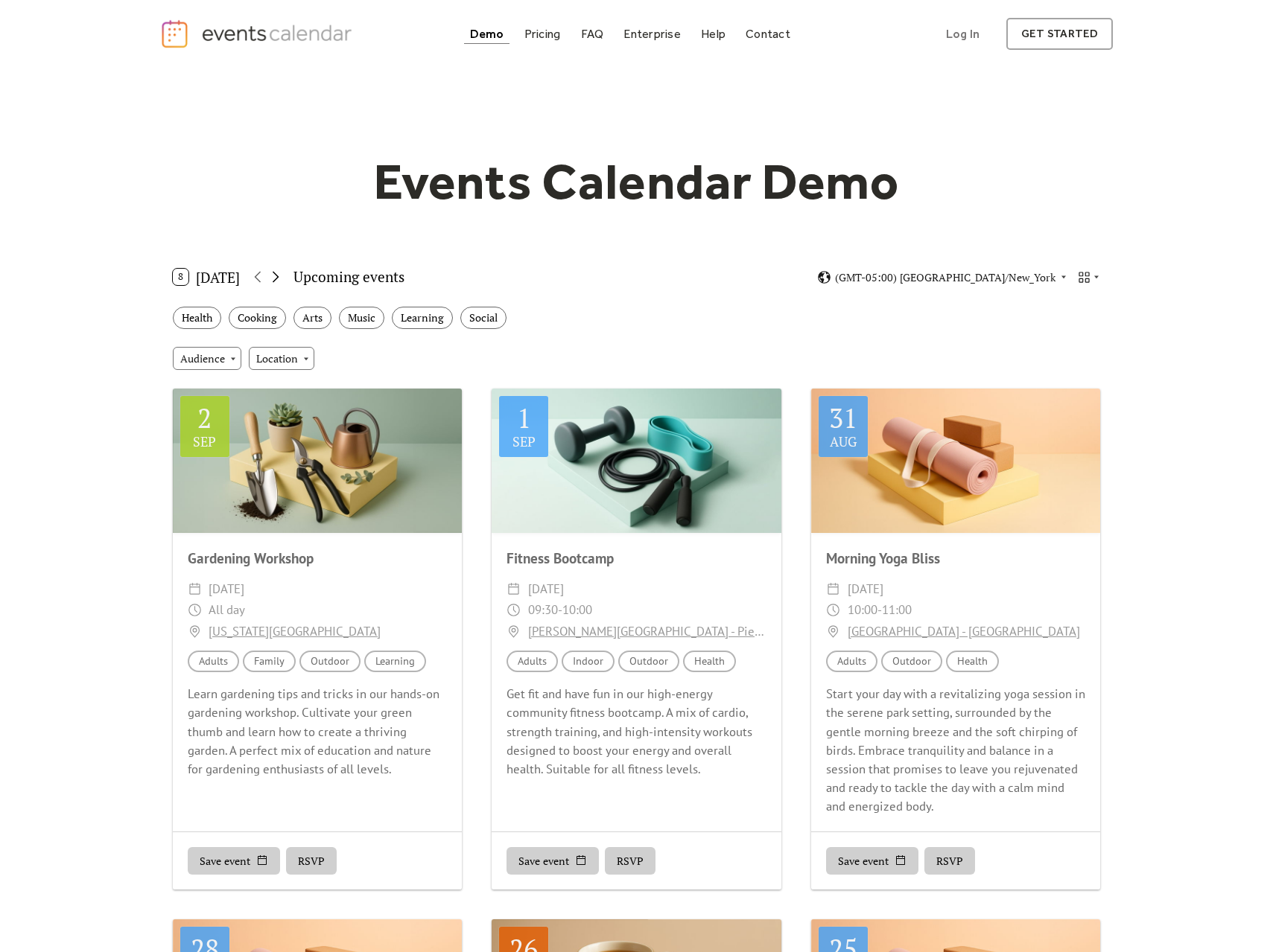
click at [280, 278] on icon at bounding box center [275, 276] width 18 height 18
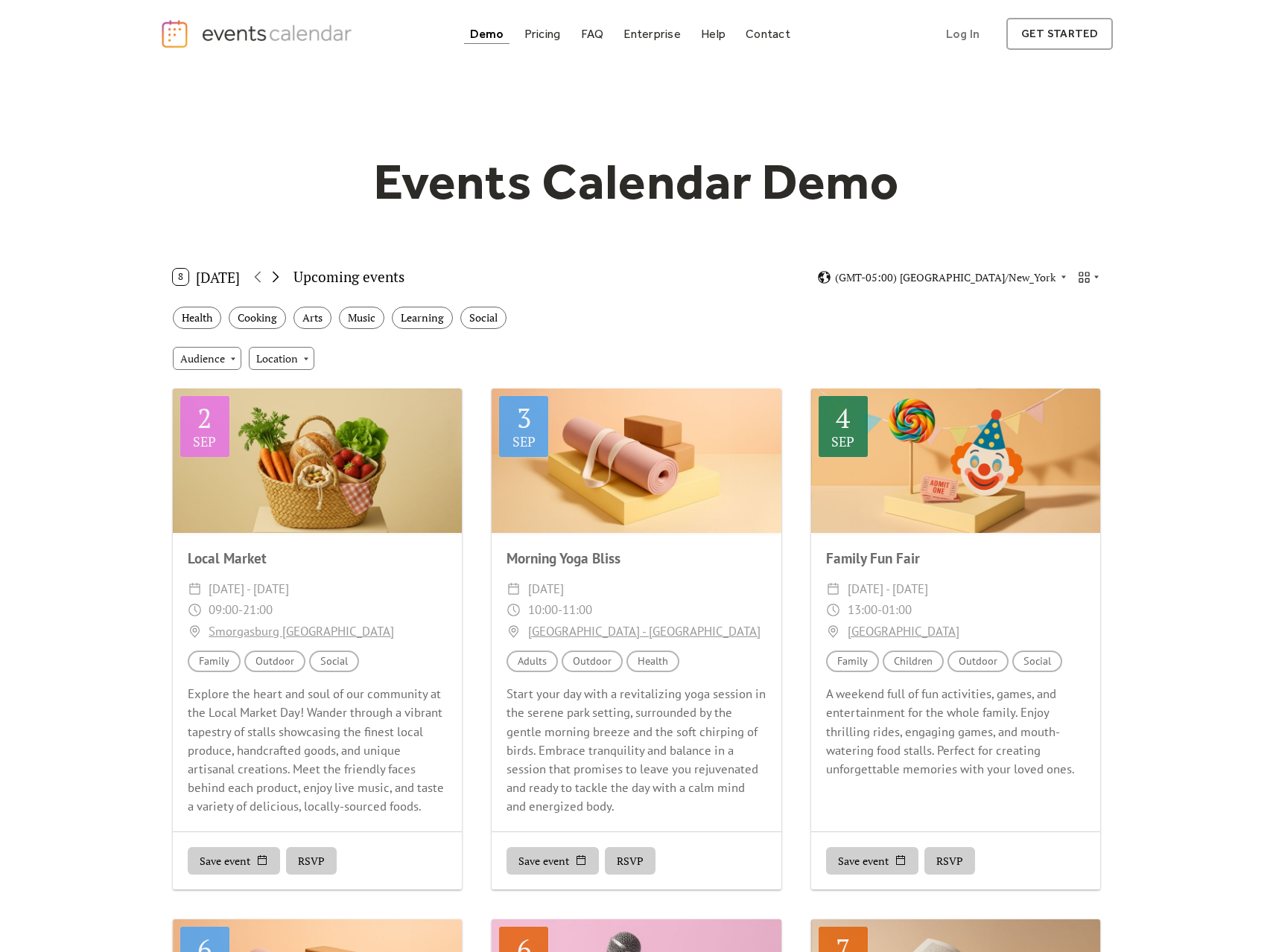
click at [280, 278] on icon at bounding box center [275, 276] width 18 height 18
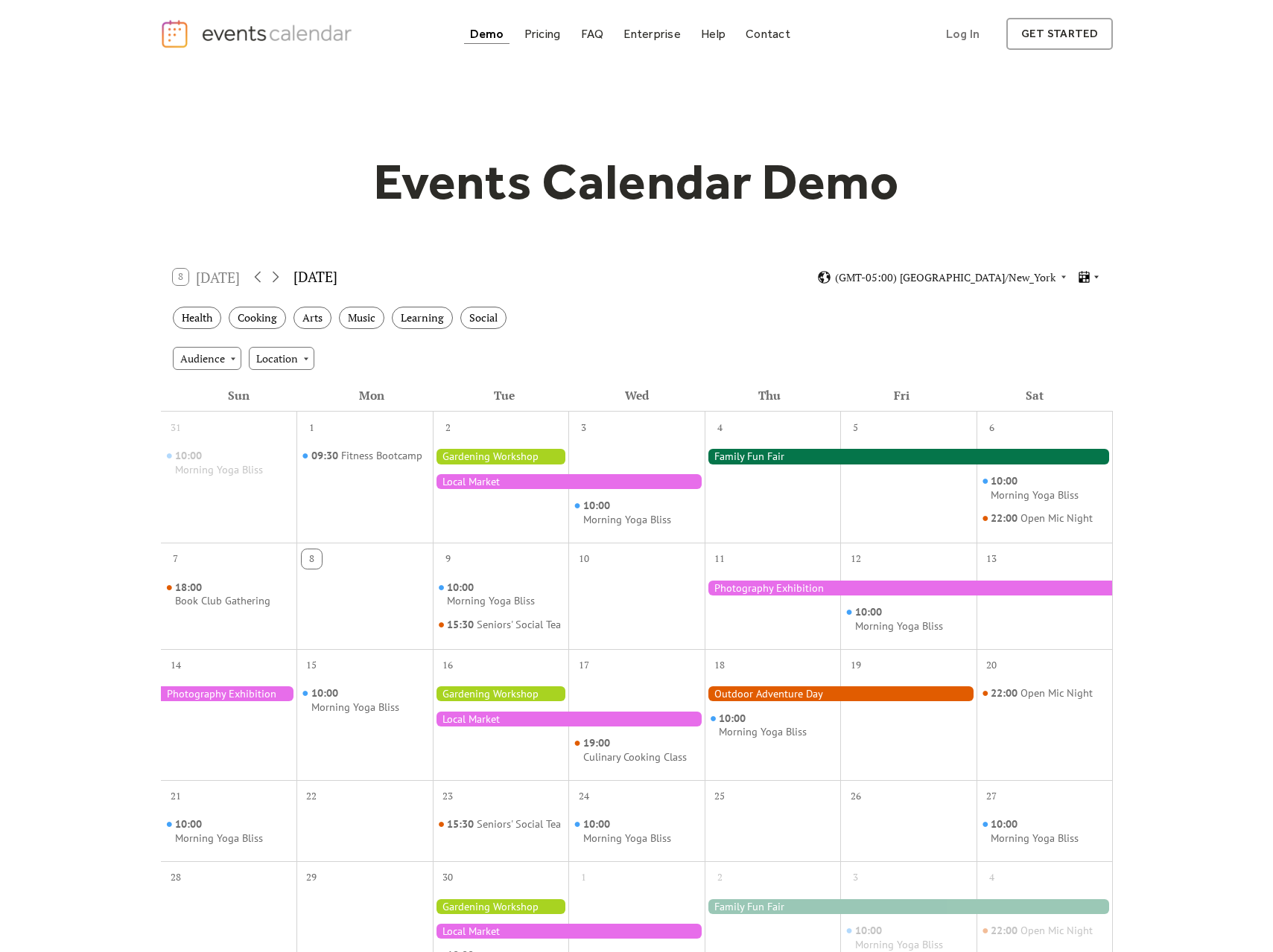
click at [1094, 278] on icon at bounding box center [1096, 276] width 9 height 9
click at [1079, 328] on div "Cards" at bounding box center [1061, 327] width 77 height 28
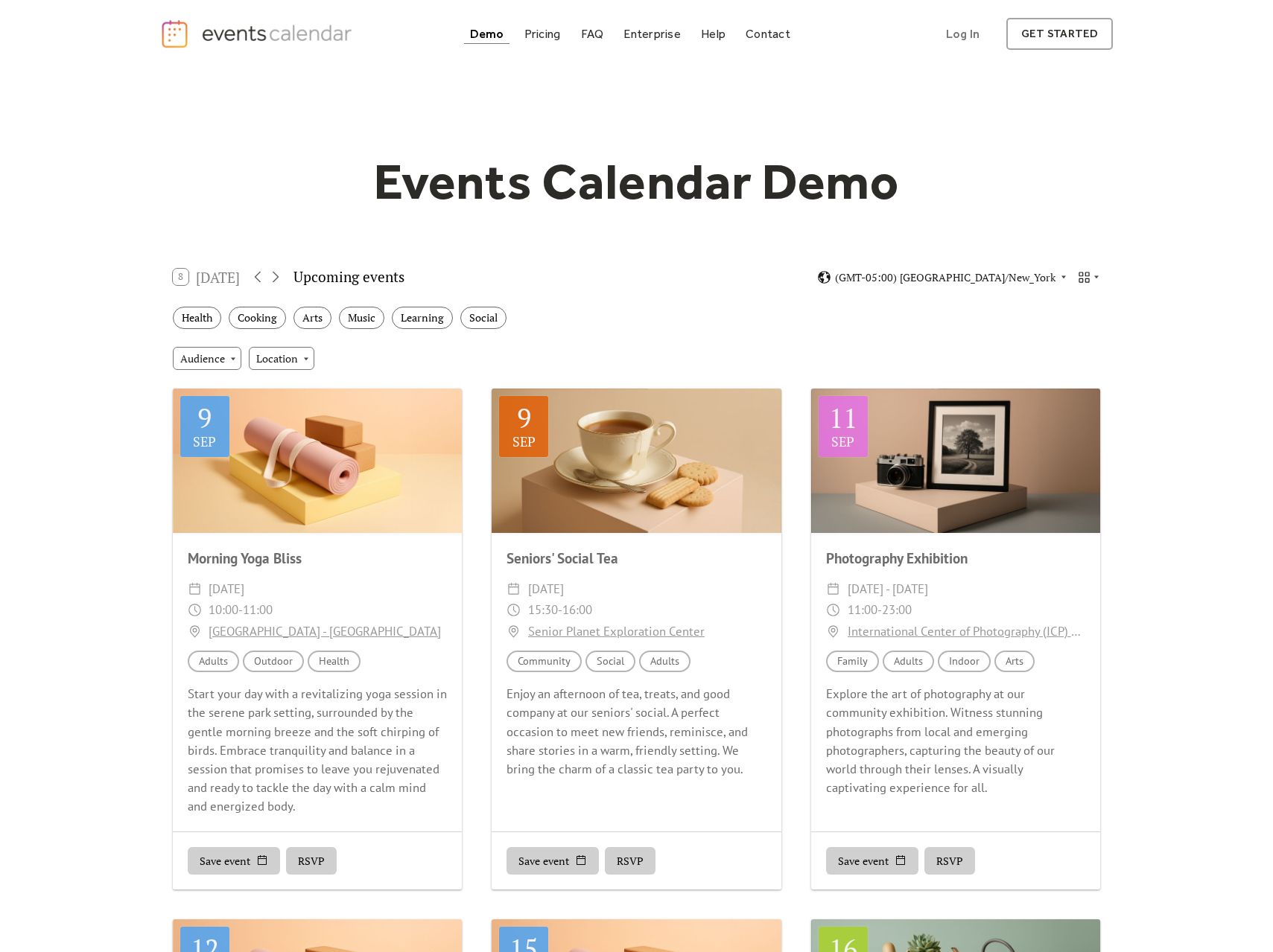
click at [1172, 270] on div "Events Calendar Demo Loading the Events Calendar..." at bounding box center [636, 813] width 1273 height 1493
click at [1064, 279] on icon at bounding box center [1063, 276] width 9 height 9
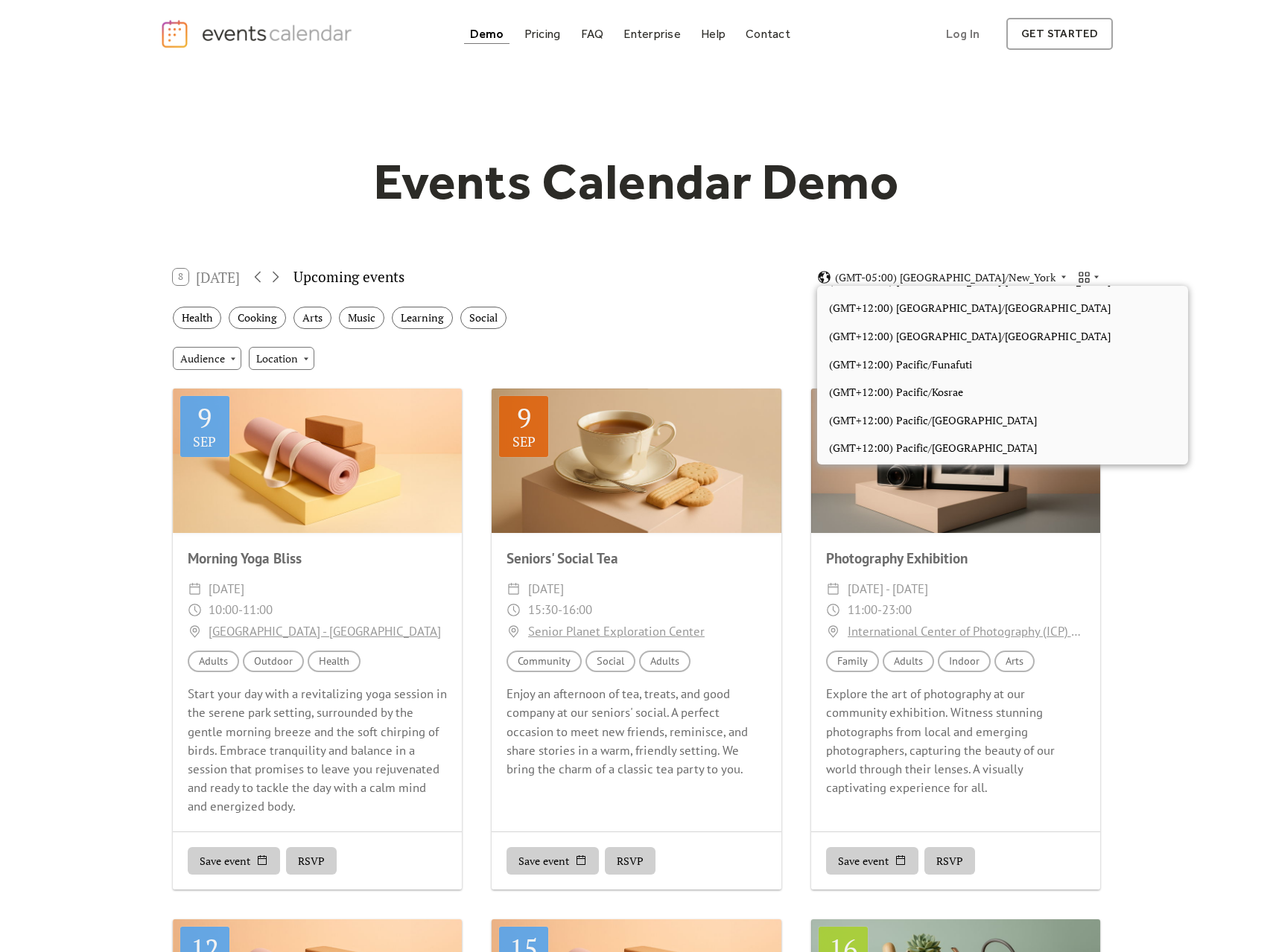
click at [1171, 224] on div "Events Calendar Demo Loading the Events Calendar..." at bounding box center [636, 813] width 1273 height 1493
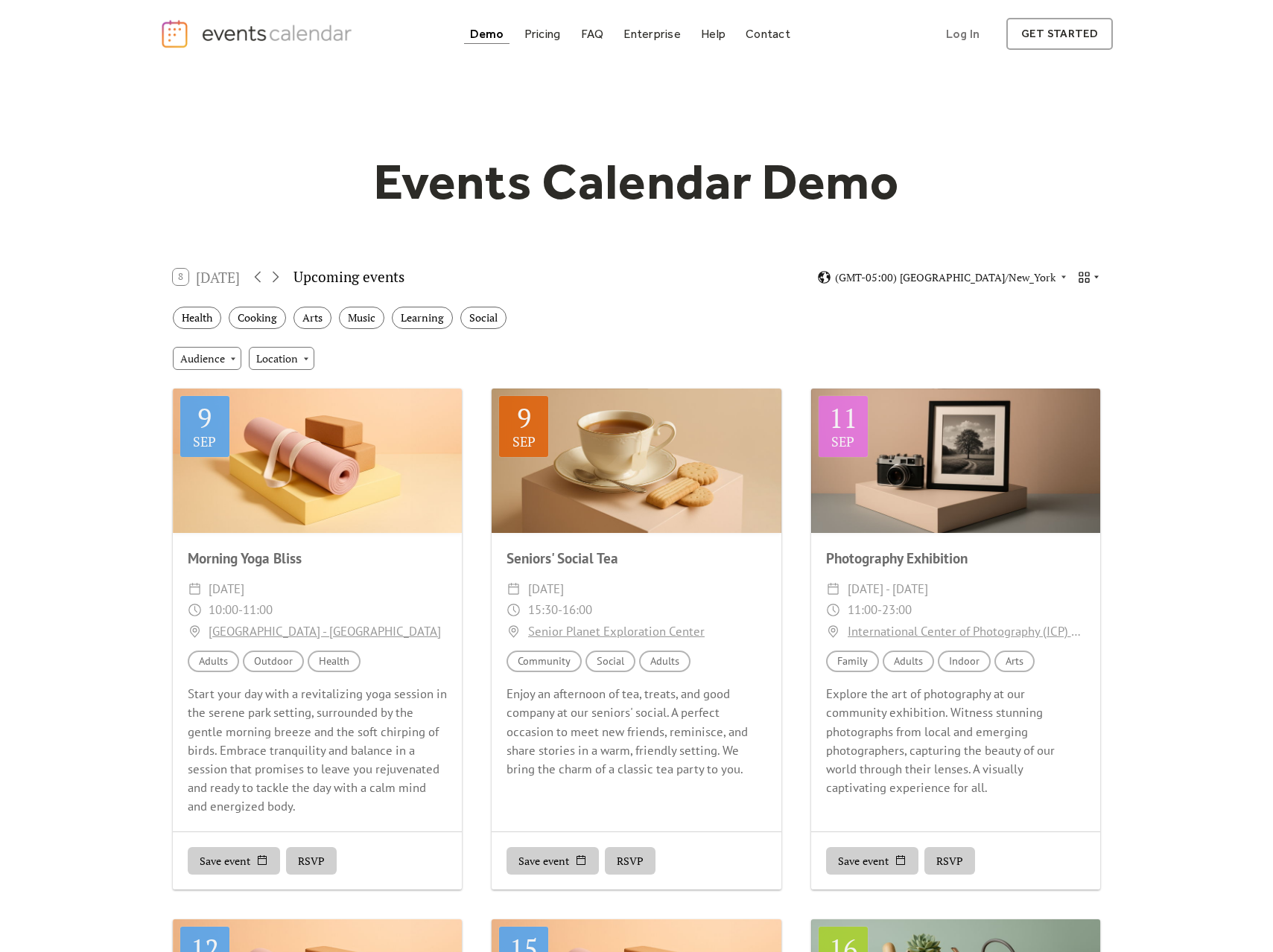
click at [1092, 274] on icon at bounding box center [1096, 276] width 9 height 9
click at [1056, 112] on div "Events Calendar Demo Loading the Events Calendar..." at bounding box center [636, 813] width 953 height 1493
click at [1089, 276] on icon at bounding box center [1083, 277] width 14 height 14
click at [1089, 326] on div "Cards" at bounding box center [1061, 327] width 77 height 28
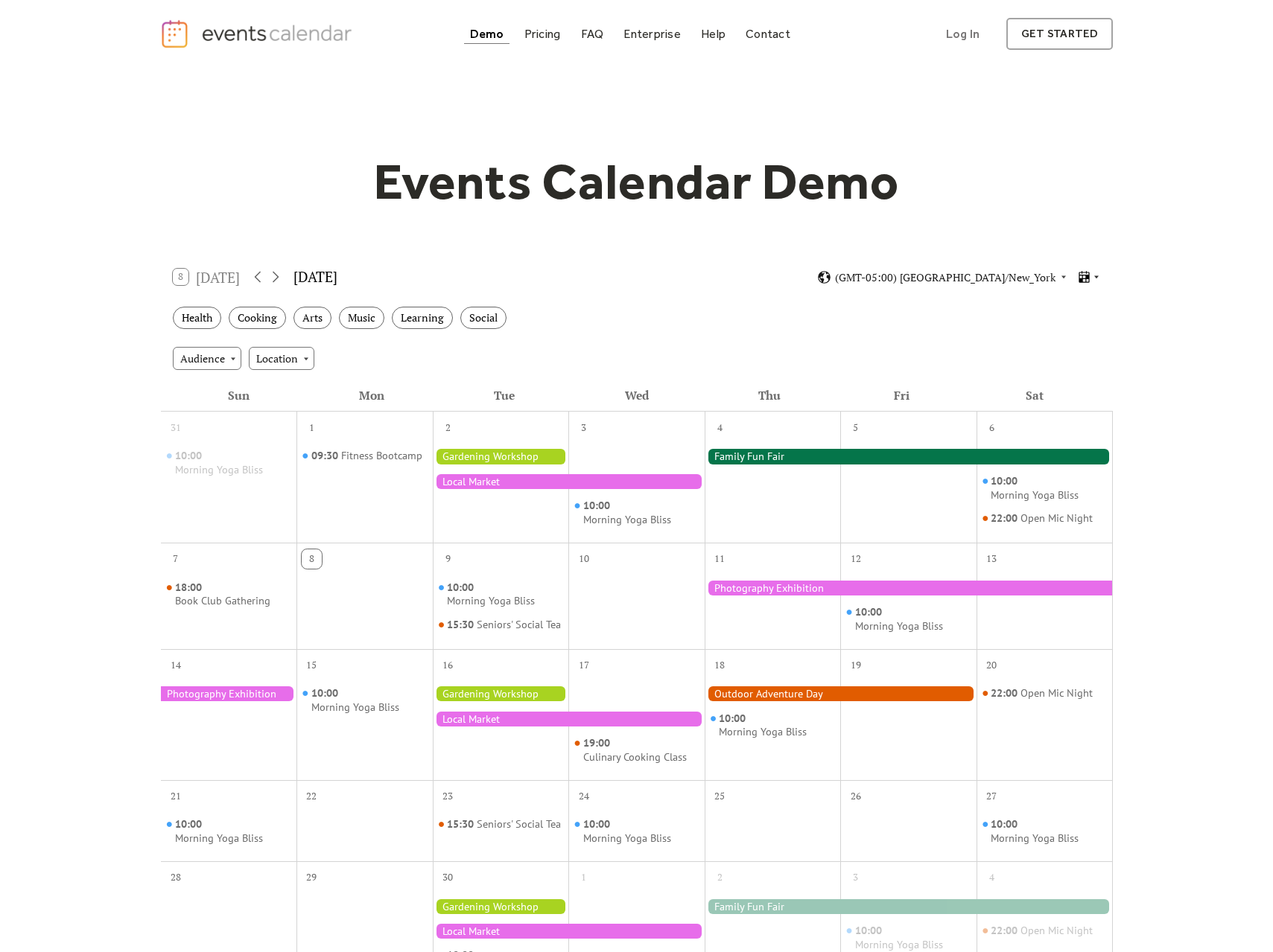
click at [1094, 283] on div at bounding box center [1088, 277] width 23 height 14
click at [1081, 333] on div "Cards" at bounding box center [1061, 327] width 77 height 28
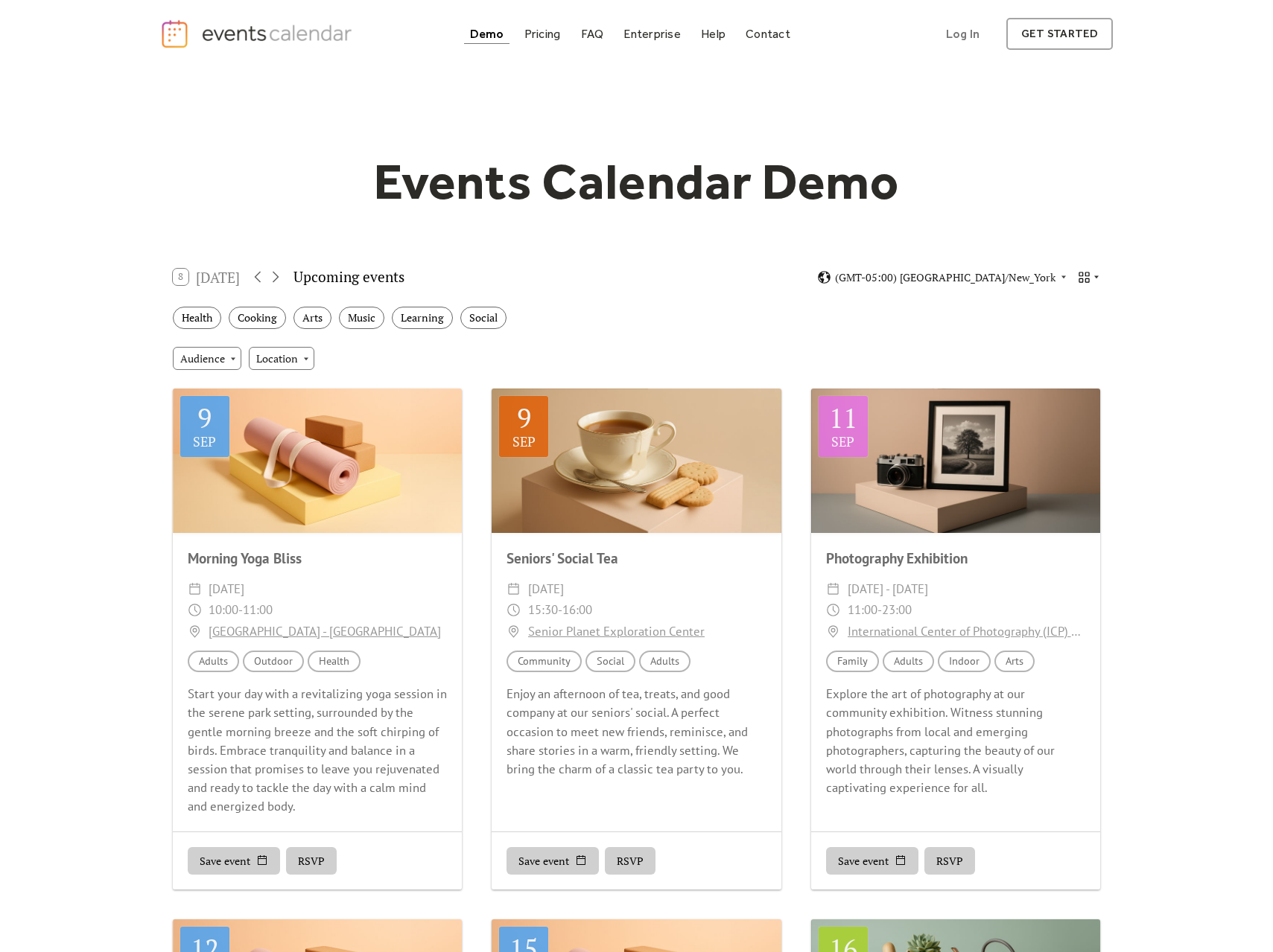
click at [1096, 276] on icon at bounding box center [1096, 277] width 5 height 3
click at [1079, 380] on div "Week" at bounding box center [1061, 383] width 77 height 28
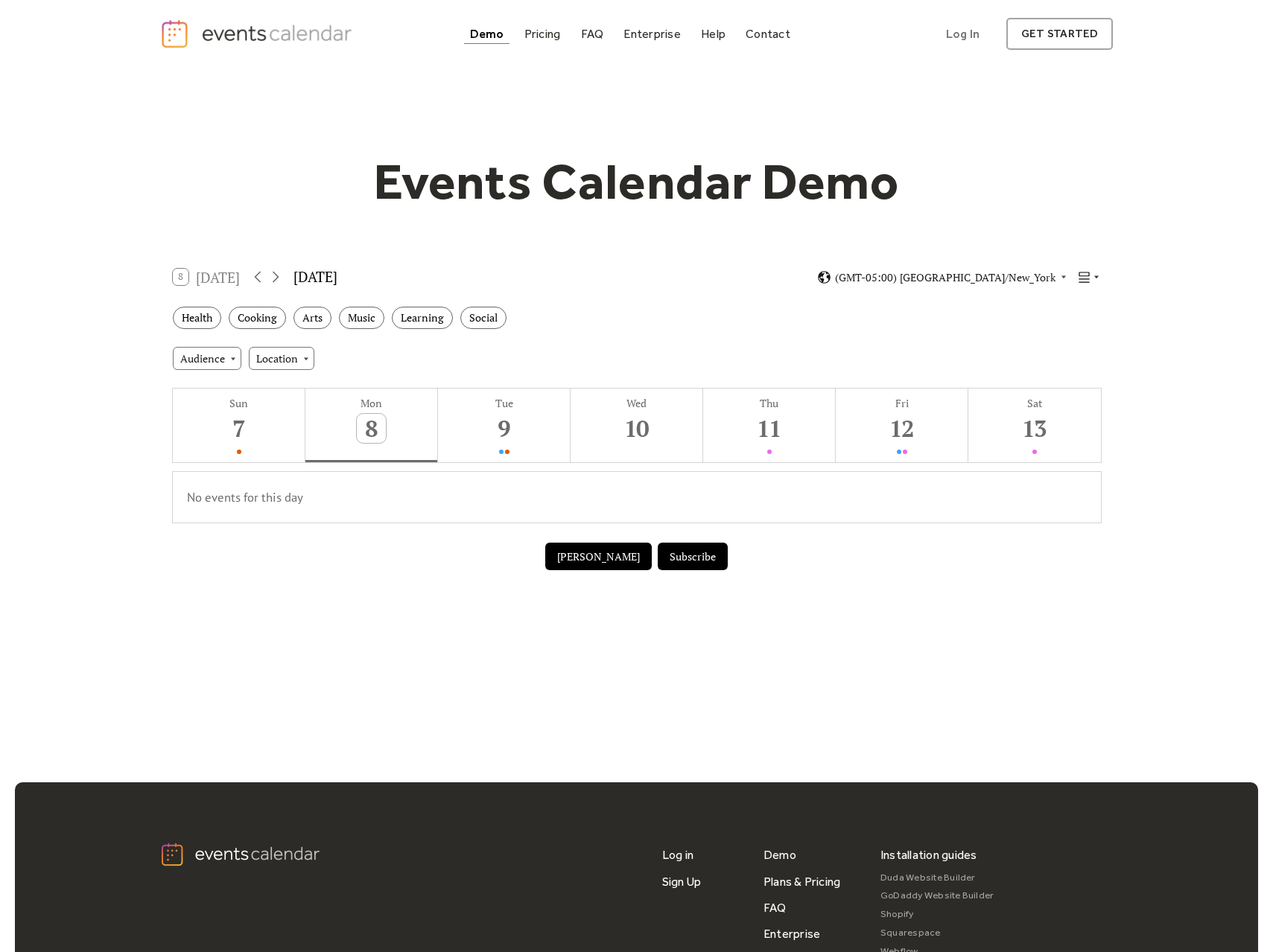
click at [1096, 277] on icon at bounding box center [1096, 276] width 9 height 9
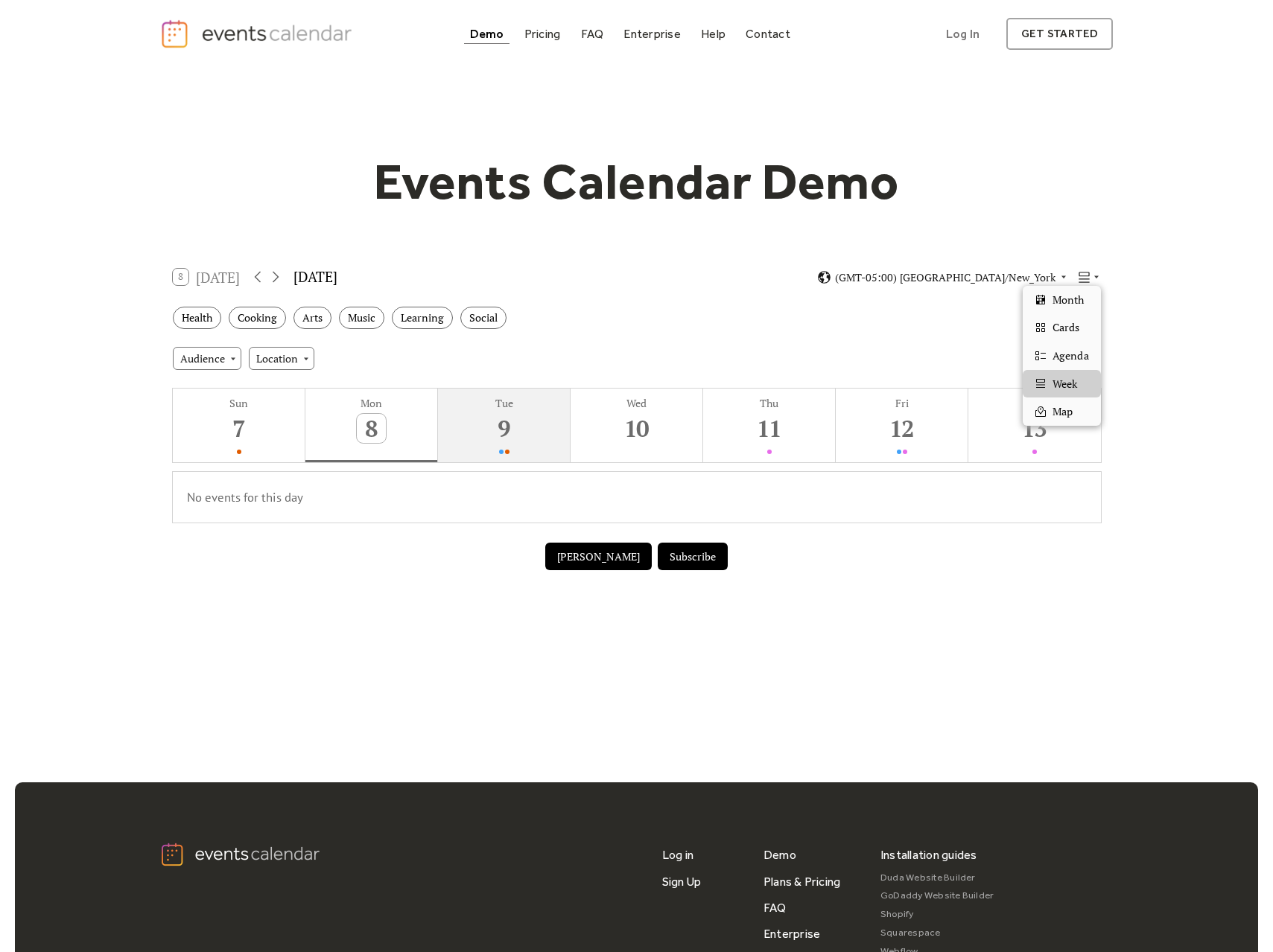
click at [523, 439] on button "Tue 9" at bounding box center [505, 425] width 133 height 74
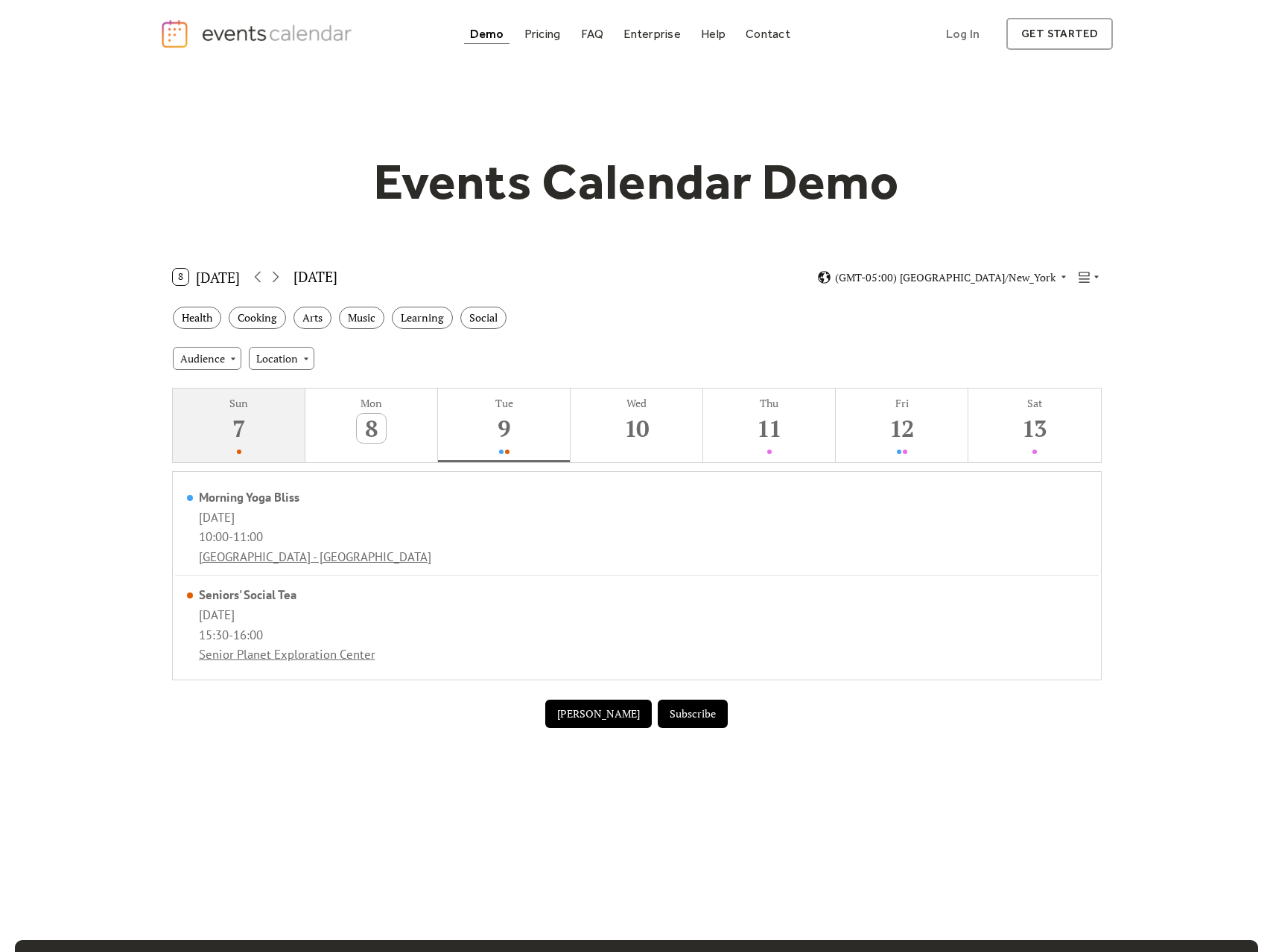
click at [253, 425] on button "Sun 7" at bounding box center [239, 425] width 133 height 74
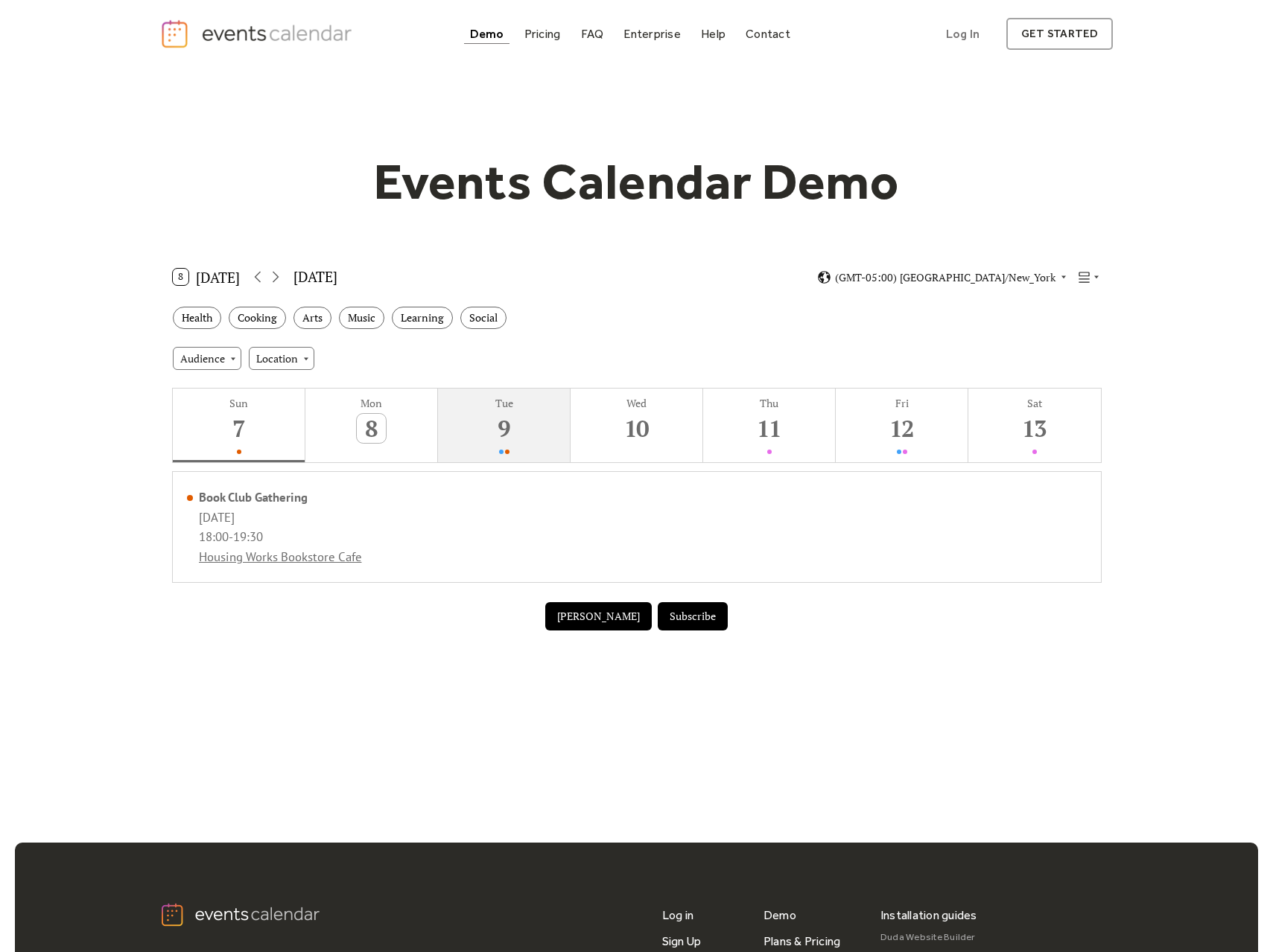
click at [479, 442] on button "Tue 9" at bounding box center [505, 425] width 133 height 74
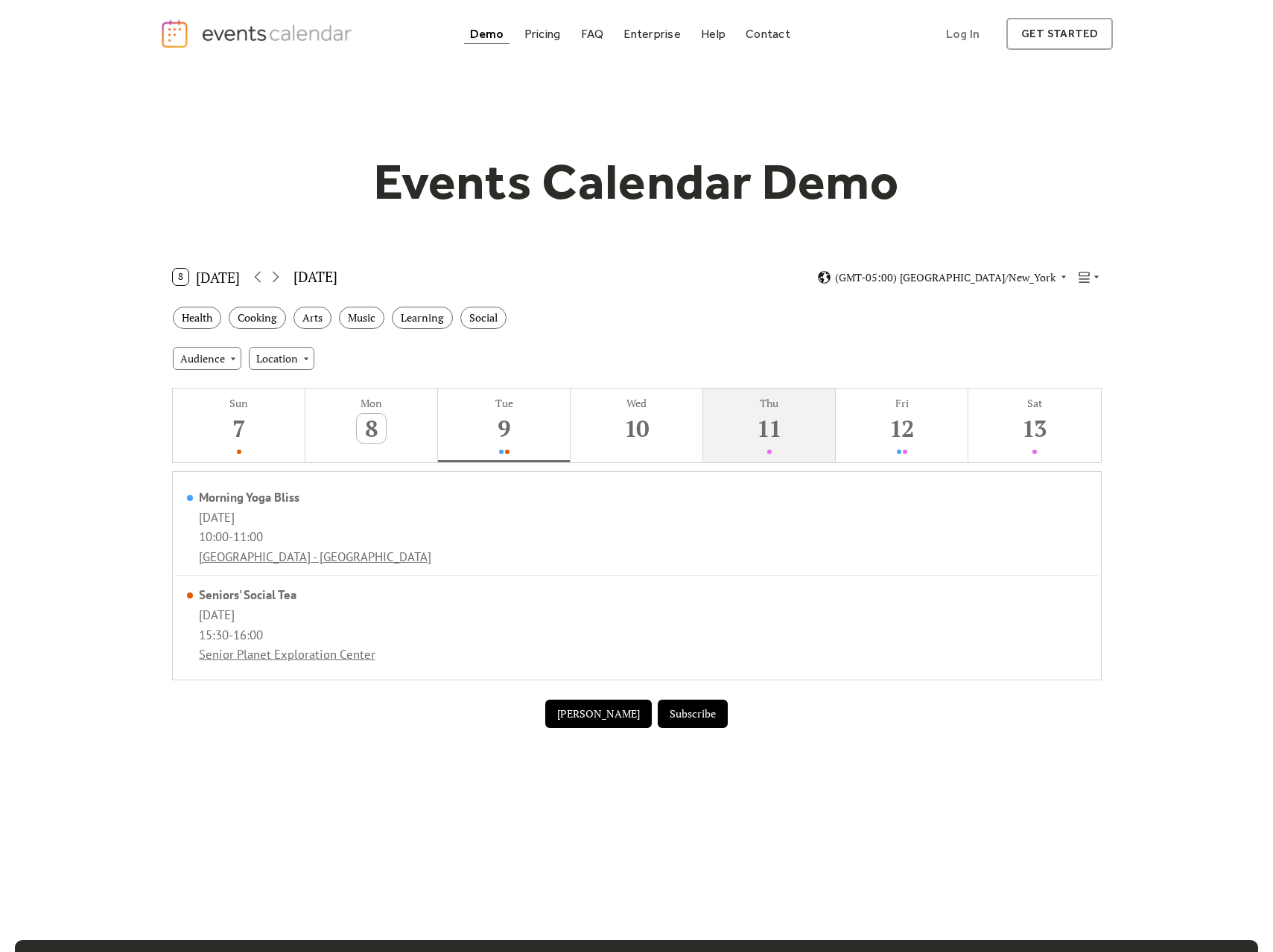
click at [767, 434] on div "11" at bounding box center [768, 428] width 29 height 29
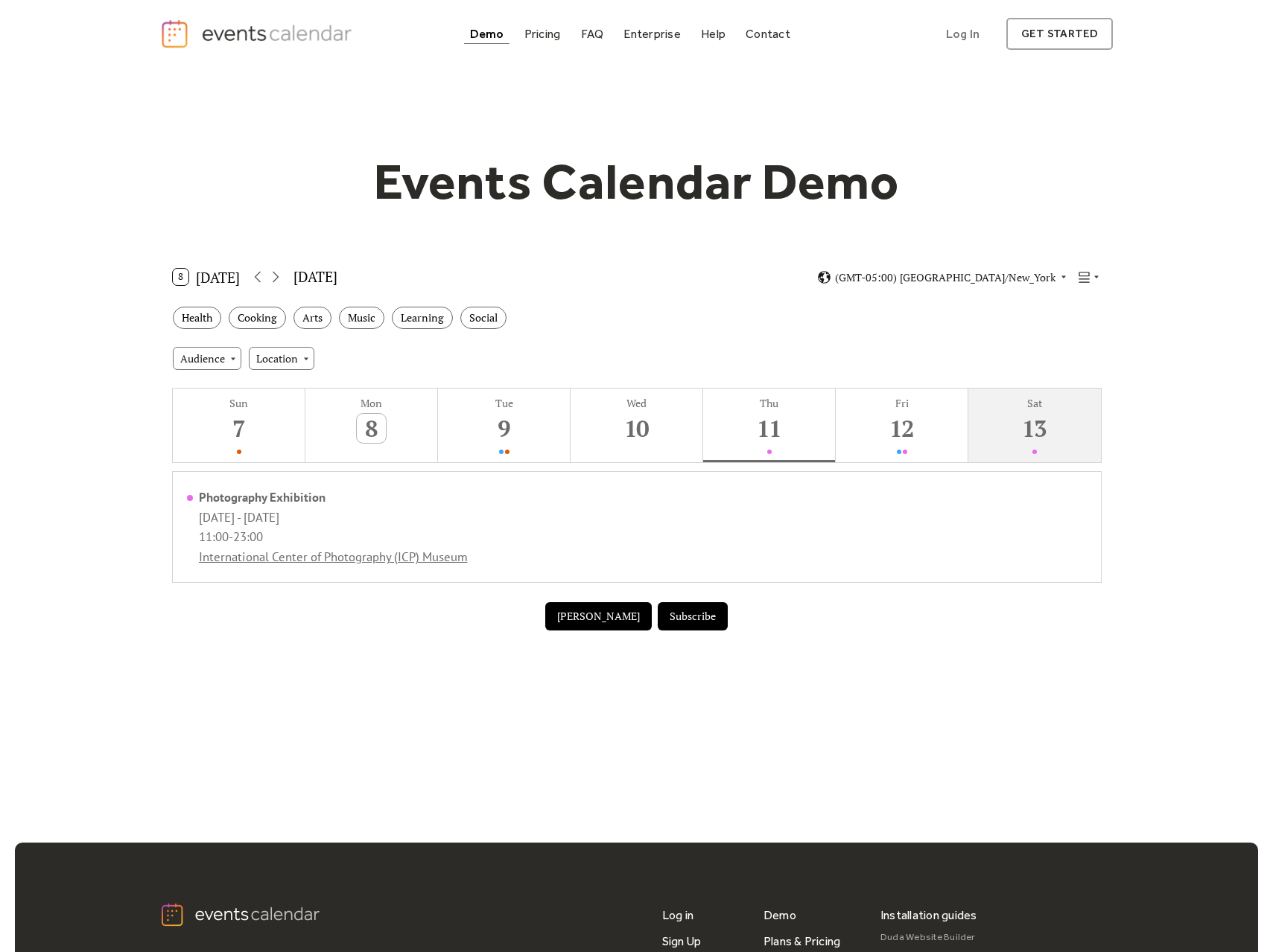
drag, startPoint x: 872, startPoint y: 429, endPoint x: 1005, endPoint y: 441, distance: 133.5
click at [872, 429] on button "Fri 12" at bounding box center [902, 425] width 133 height 74
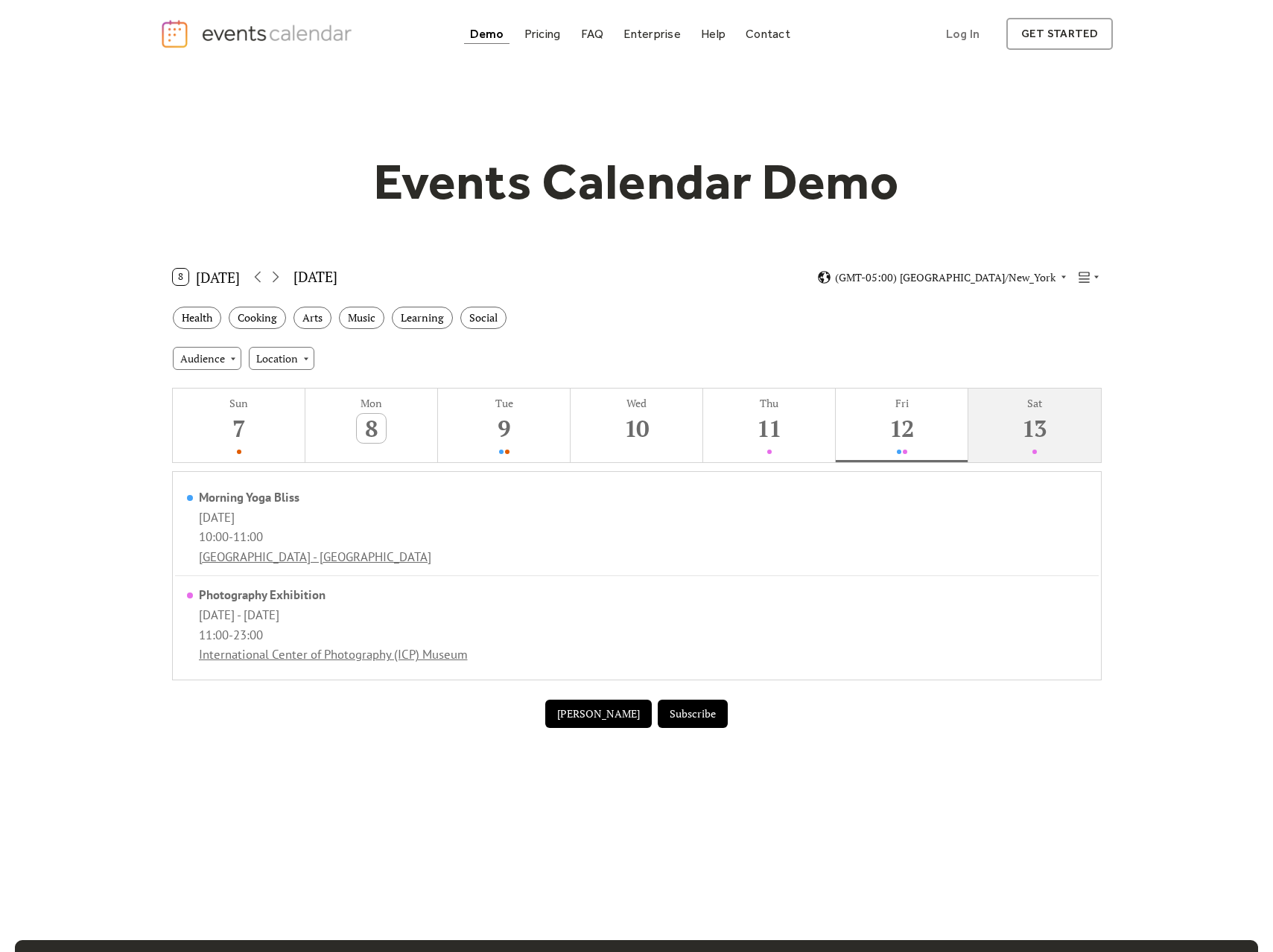
click at [1051, 426] on button "Sat 13" at bounding box center [1034, 425] width 133 height 74
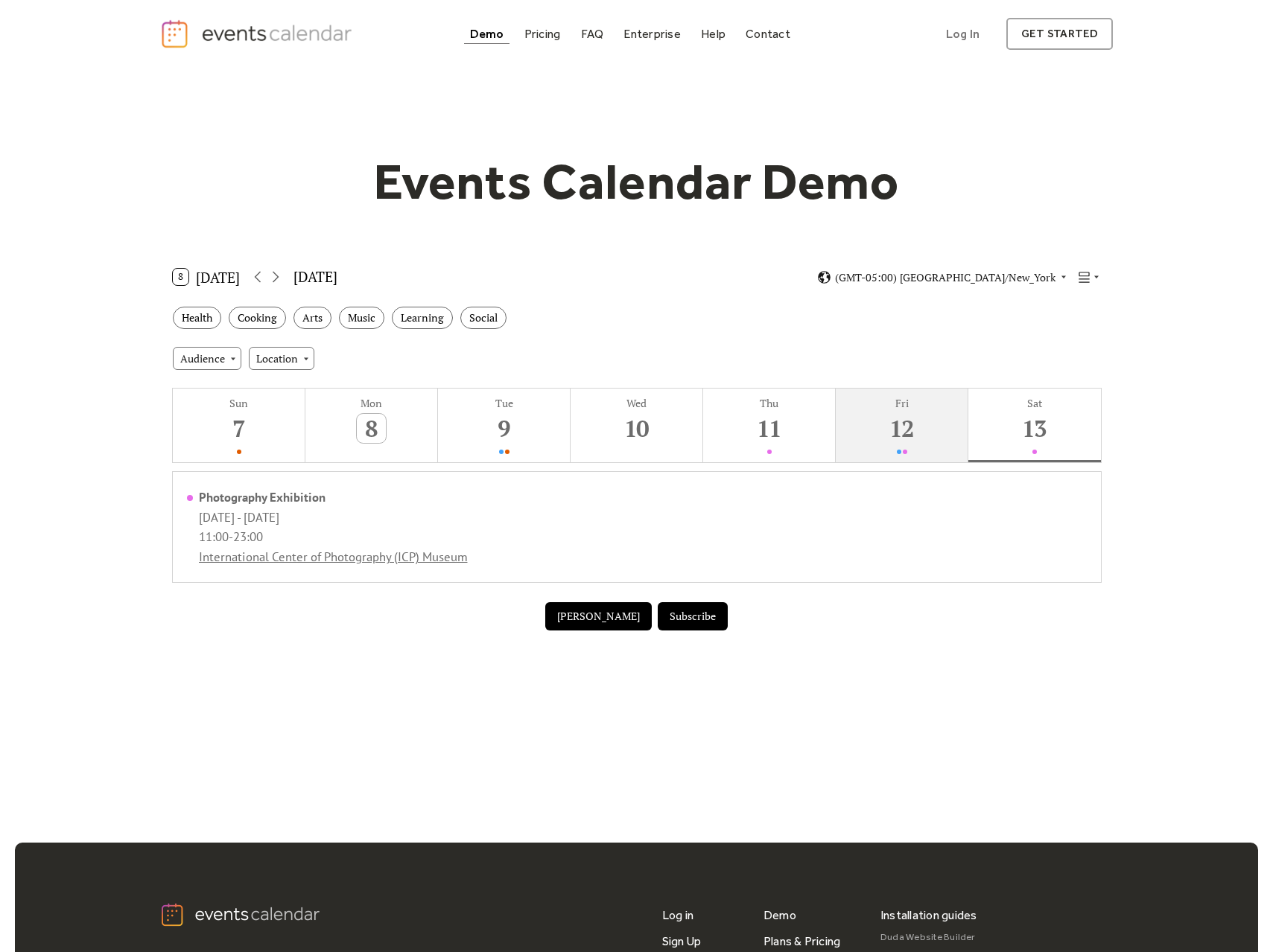
click at [900, 438] on div "12" at bounding box center [901, 428] width 29 height 29
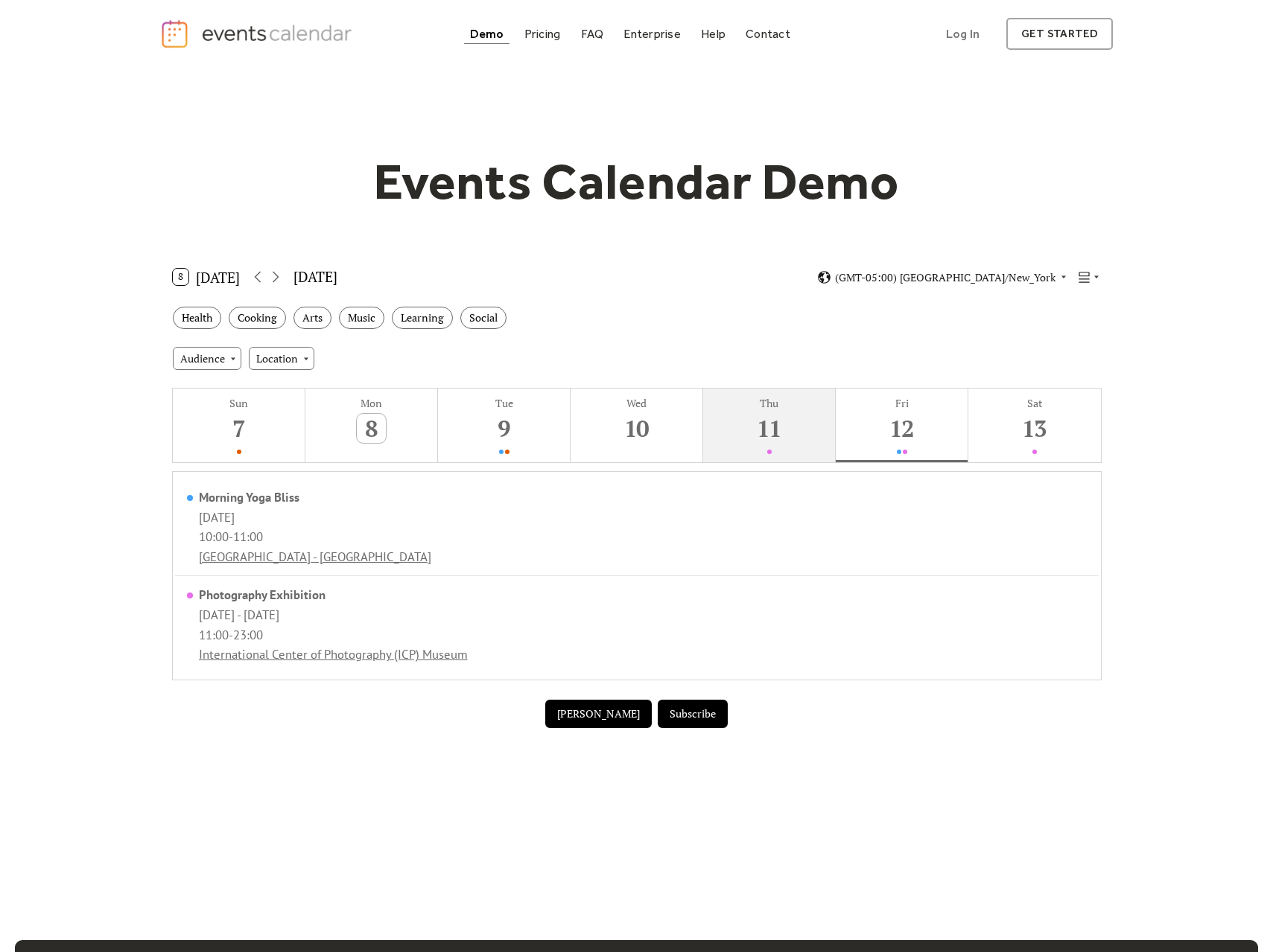
click at [766, 439] on div "11" at bounding box center [768, 428] width 29 height 29
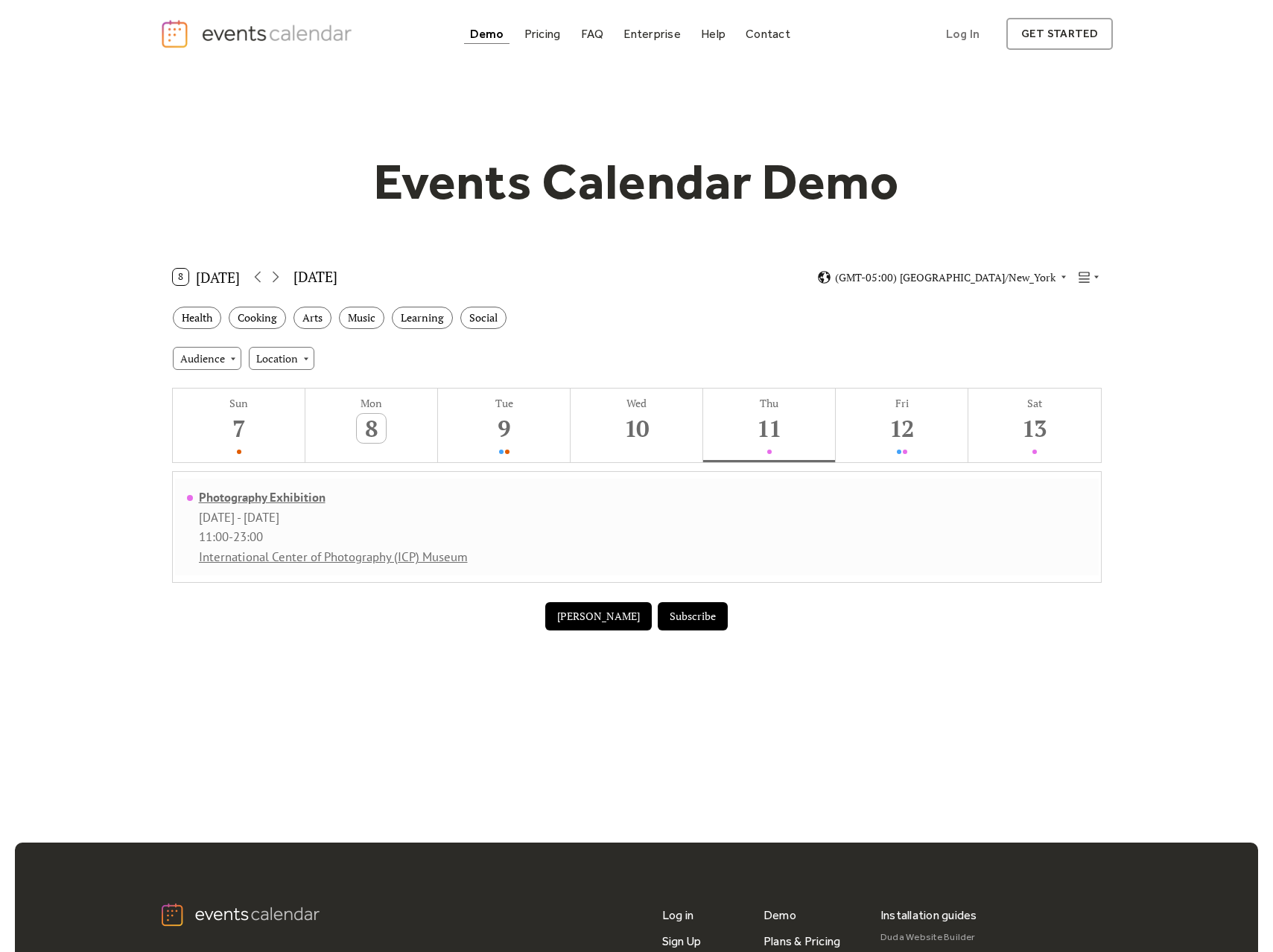
click at [289, 496] on div "Photography Exhibition" at bounding box center [332, 497] width 269 height 16
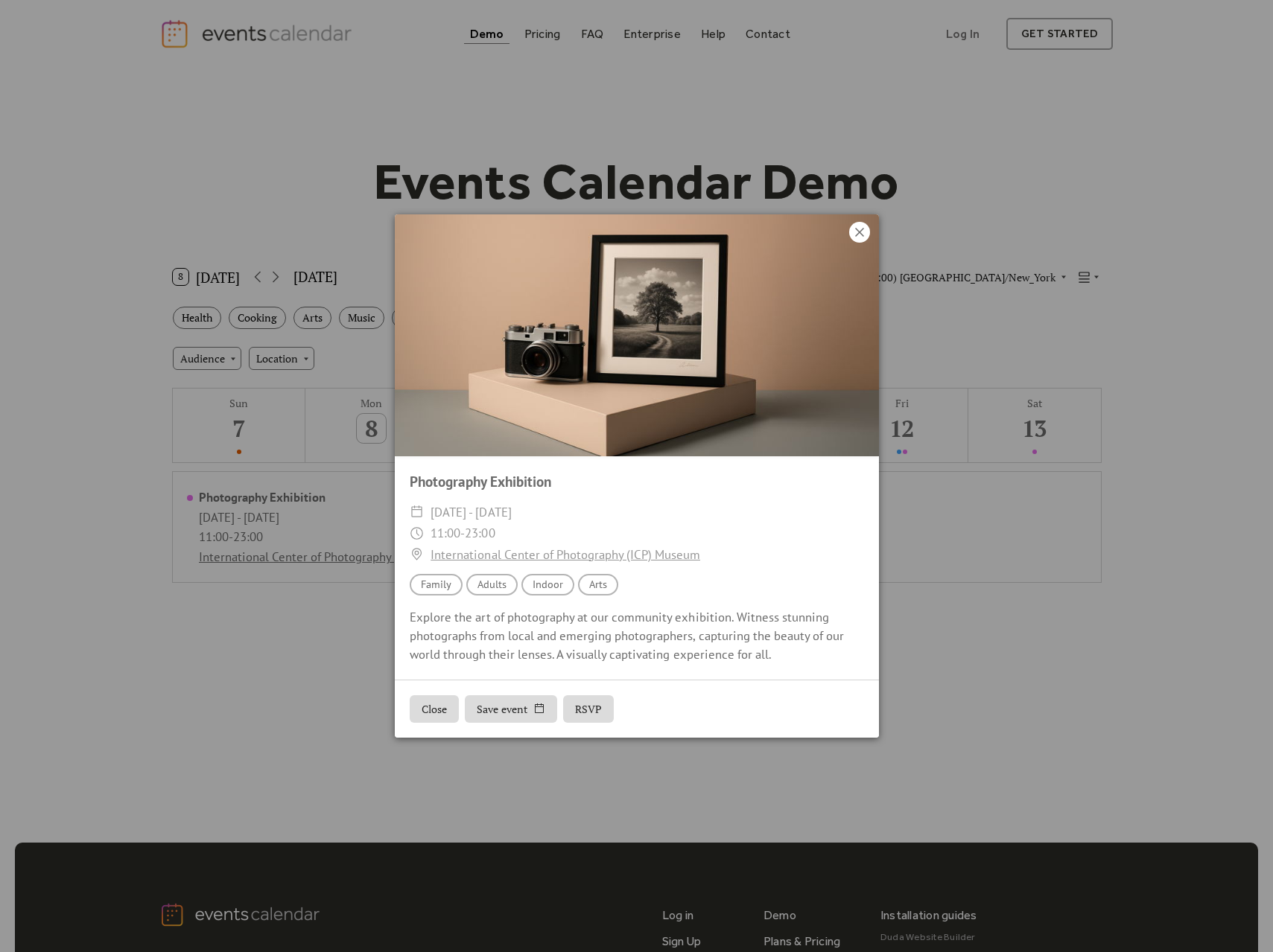
click at [859, 233] on icon at bounding box center [859, 232] width 18 height 18
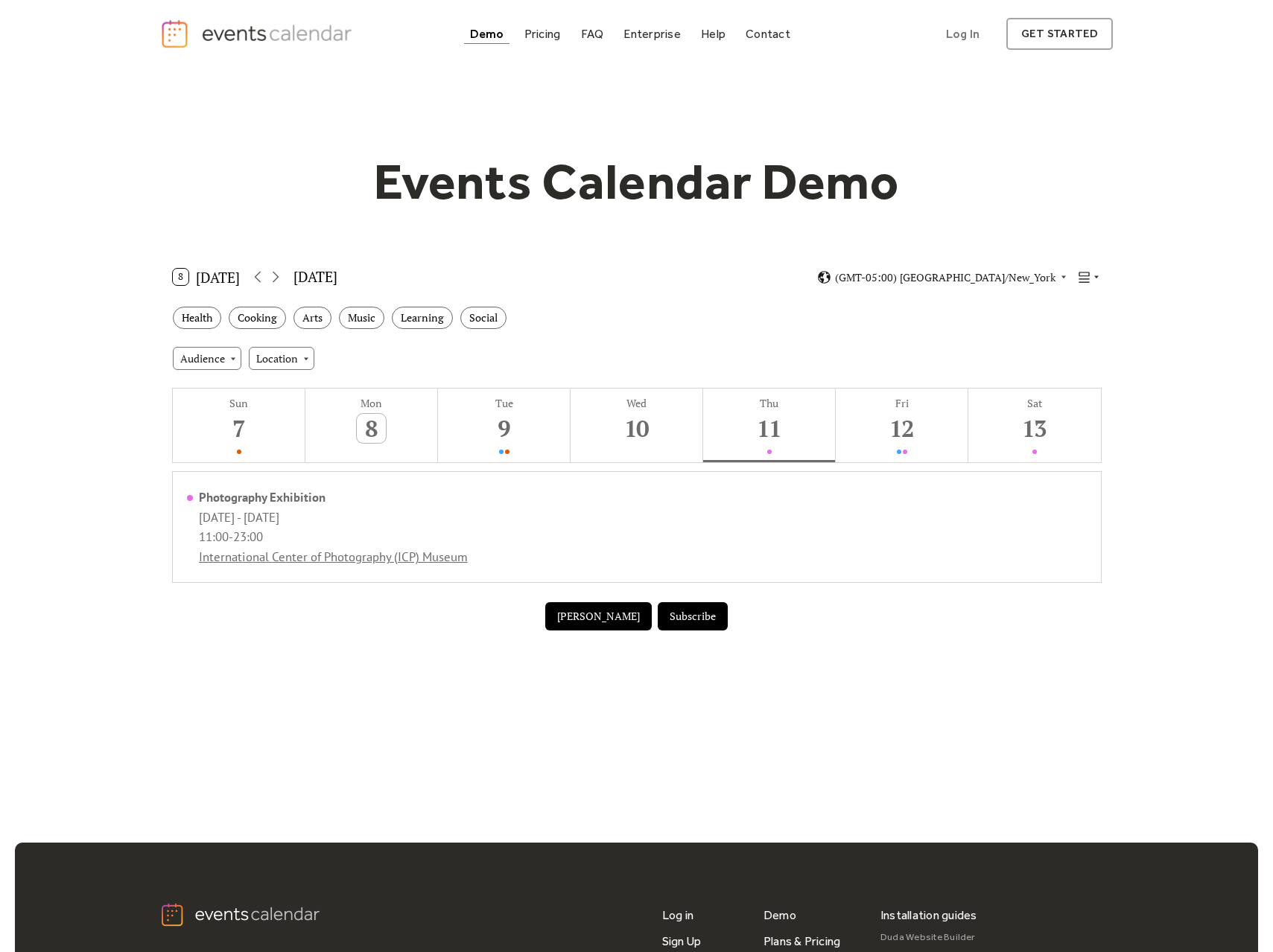
click at [1092, 275] on icon at bounding box center [1096, 276] width 9 height 9
click at [1070, 353] on span "Agenda" at bounding box center [1070, 355] width 36 height 16
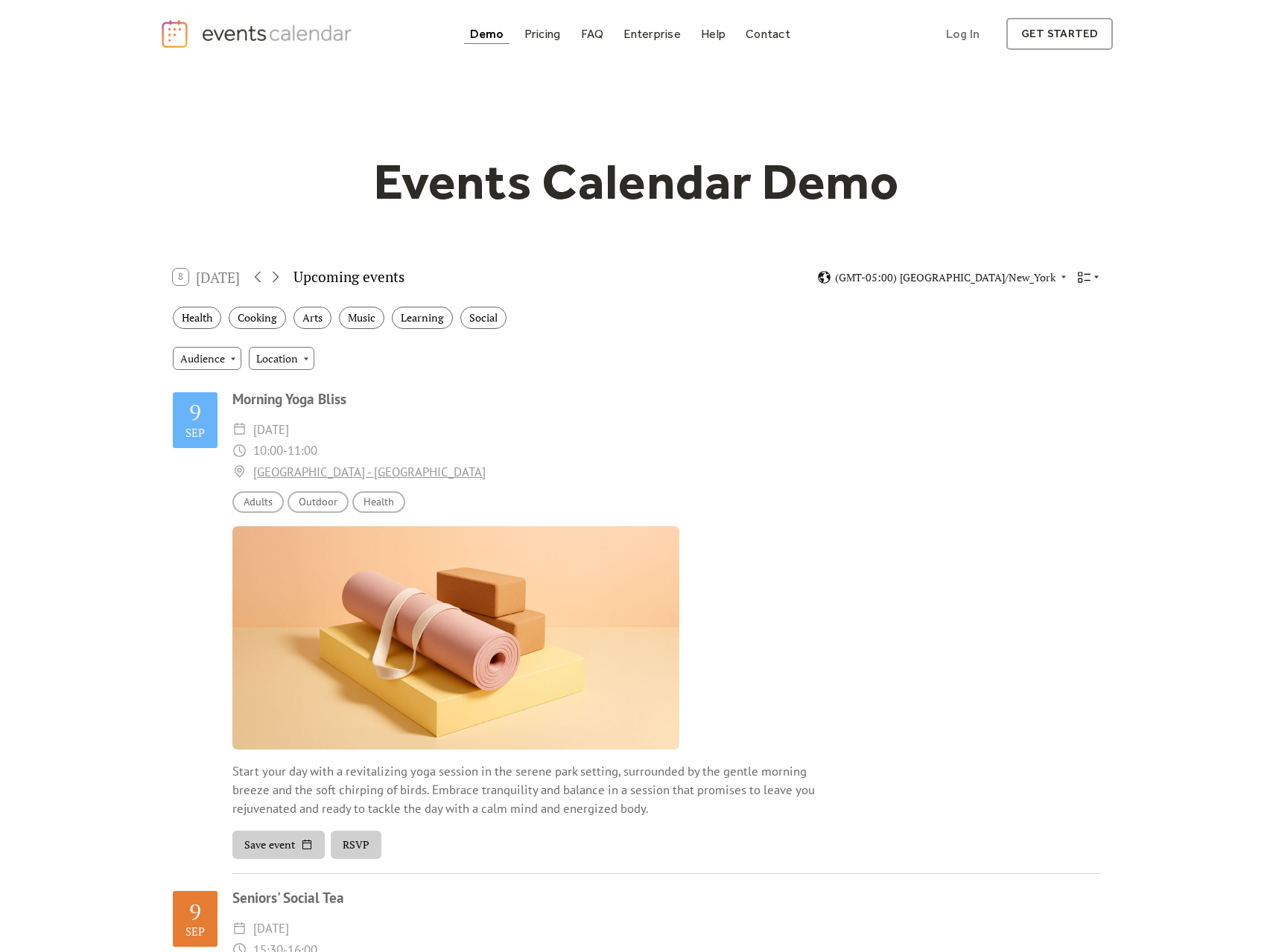
click at [1096, 279] on icon at bounding box center [1096, 276] width 9 height 9
click at [1064, 417] on span "Map" at bounding box center [1062, 411] width 20 height 16
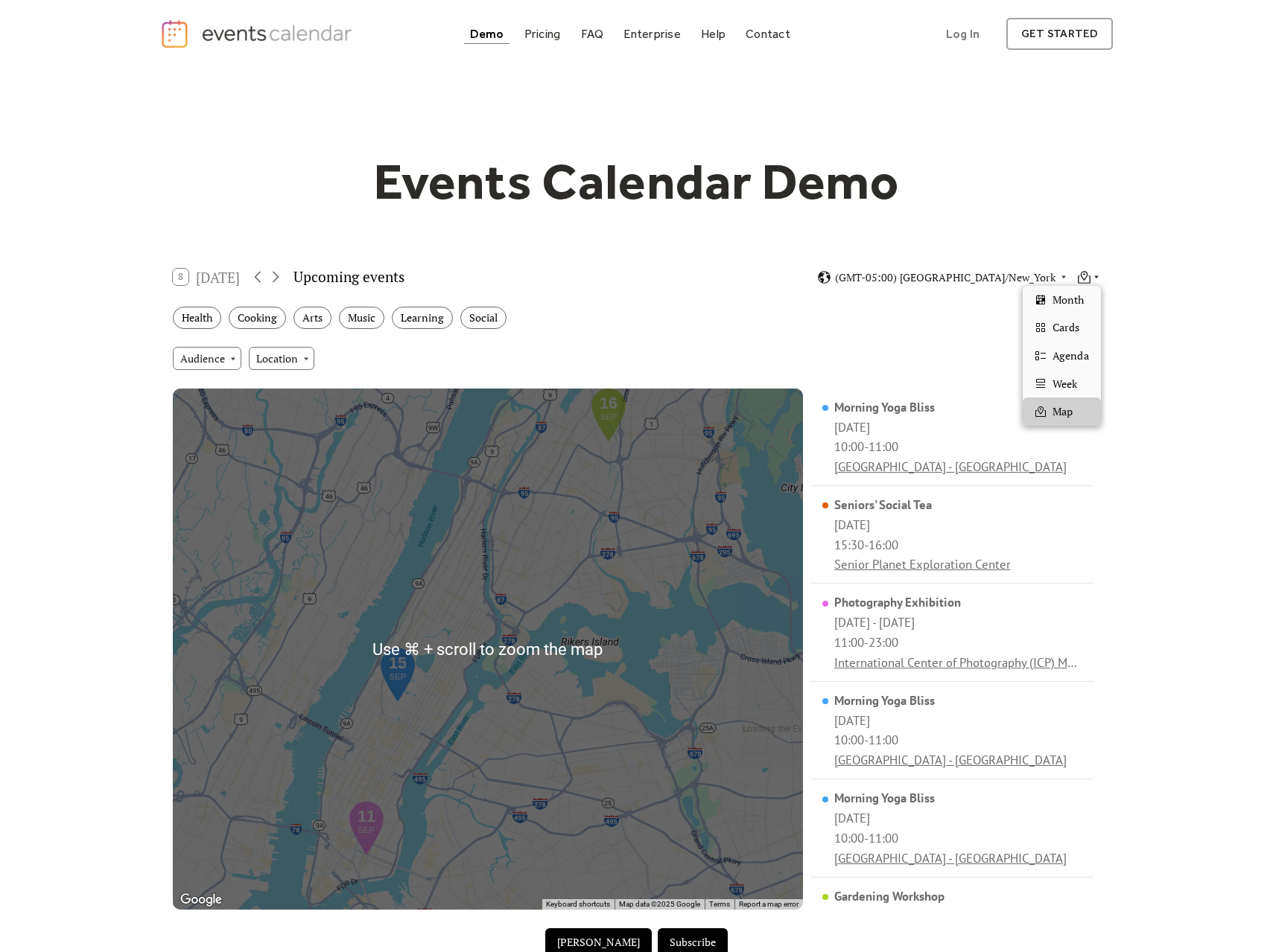
click at [1096, 277] on icon at bounding box center [1096, 276] width 9 height 9
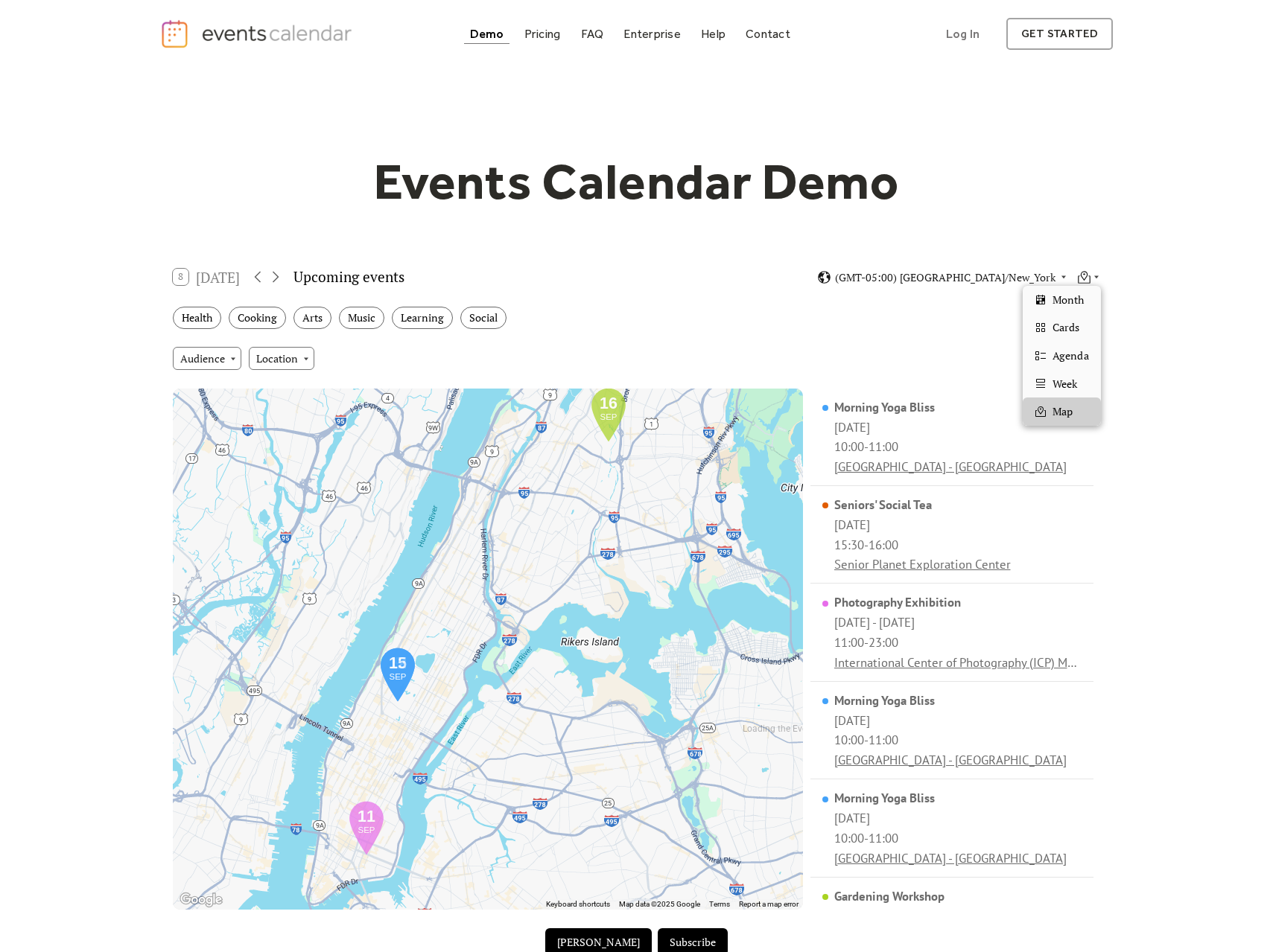
click at [1185, 515] on div "Events Calendar Demo Loading the Events Calendar..." at bounding box center [636, 557] width 1273 height 981
click at [544, 30] on div "Pricing" at bounding box center [542, 34] width 37 height 9
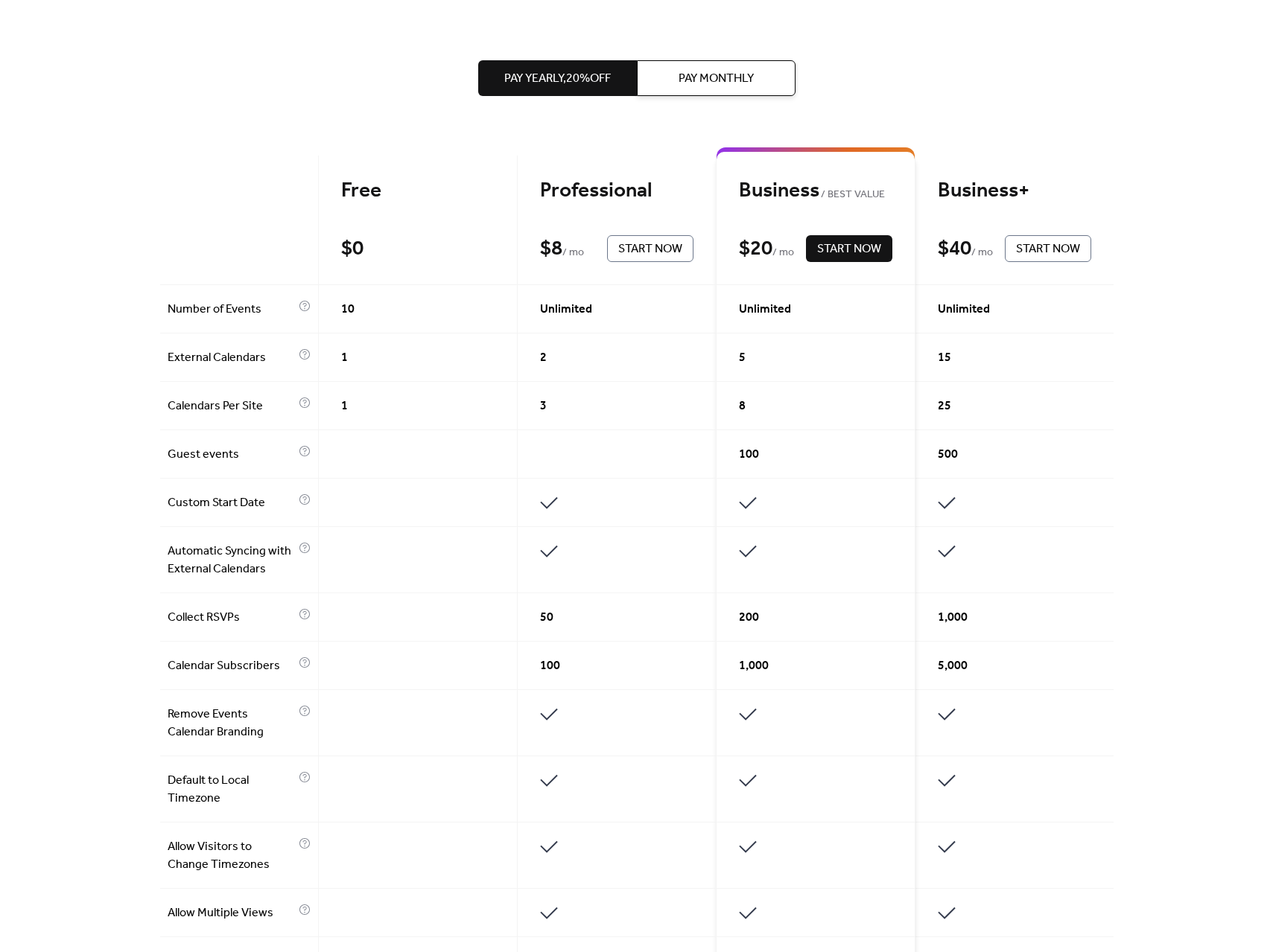
scroll to position [367, 0]
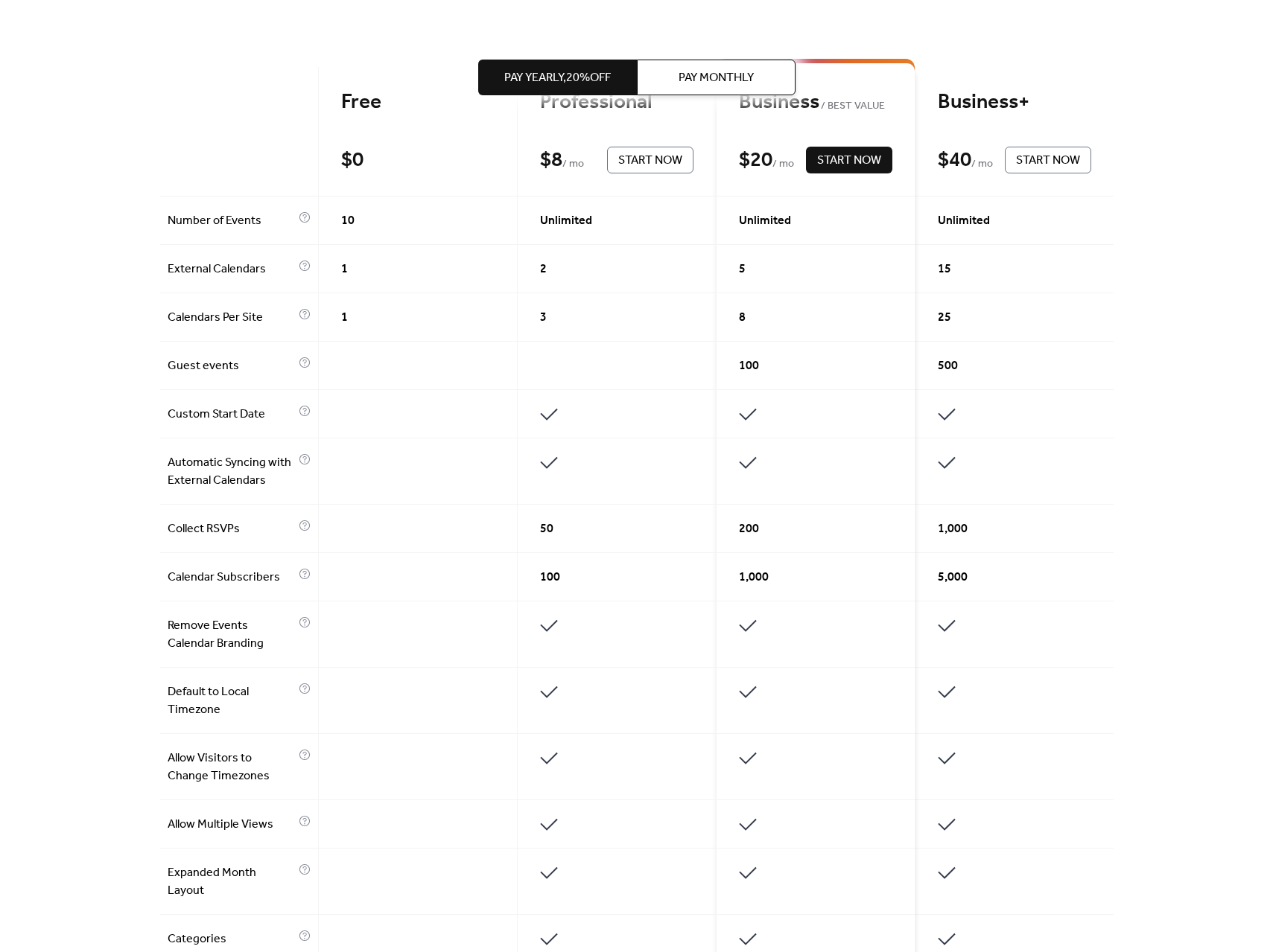
click at [684, 74] on span "Pay Monthly" at bounding box center [716, 78] width 75 height 18
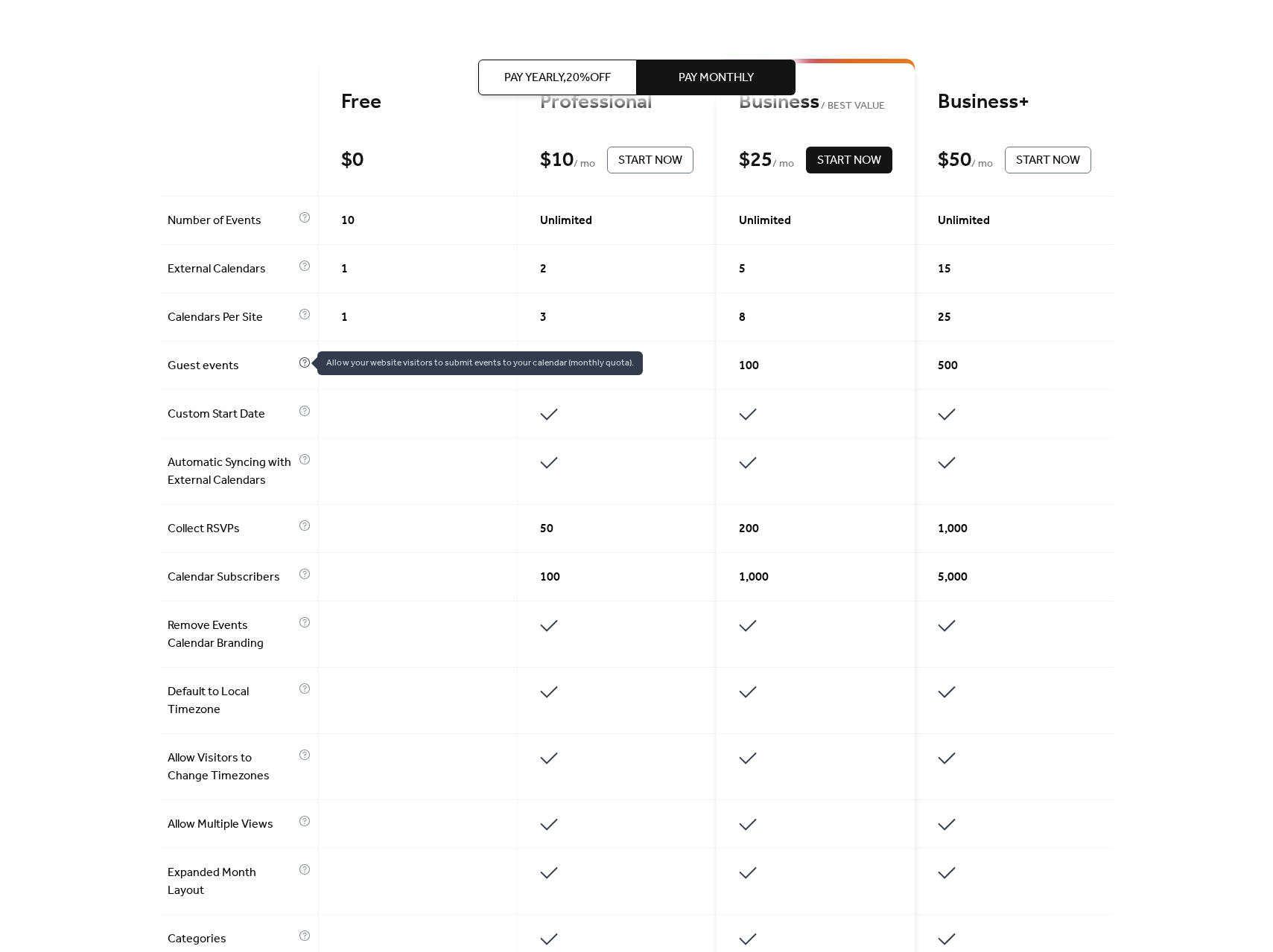
click at [300, 365] on icon at bounding box center [304, 362] width 12 height 12
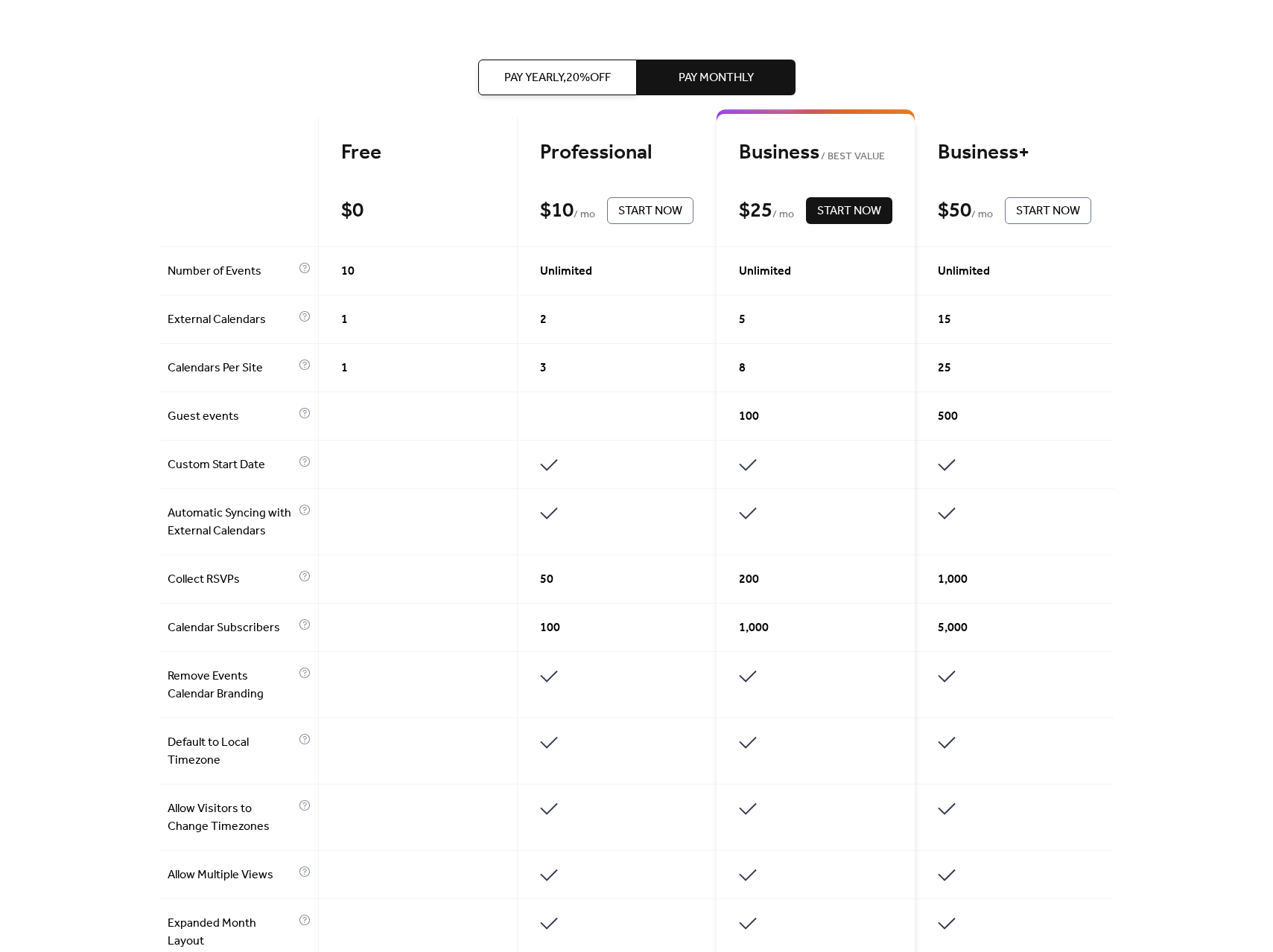
scroll to position [0, 0]
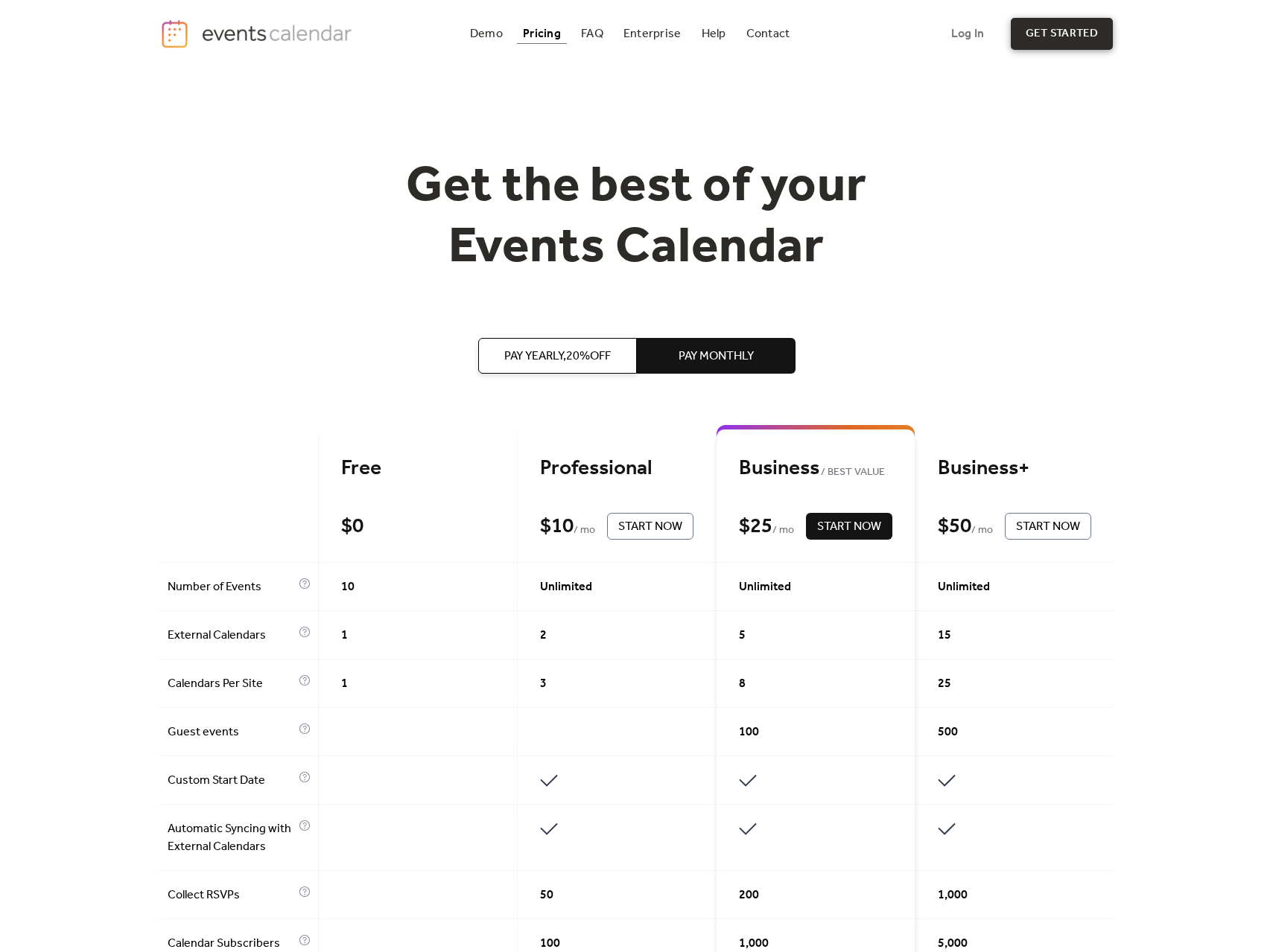
click at [1053, 31] on link "get started" at bounding box center [1061, 34] width 102 height 32
